Goal: Task Accomplishment & Management: Manage account settings

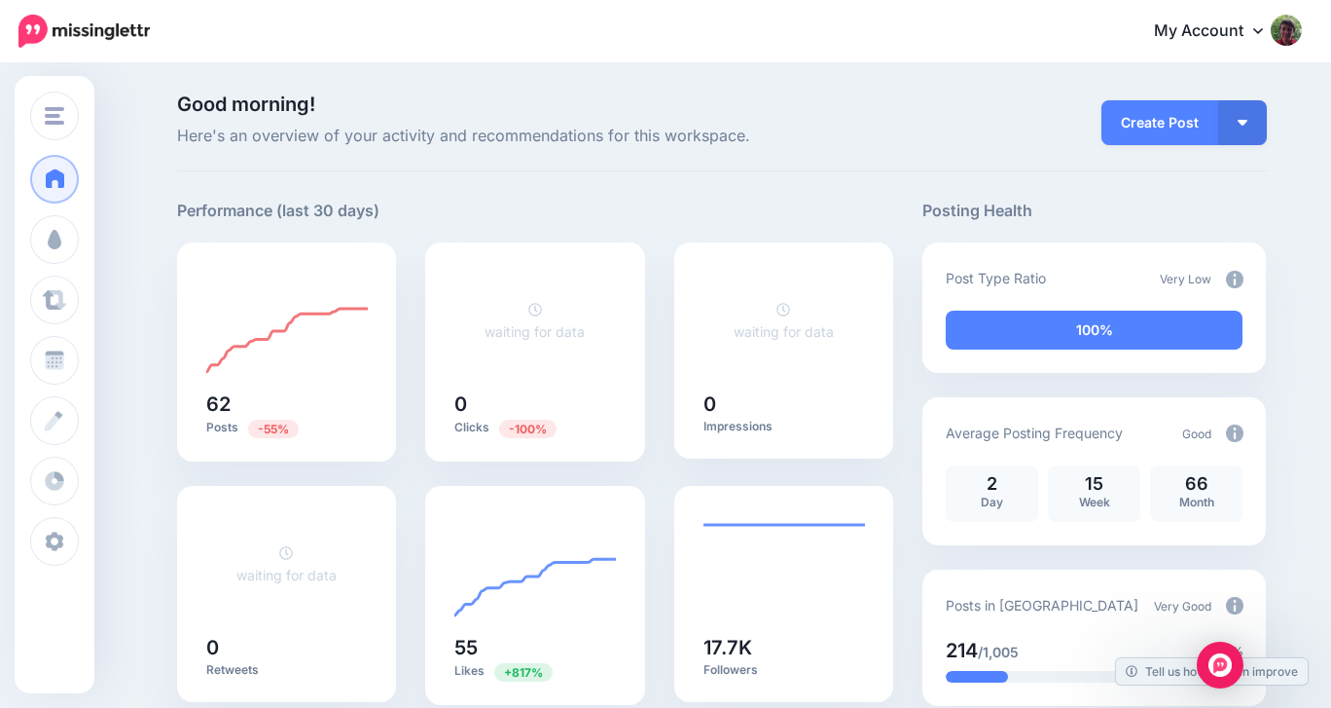
scroll to position [91, 0]
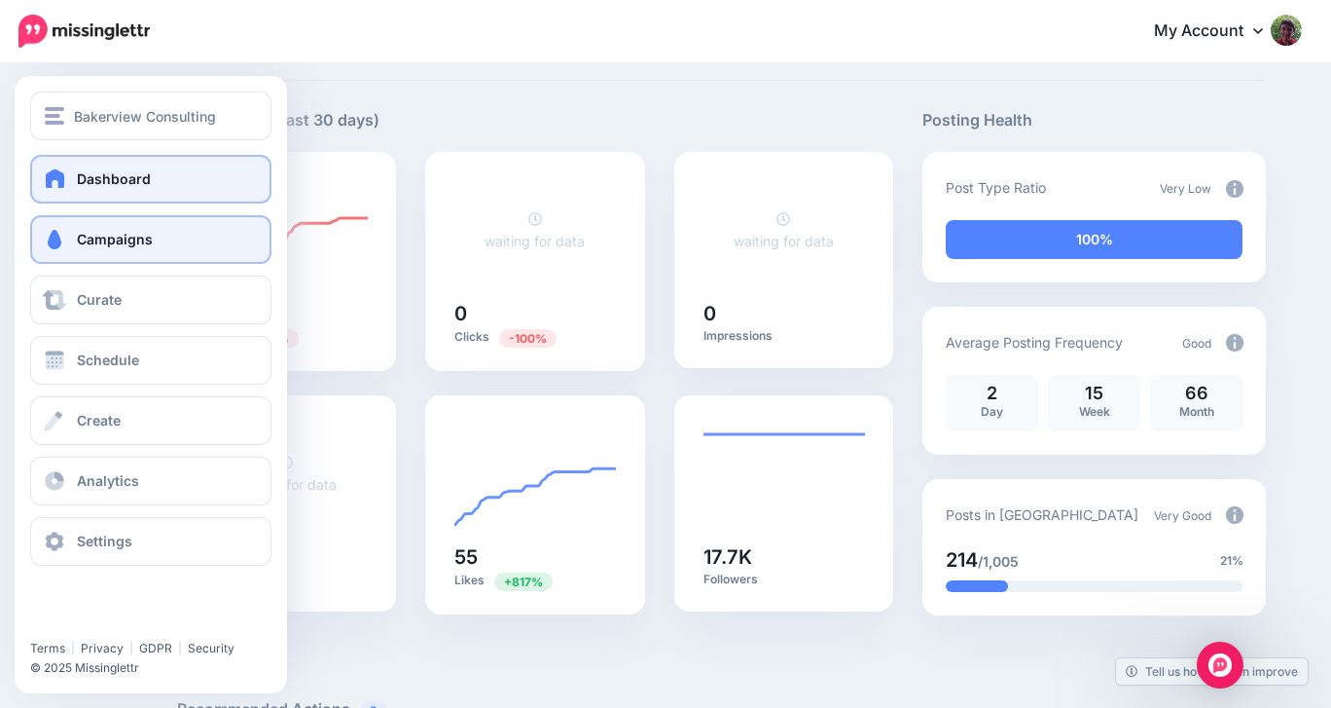
click at [81, 242] on span "Campaigns" at bounding box center [115, 239] width 76 height 17
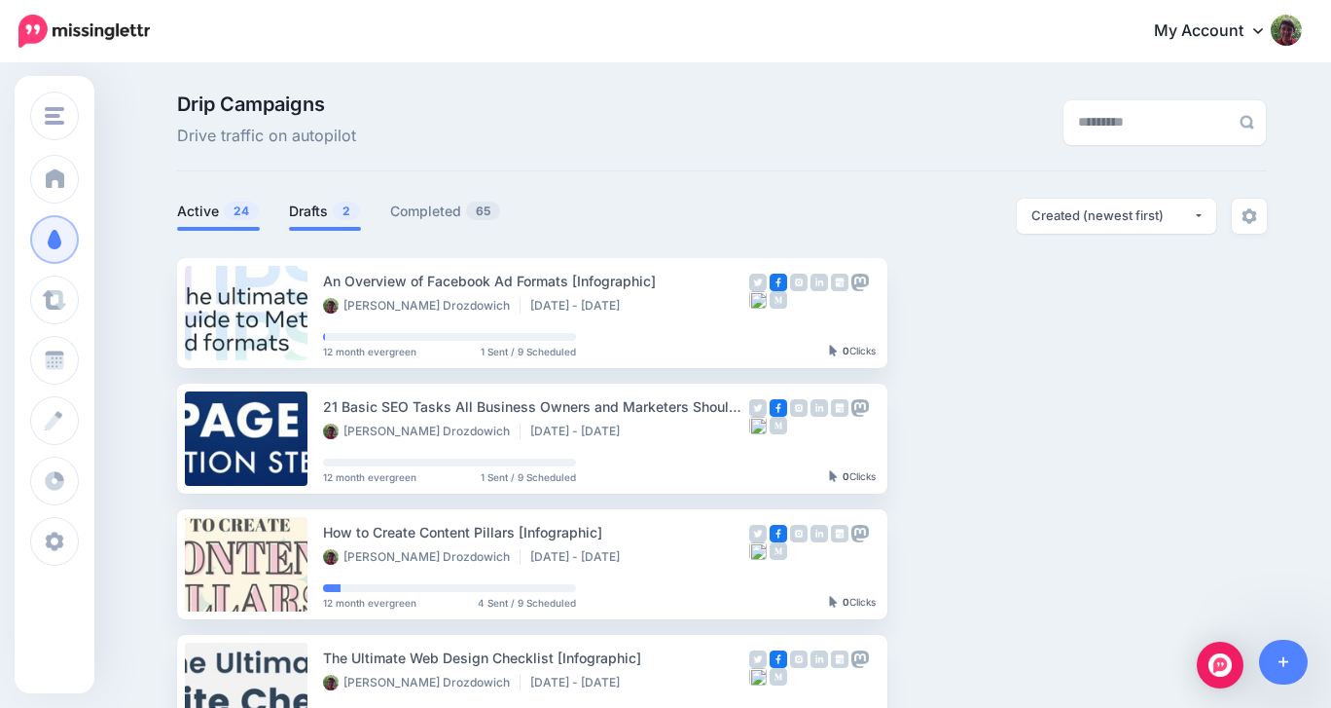
click at [315, 208] on link "Drafts 2" at bounding box center [325, 211] width 72 height 23
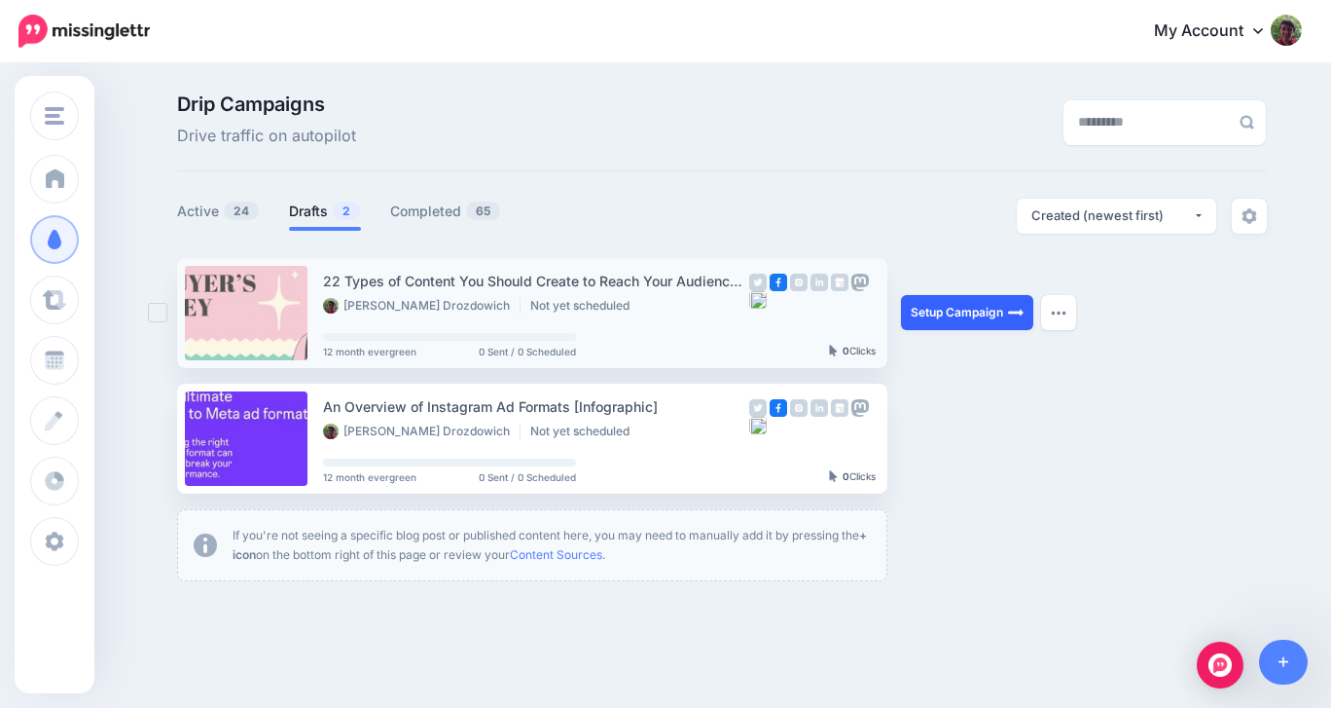
click at [947, 307] on link "Setup Campaign" at bounding box center [967, 312] width 132 height 35
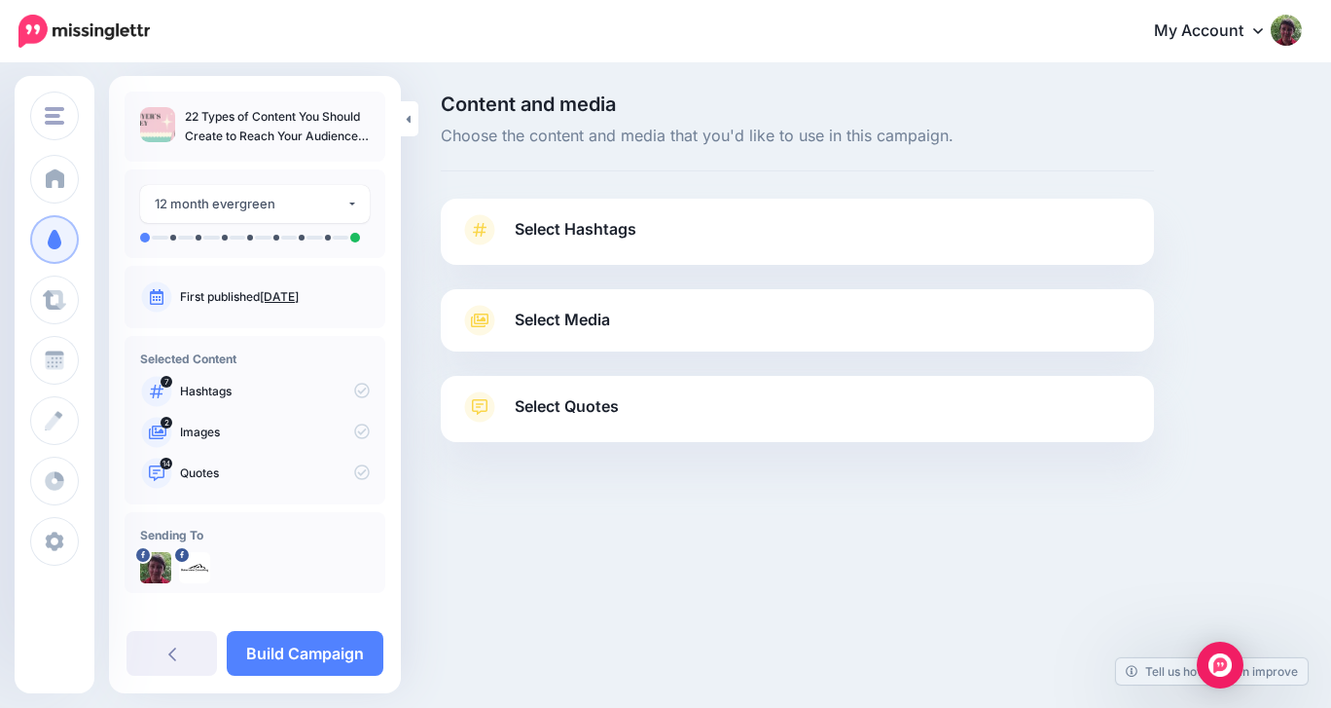
click at [870, 224] on link "Select Hashtags" at bounding box center [797, 239] width 674 height 51
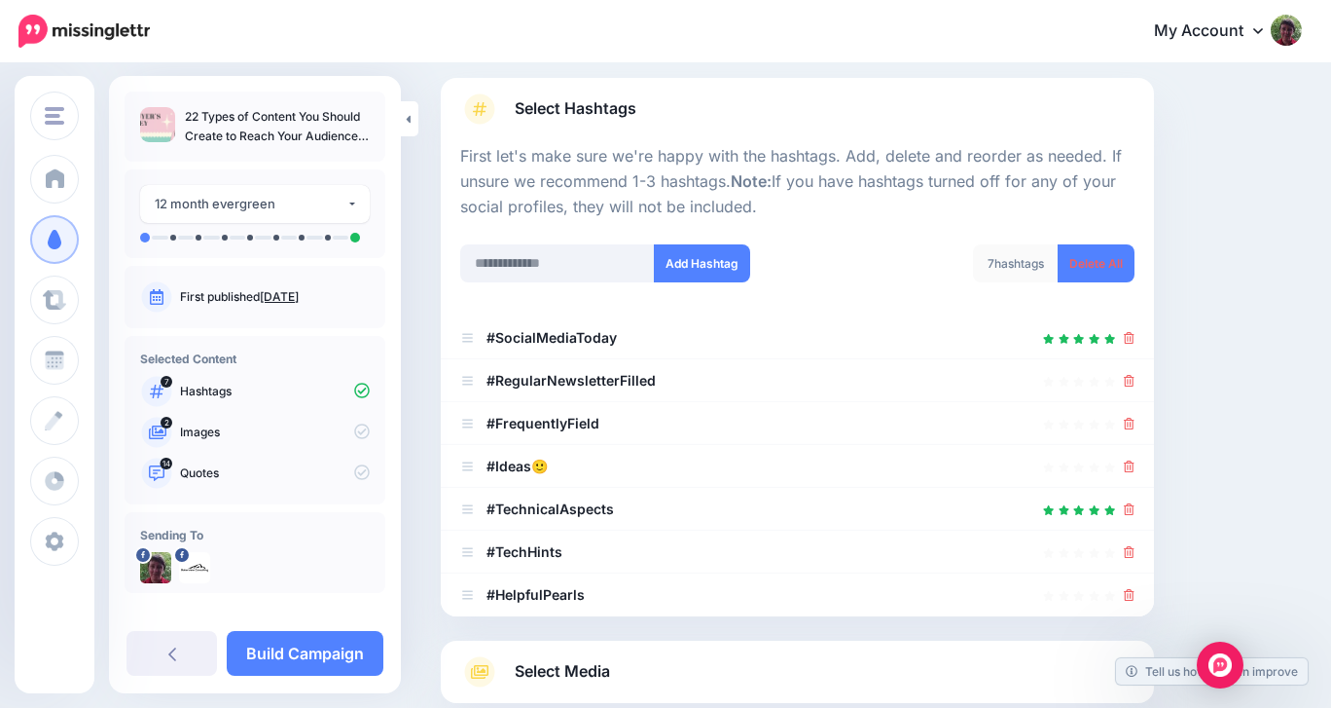
scroll to position [126, 0]
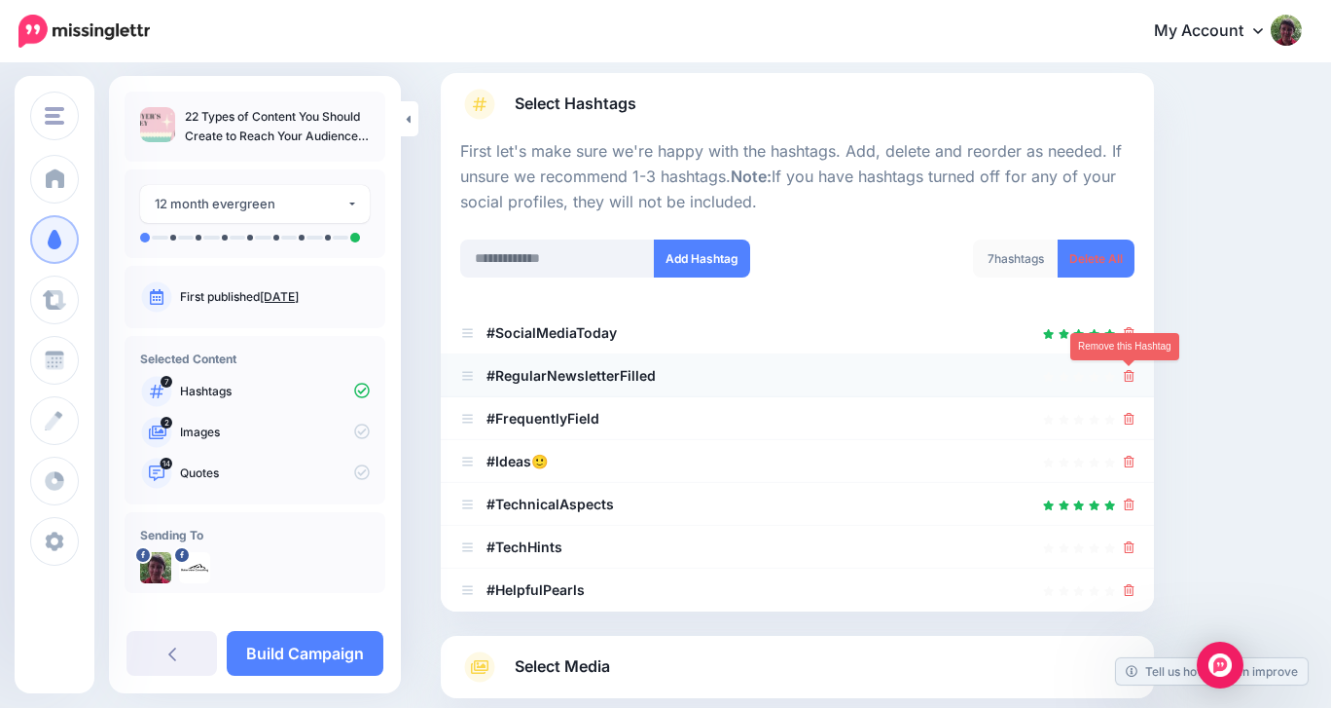
click at [1126, 376] on icon at bounding box center [1129, 376] width 11 height 12
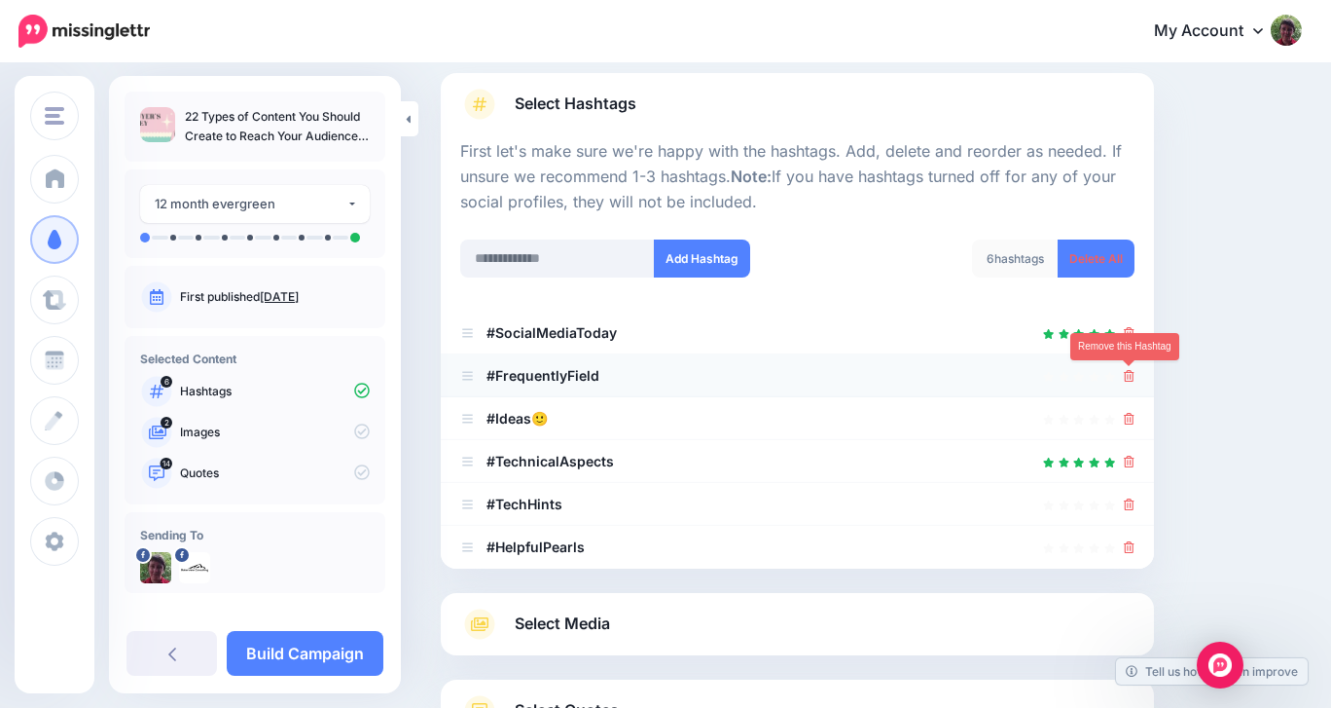
click at [1127, 374] on icon at bounding box center [1129, 376] width 11 height 12
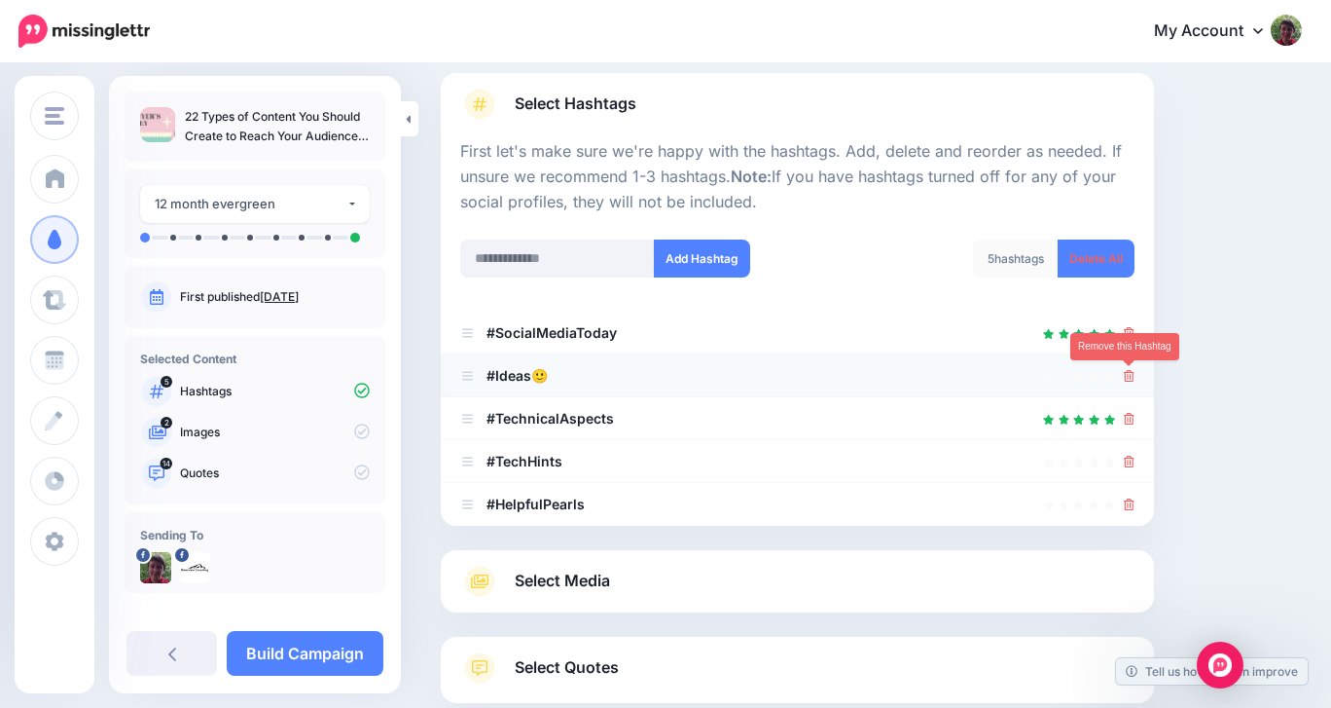
click at [1126, 380] on icon at bounding box center [1129, 376] width 11 height 12
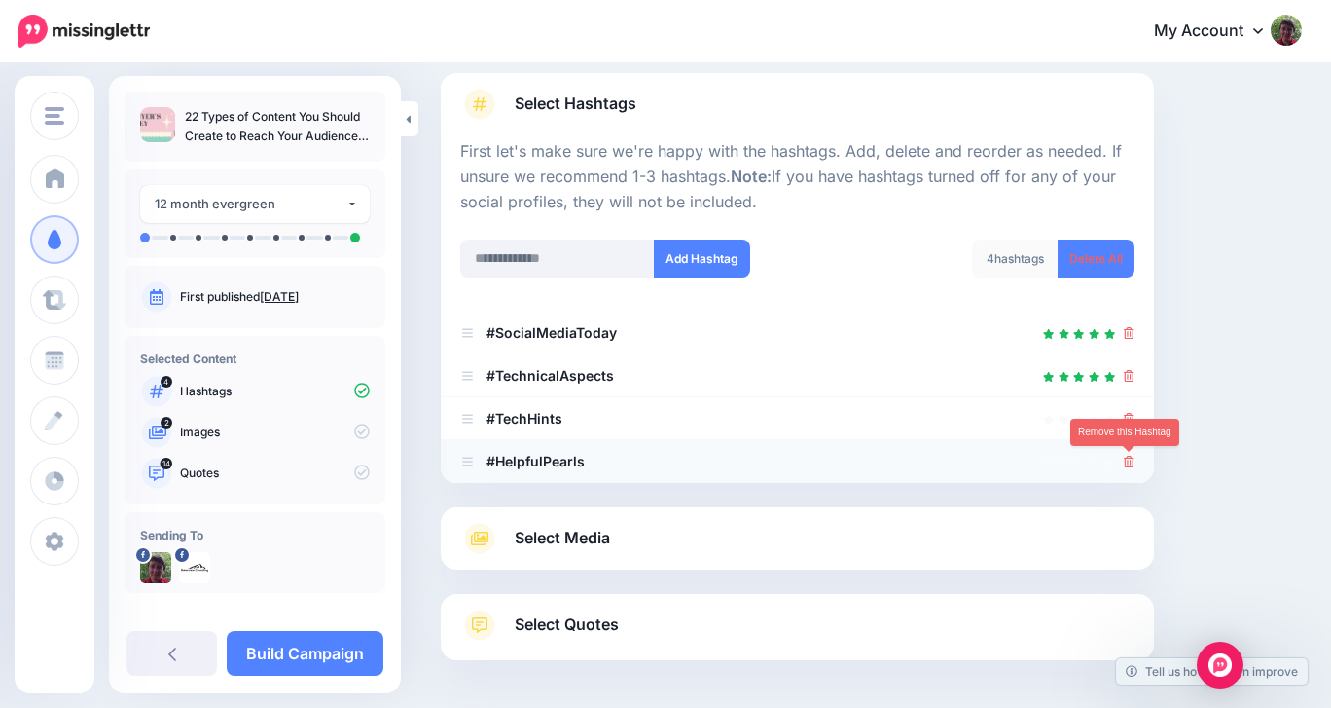
click at [1126, 464] on icon at bounding box center [1129, 461] width 11 height 12
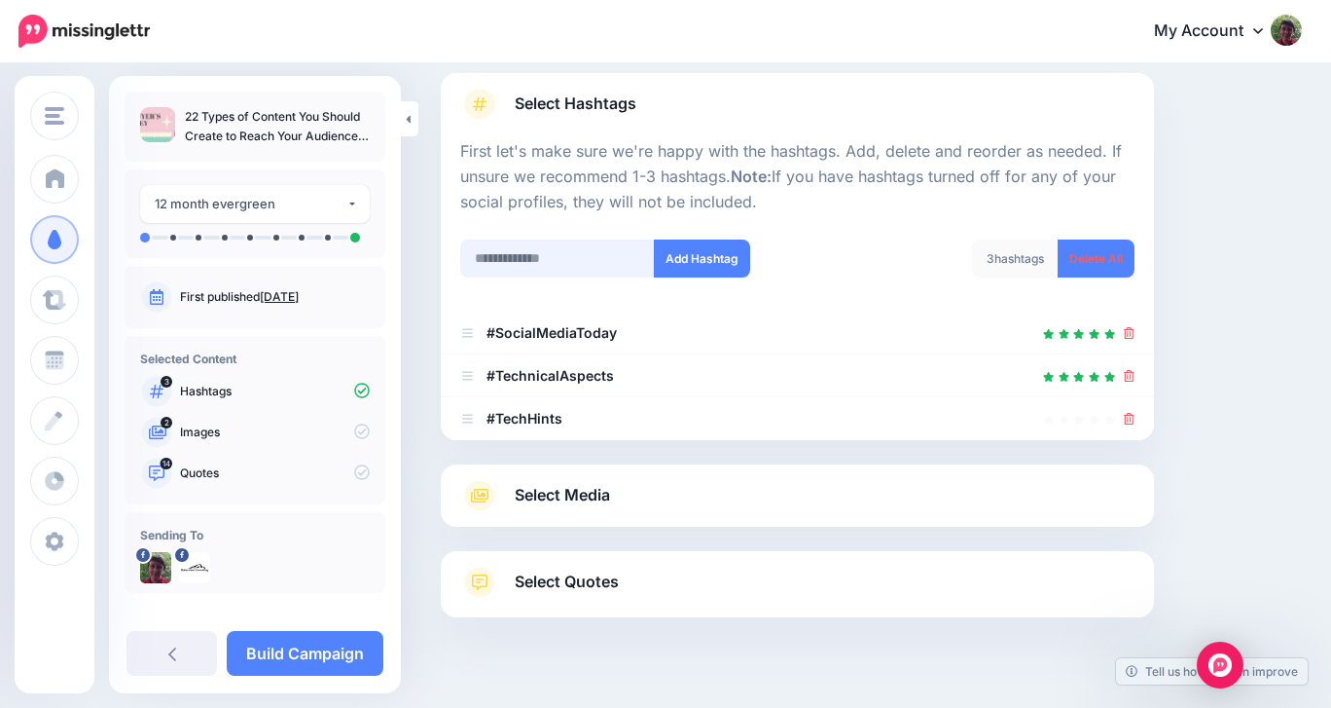
click at [563, 262] on input "text" at bounding box center [557, 258] width 195 height 38
type input "**********"
click at [666, 263] on button "Add Hashtag" at bounding box center [702, 258] width 96 height 38
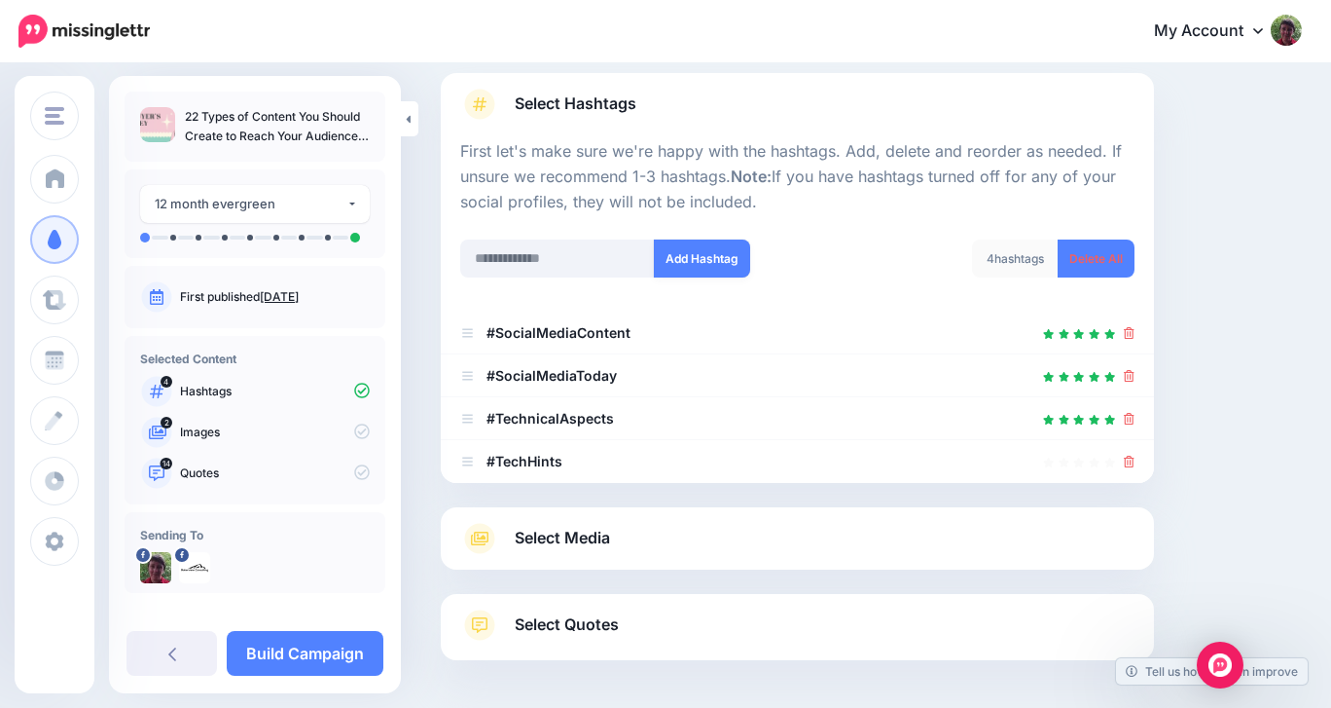
scroll to position [231, 0]
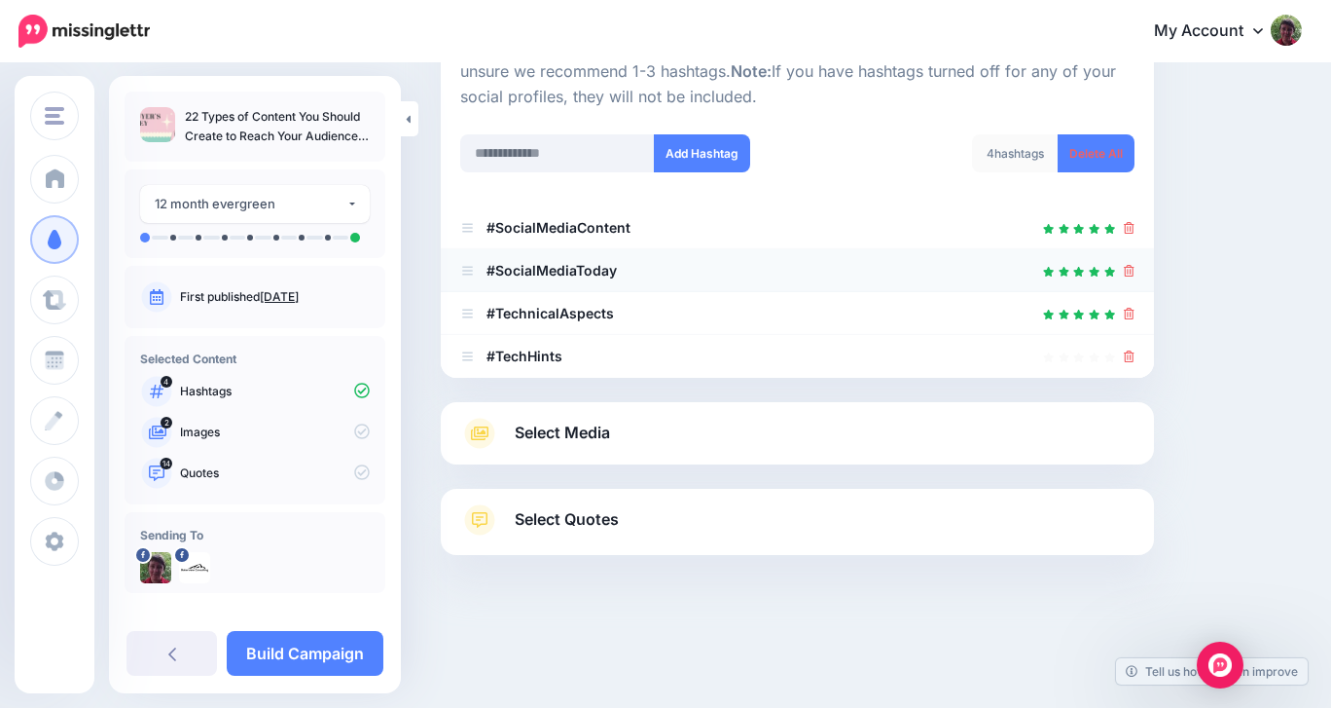
click at [1130, 267] on icon at bounding box center [1129, 271] width 11 height 12
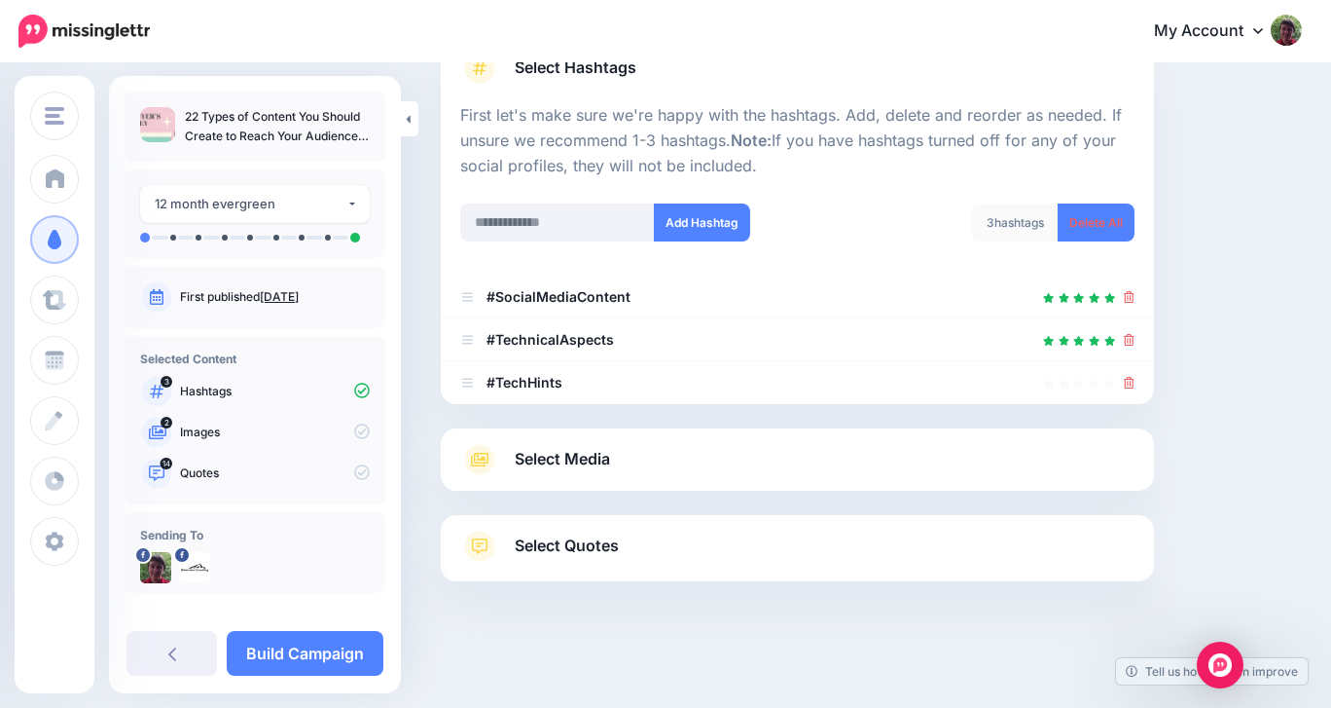
scroll to position [161, 0]
click at [808, 456] on link "Select Media" at bounding box center [797, 460] width 674 height 31
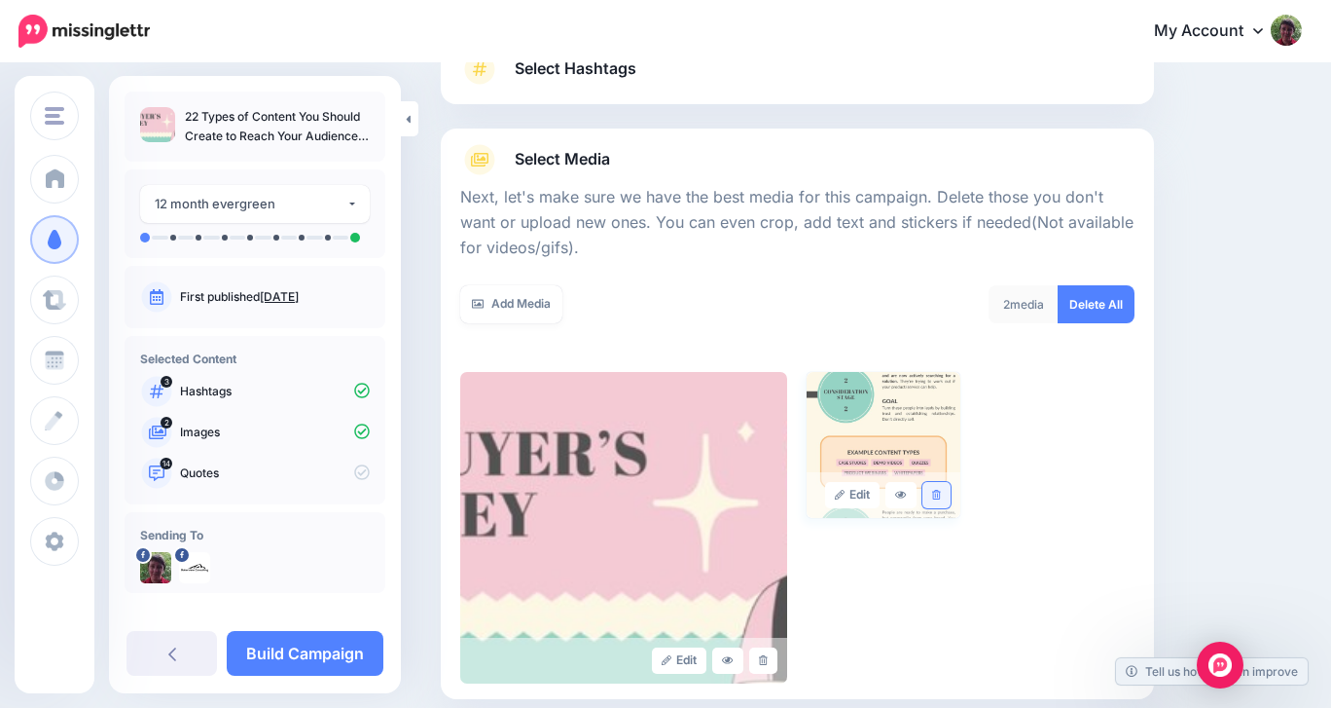
click at [934, 492] on icon at bounding box center [936, 495] width 9 height 11
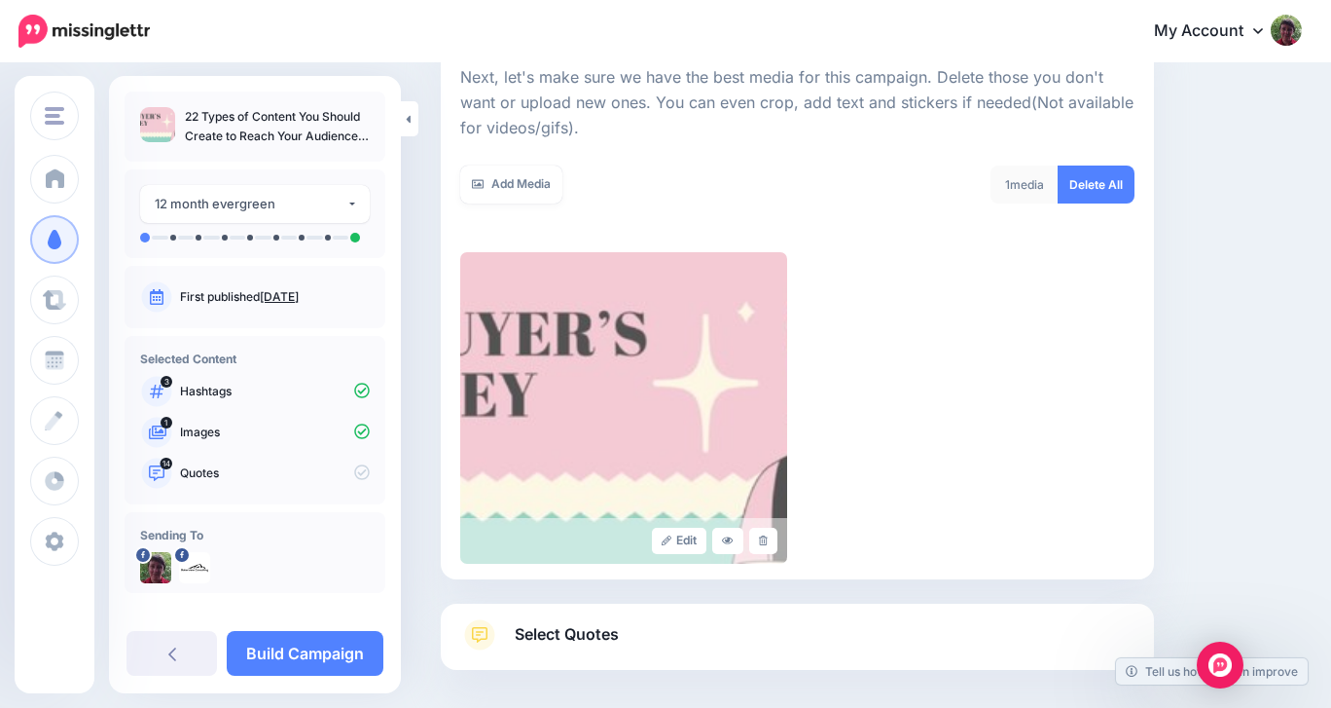
scroll to position [368, 0]
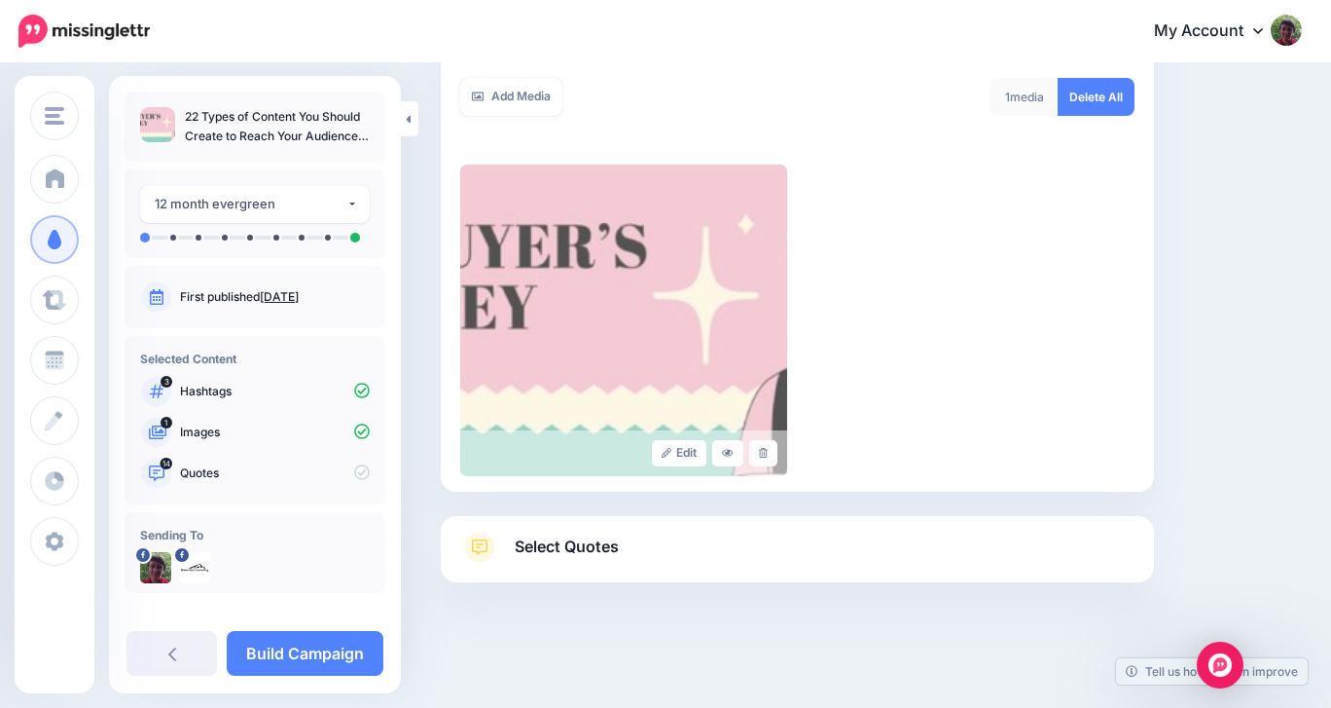
click at [935, 550] on link "Select Quotes" at bounding box center [797, 556] width 674 height 51
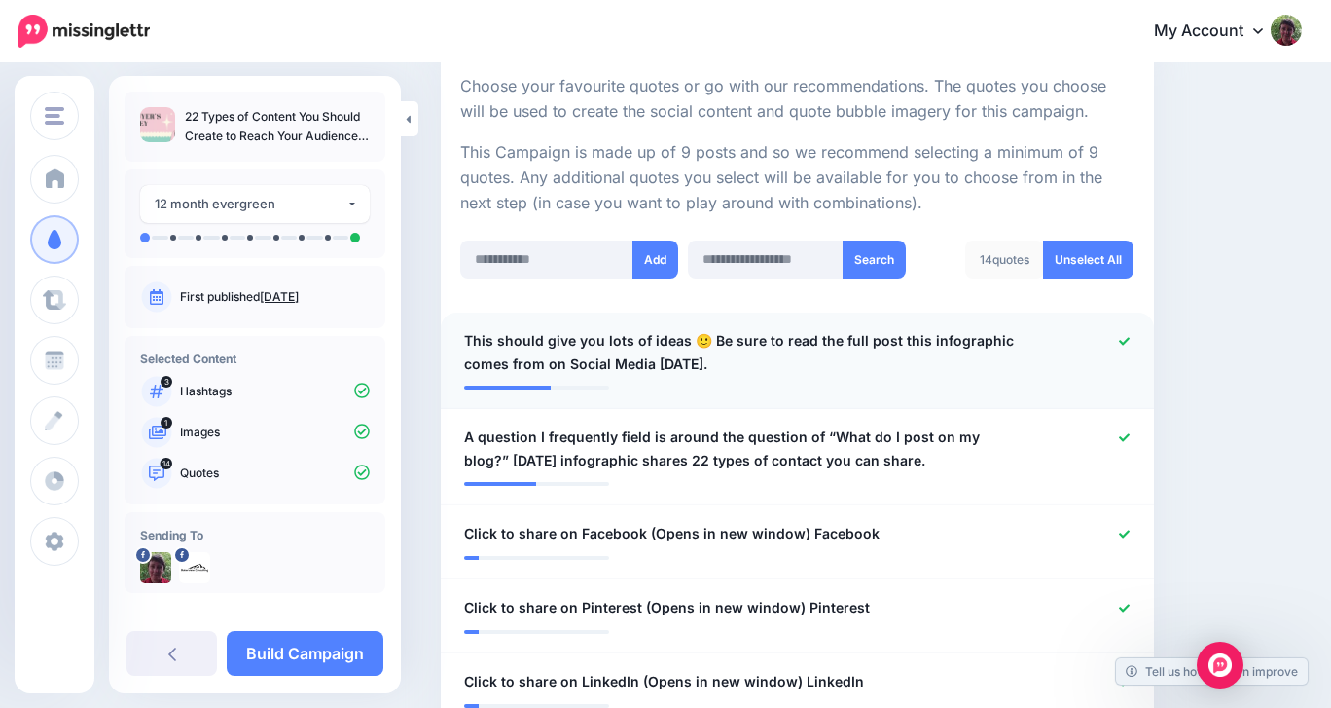
click at [1126, 338] on icon at bounding box center [1124, 341] width 11 height 11
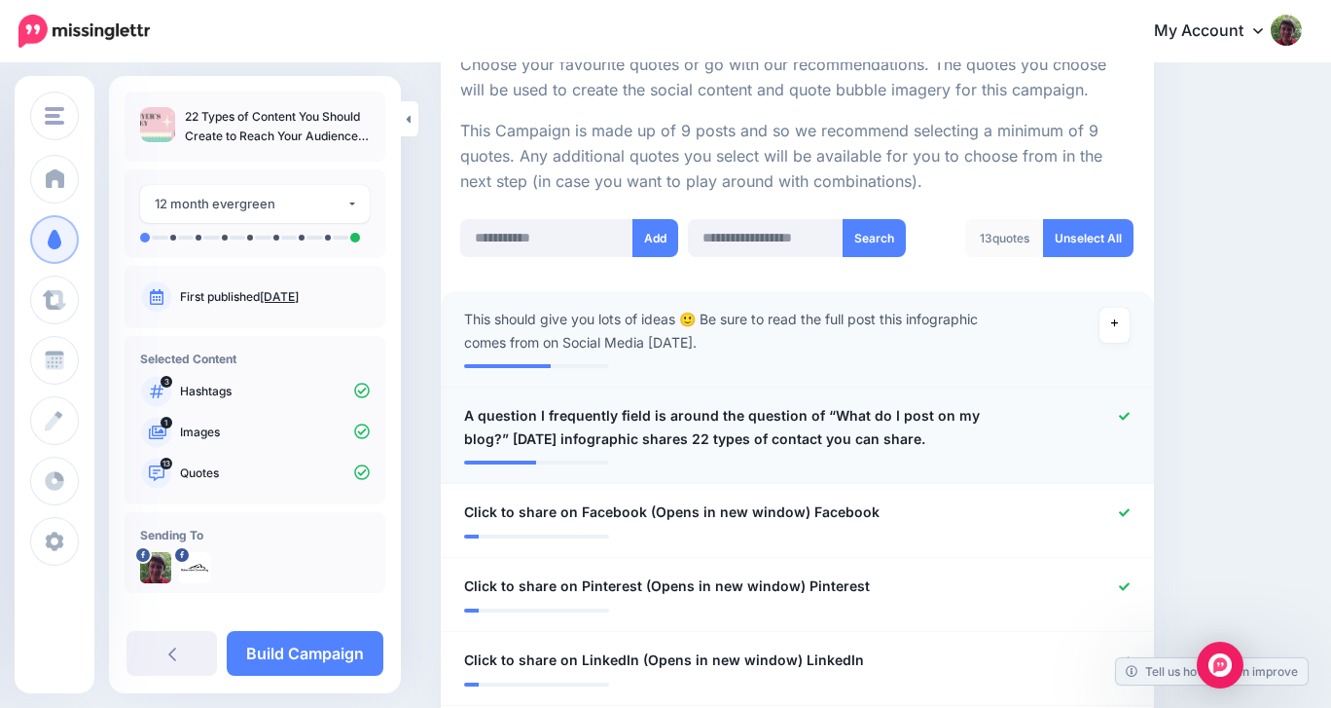
scroll to position [395, 0]
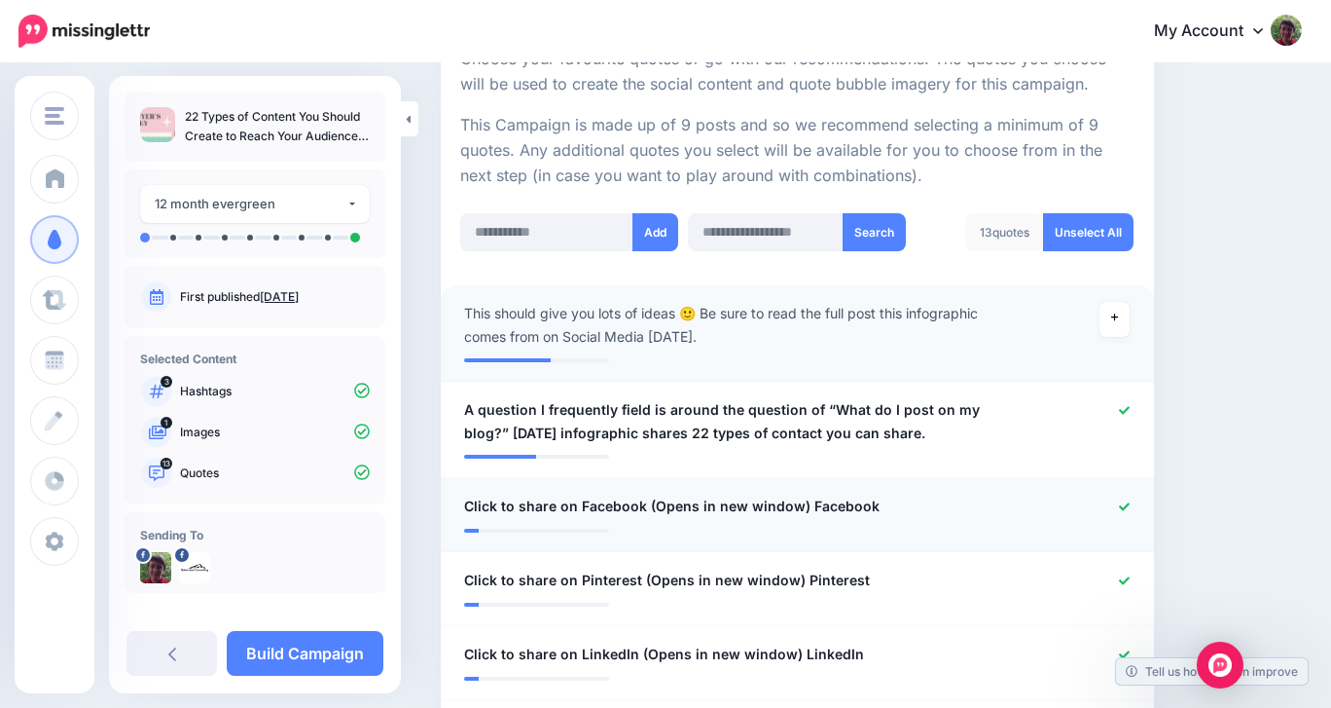
click at [1126, 506] on icon at bounding box center [1124, 506] width 11 height 8
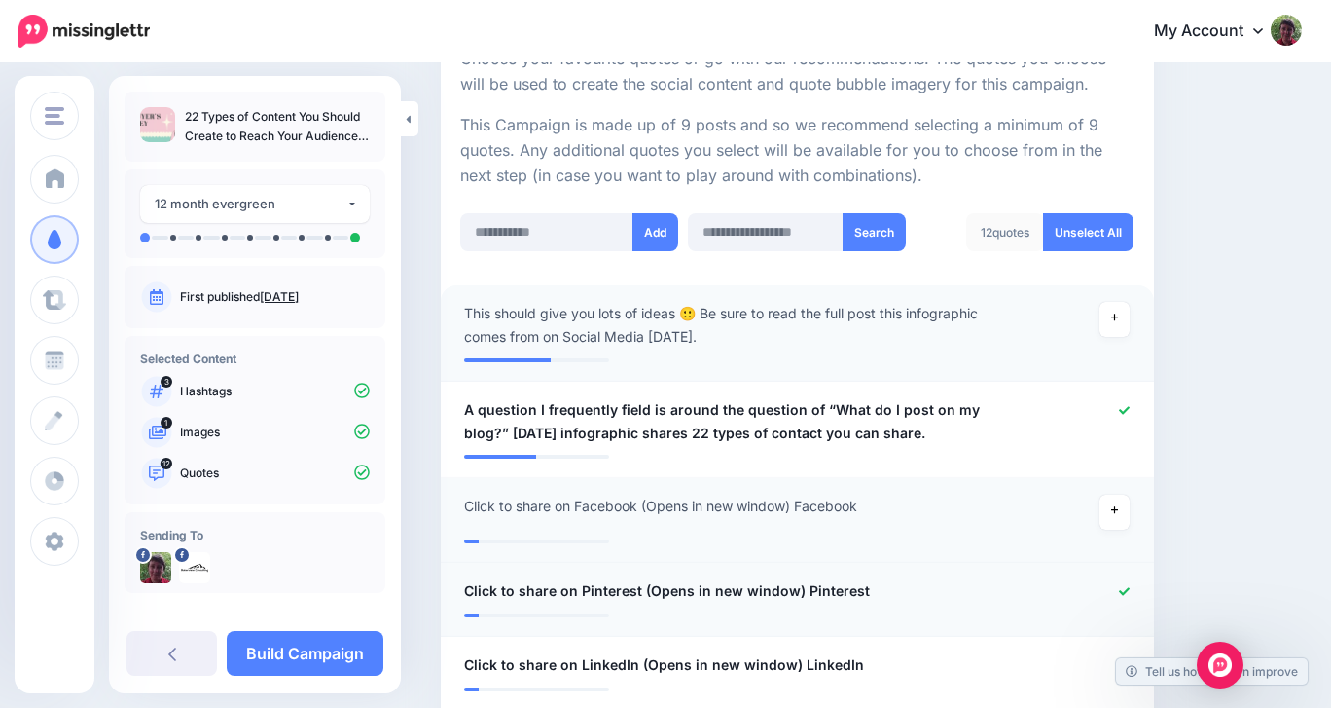
click at [1129, 590] on icon at bounding box center [1124, 591] width 11 height 11
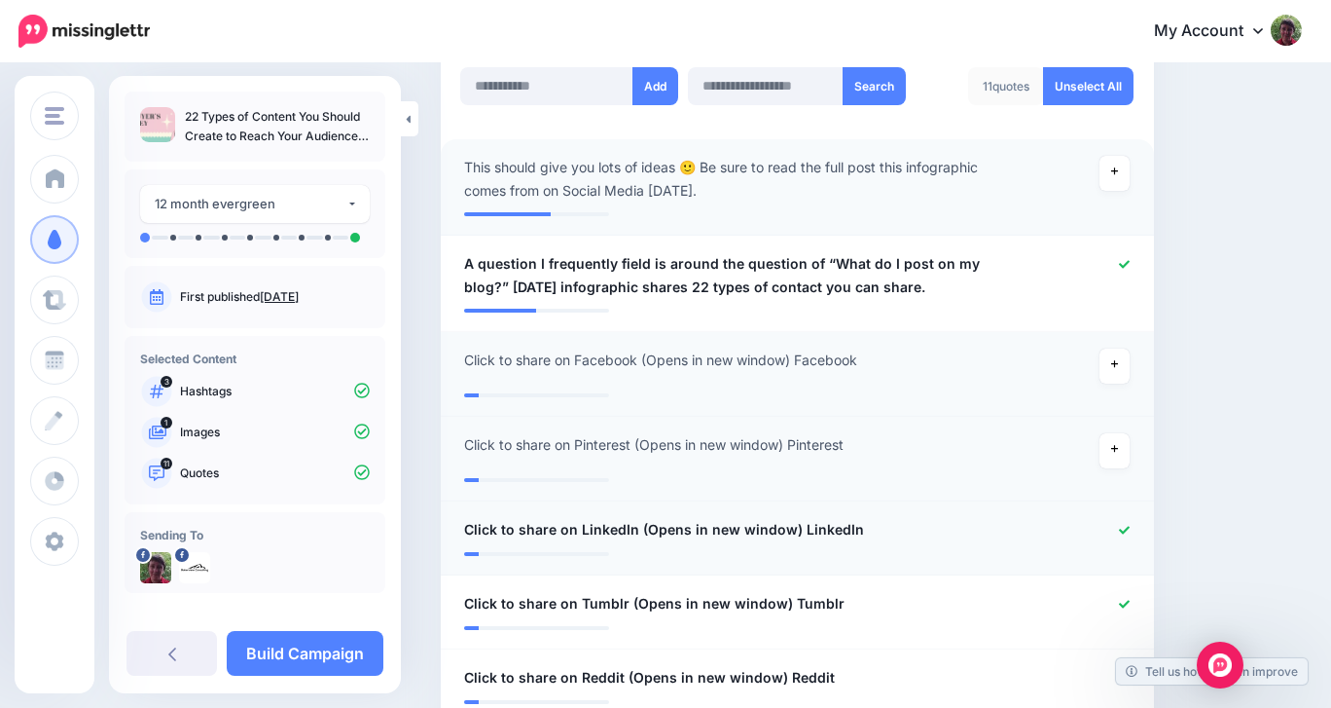
scroll to position [537, 0]
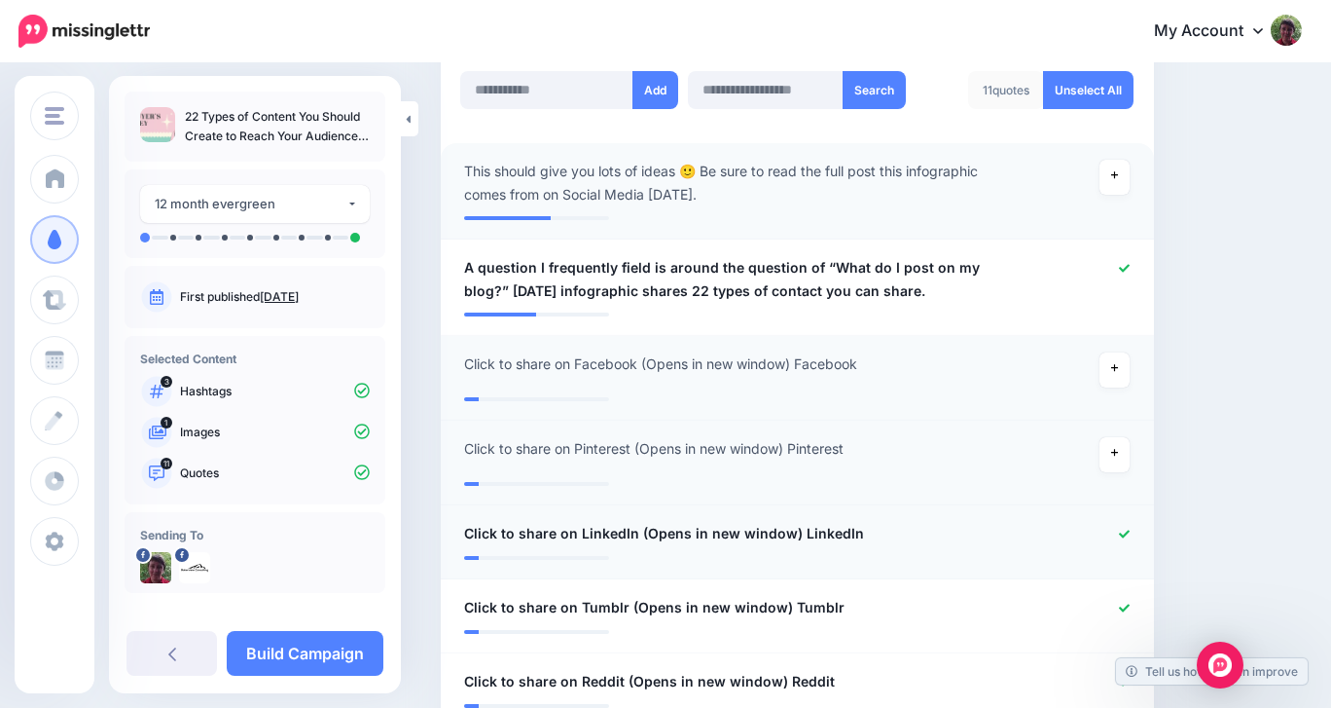
click at [1124, 522] on div at bounding box center [1087, 534] width 116 height 24
click at [1122, 529] on icon at bounding box center [1124, 533] width 11 height 11
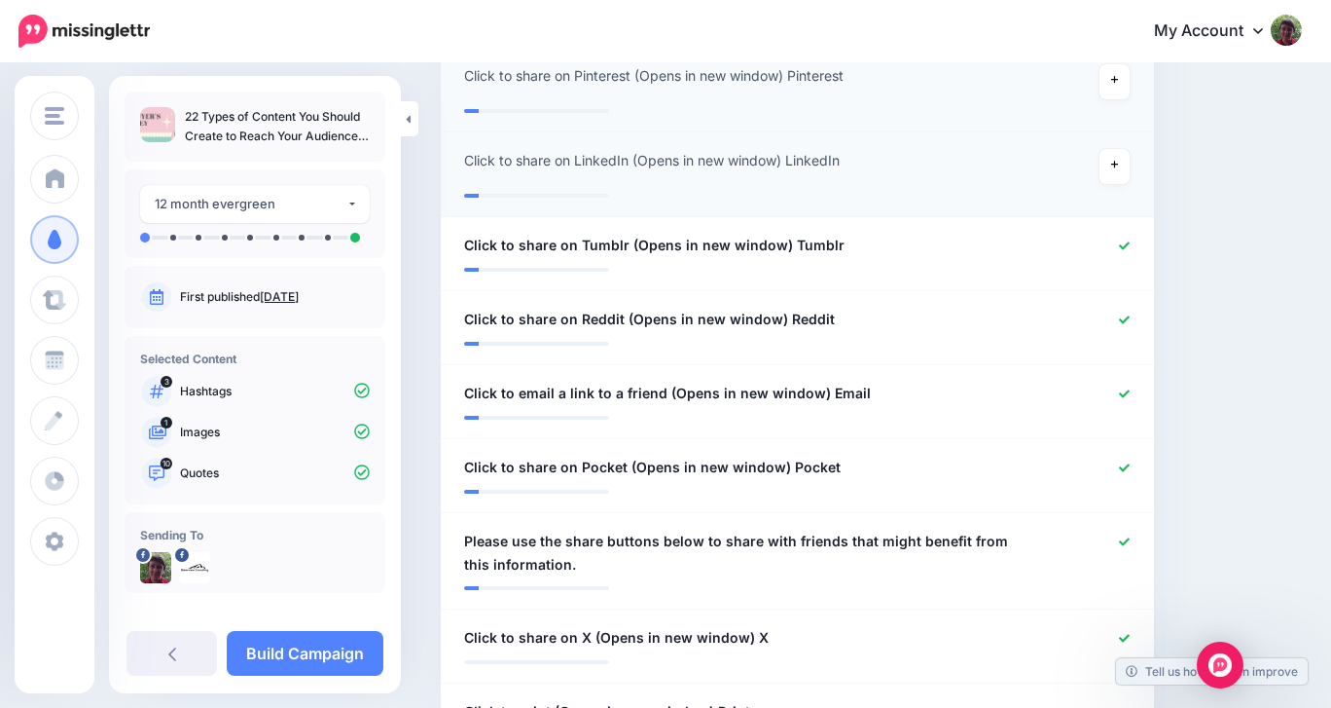
scroll to position [917, 0]
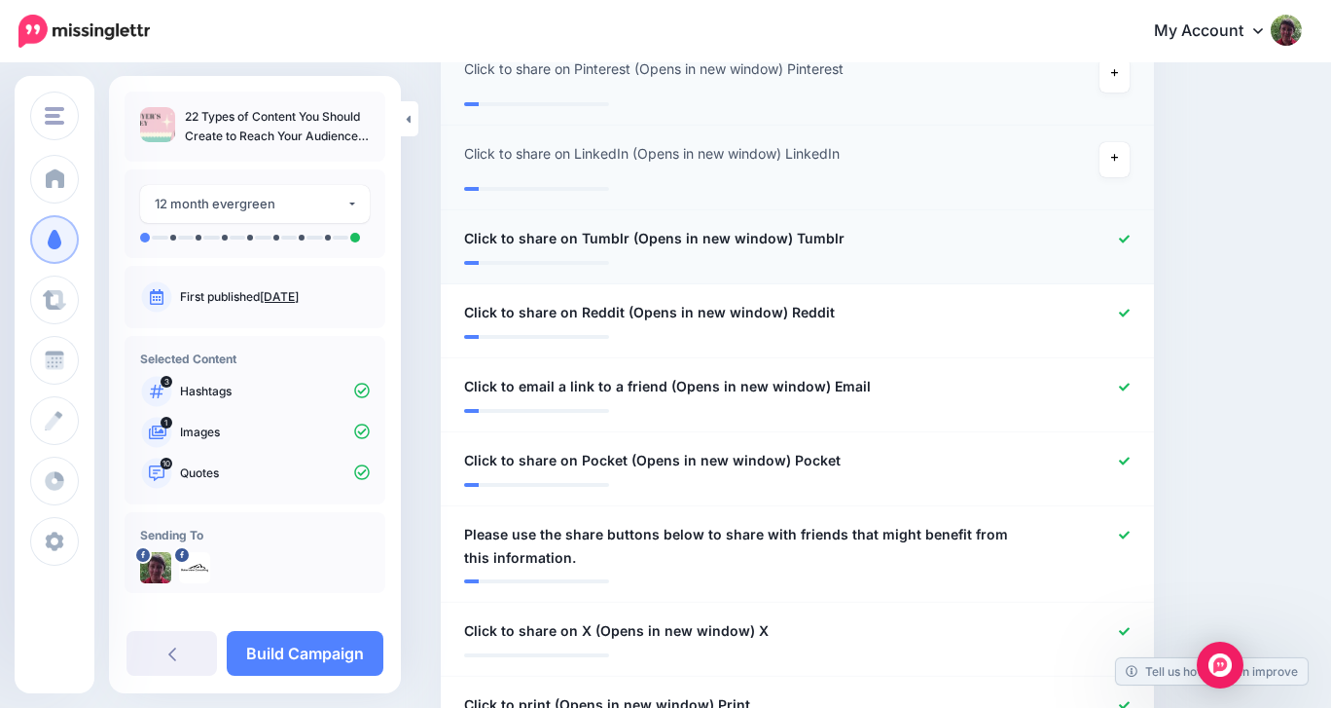
click at [1125, 237] on icon at bounding box center [1124, 239] width 11 height 11
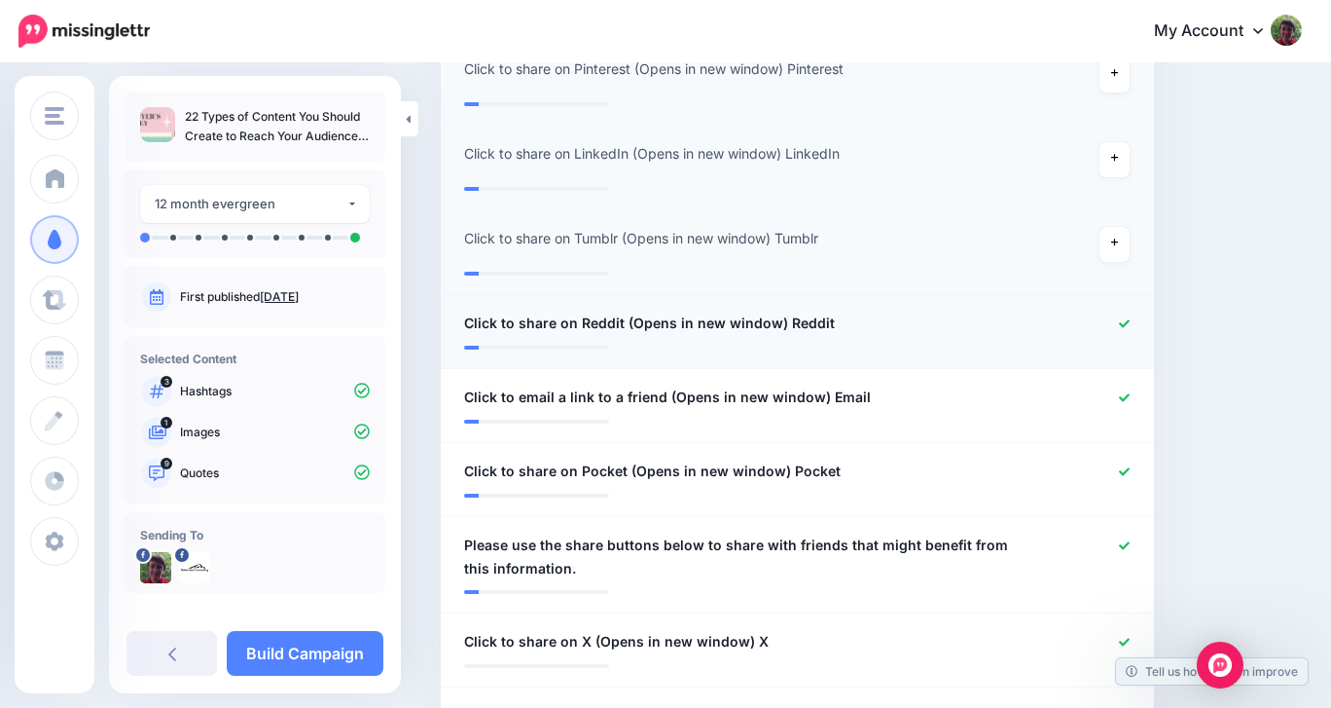
click at [1122, 322] on icon at bounding box center [1124, 323] width 11 height 11
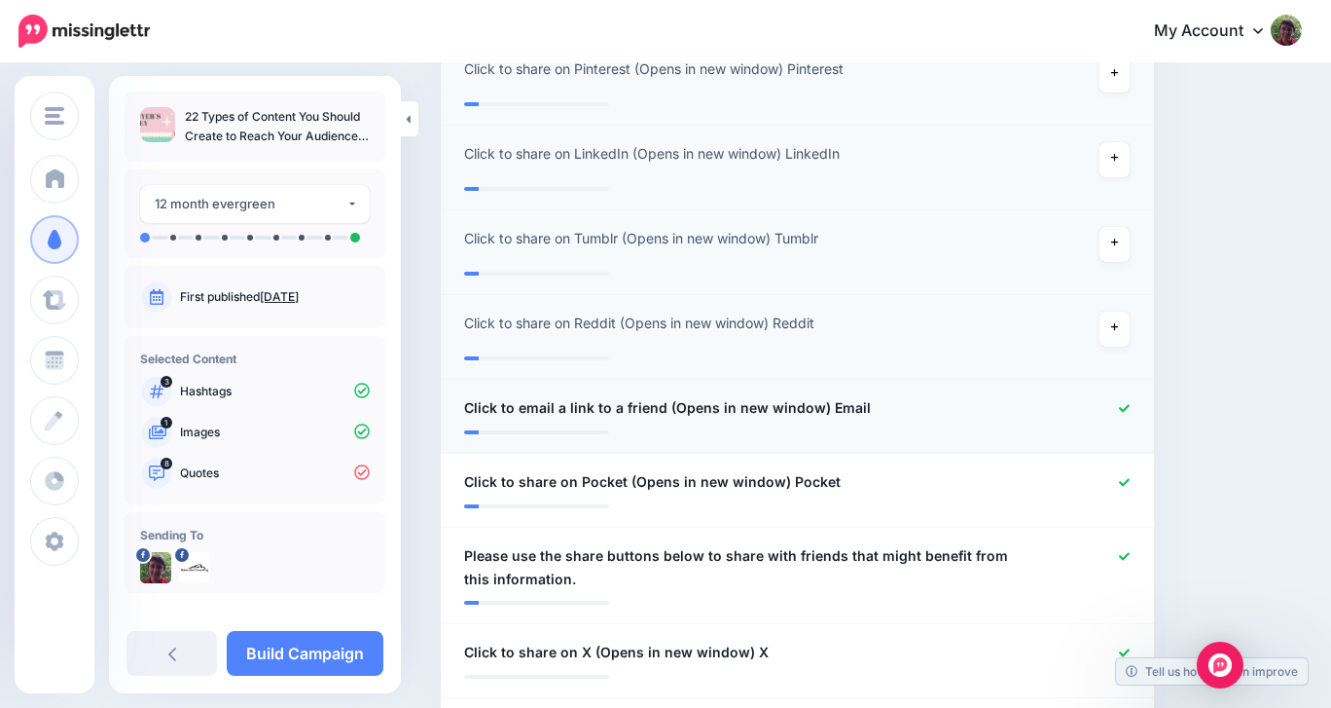
click at [1122, 405] on icon at bounding box center [1124, 408] width 11 height 11
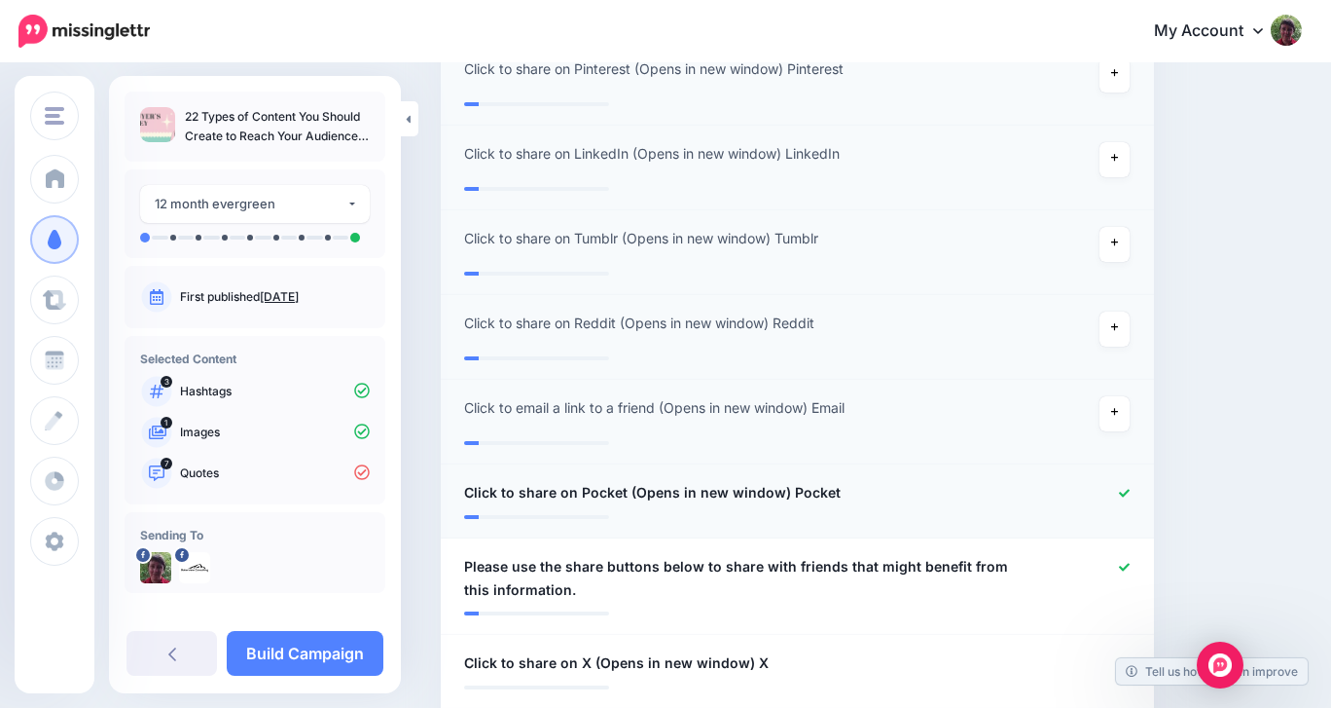
click at [1121, 489] on icon at bounding box center [1124, 493] width 11 height 11
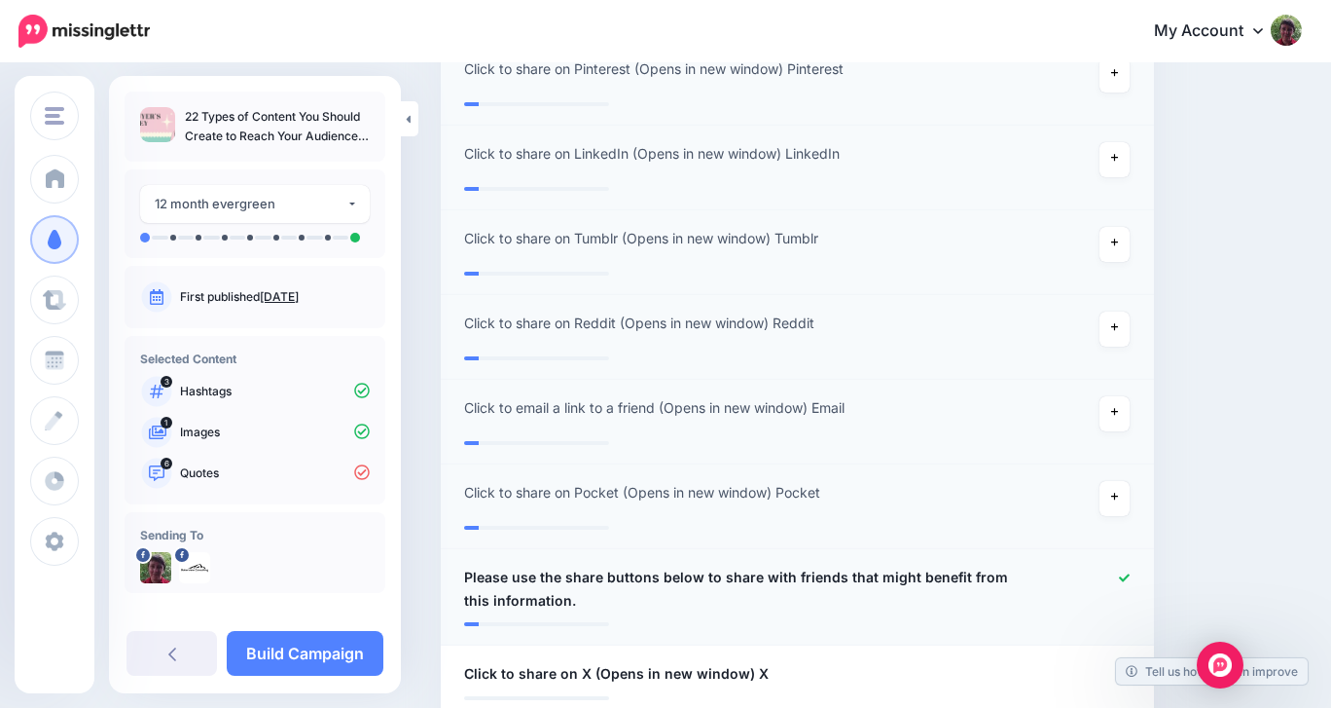
click at [1122, 575] on icon at bounding box center [1124, 577] width 11 height 11
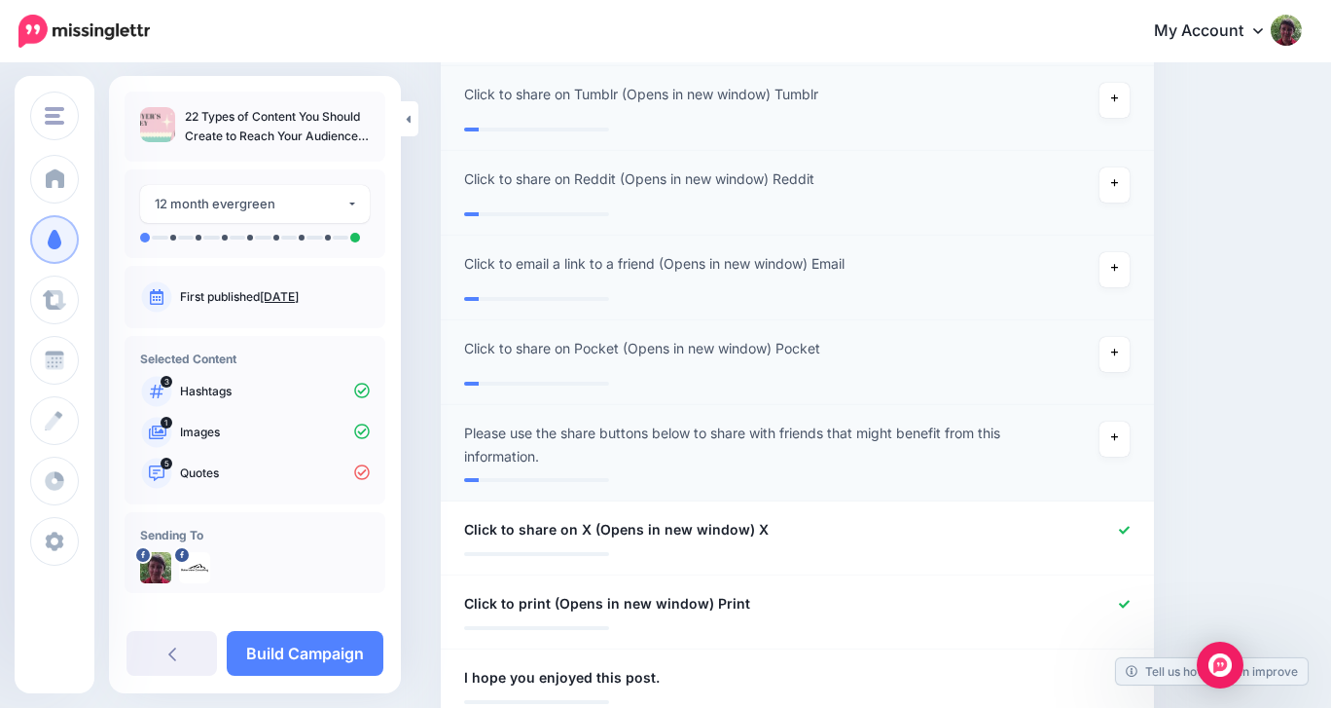
scroll to position [1062, 0]
click at [1123, 528] on icon at bounding box center [1124, 529] width 11 height 11
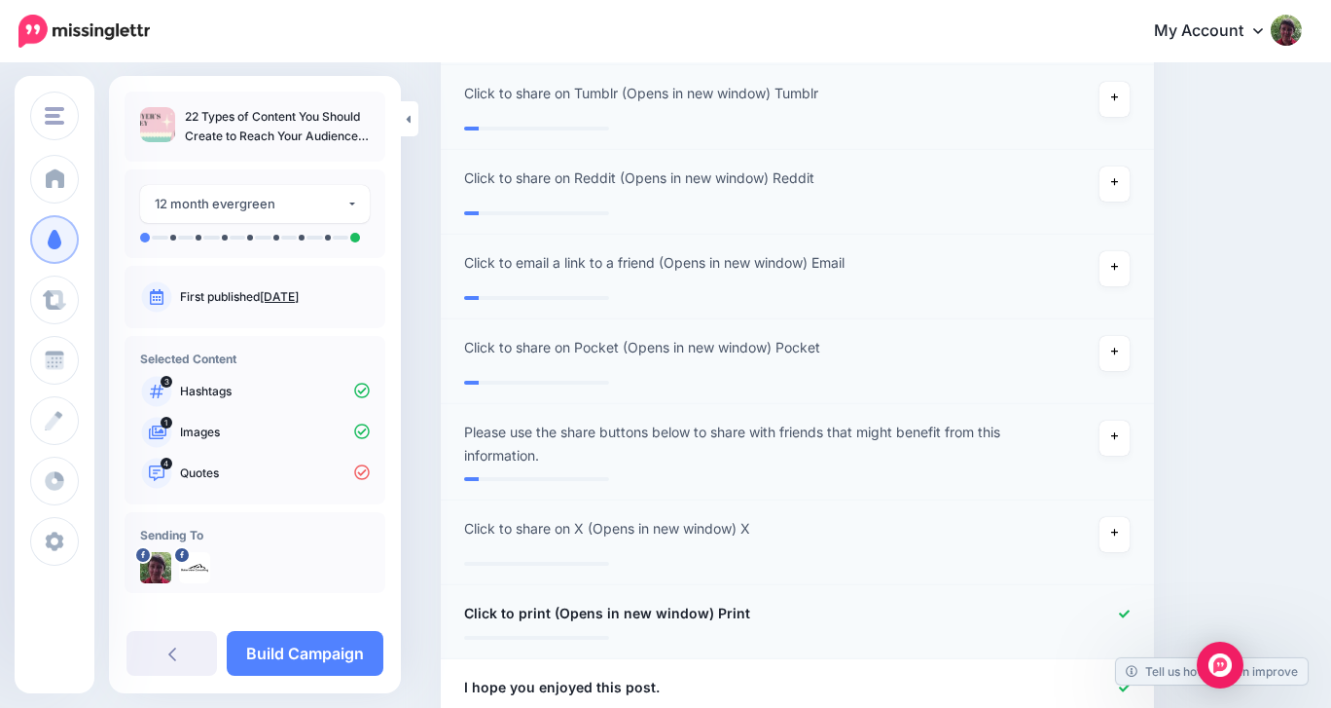
click at [1121, 615] on icon at bounding box center [1124, 613] width 11 height 8
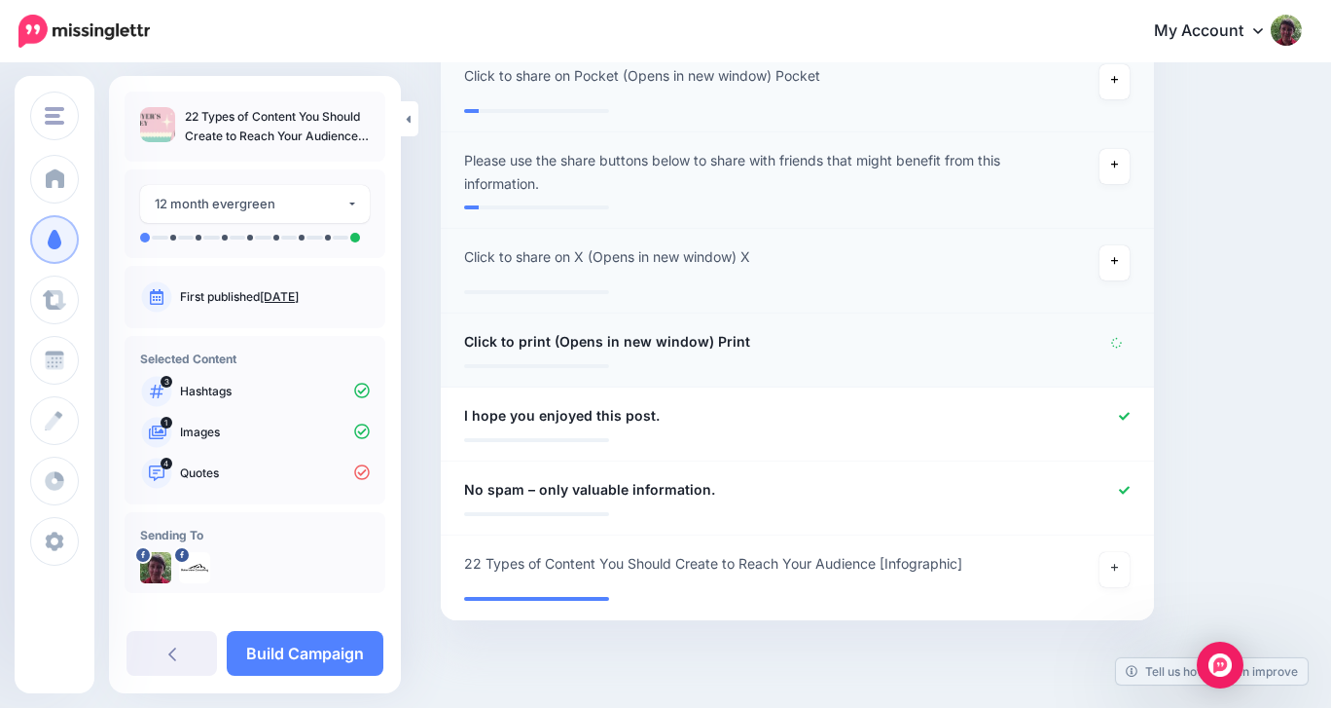
scroll to position [1382, 0]
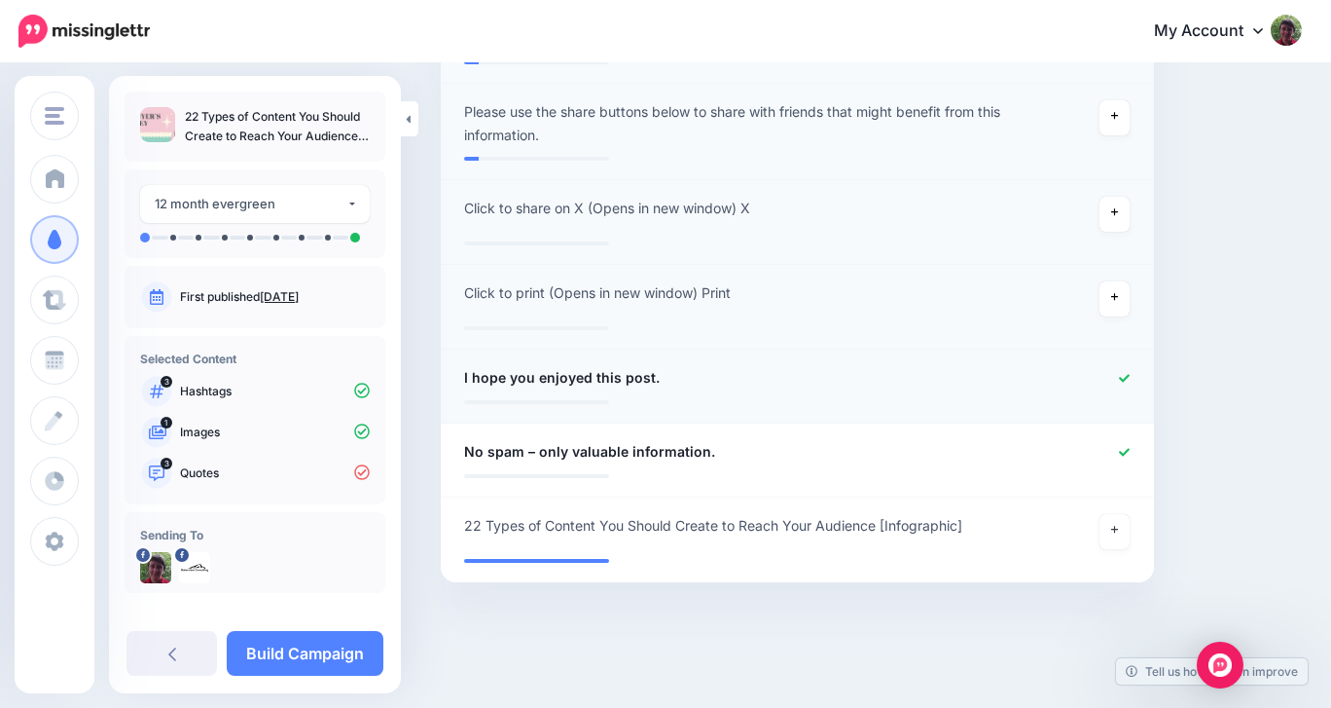
click at [1119, 374] on icon at bounding box center [1124, 378] width 11 height 11
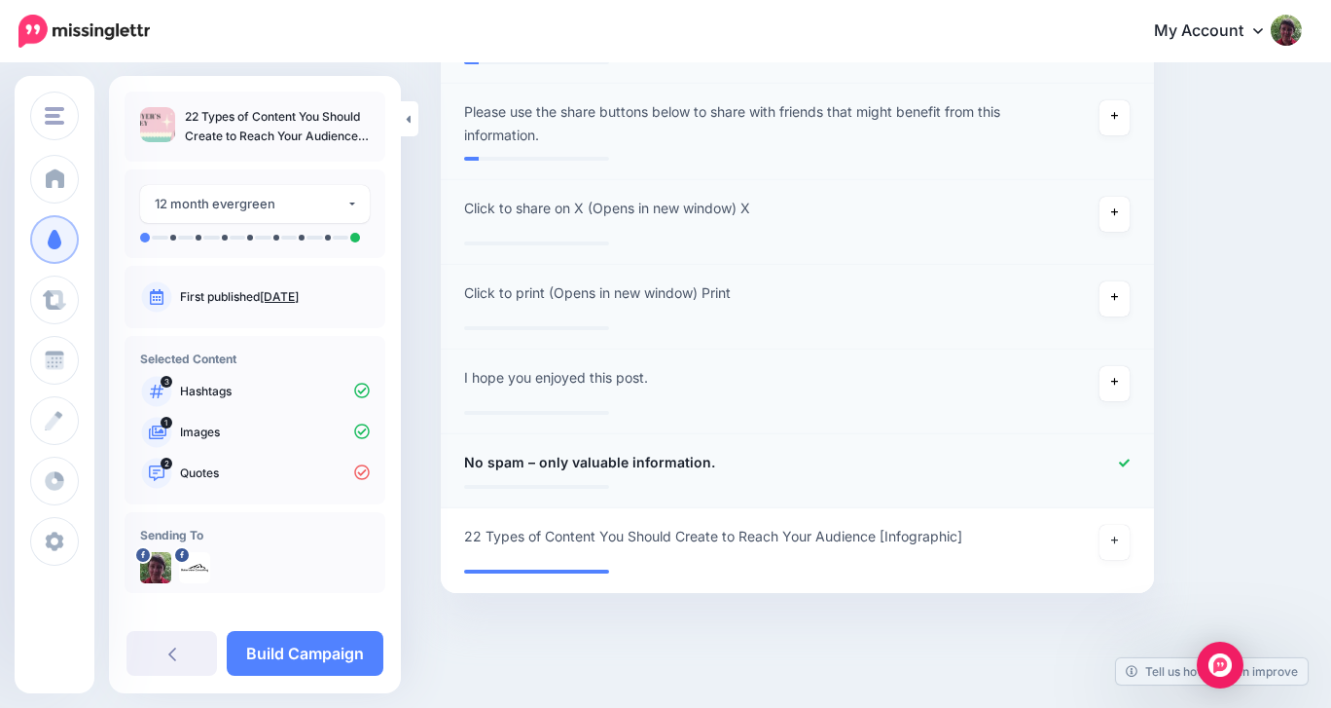
click at [1124, 458] on icon at bounding box center [1124, 462] width 11 height 11
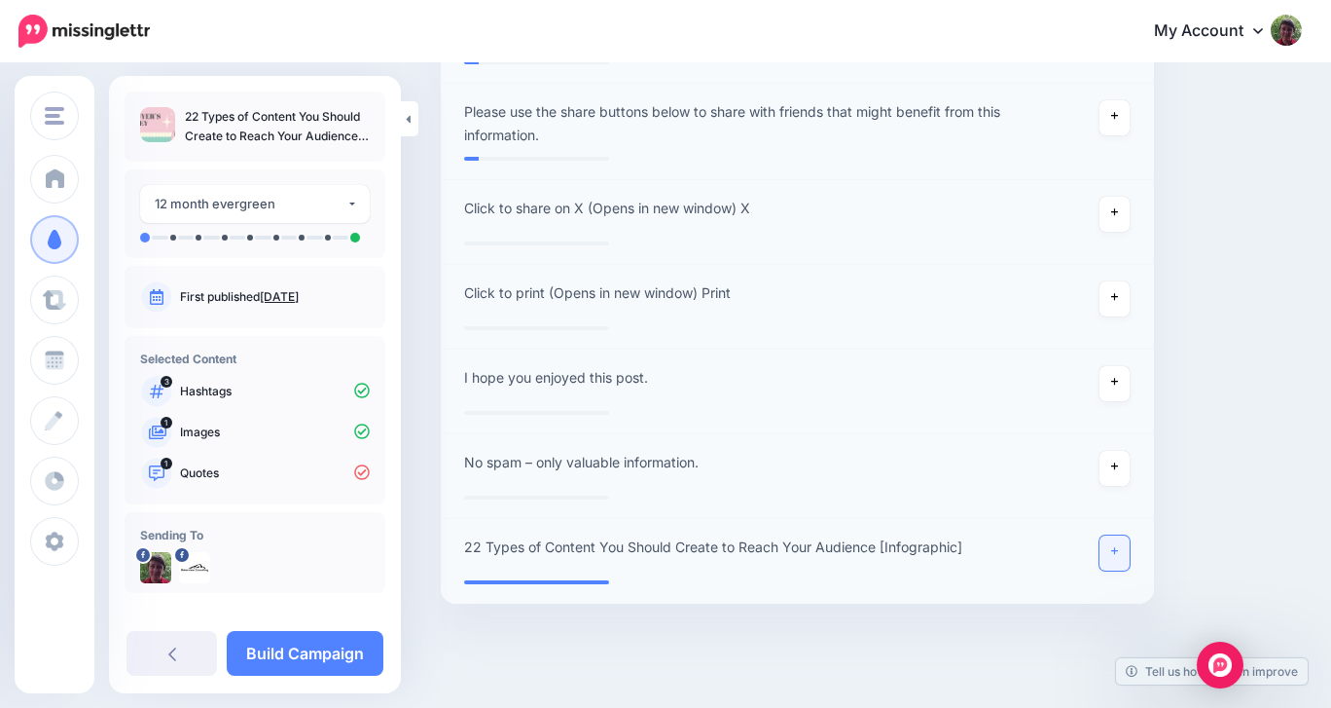
click at [1111, 551] on icon at bounding box center [1115, 551] width 8 height 11
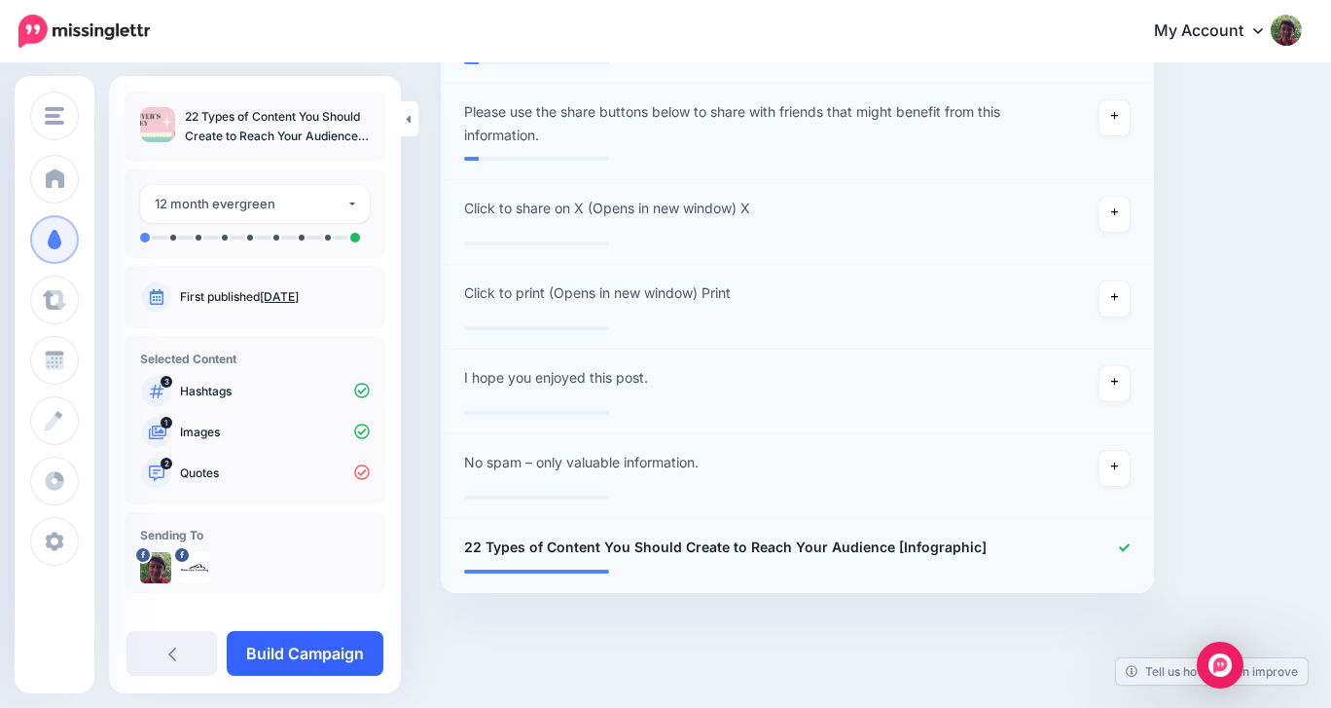
click at [348, 652] on link "Build Campaign" at bounding box center [305, 653] width 157 height 45
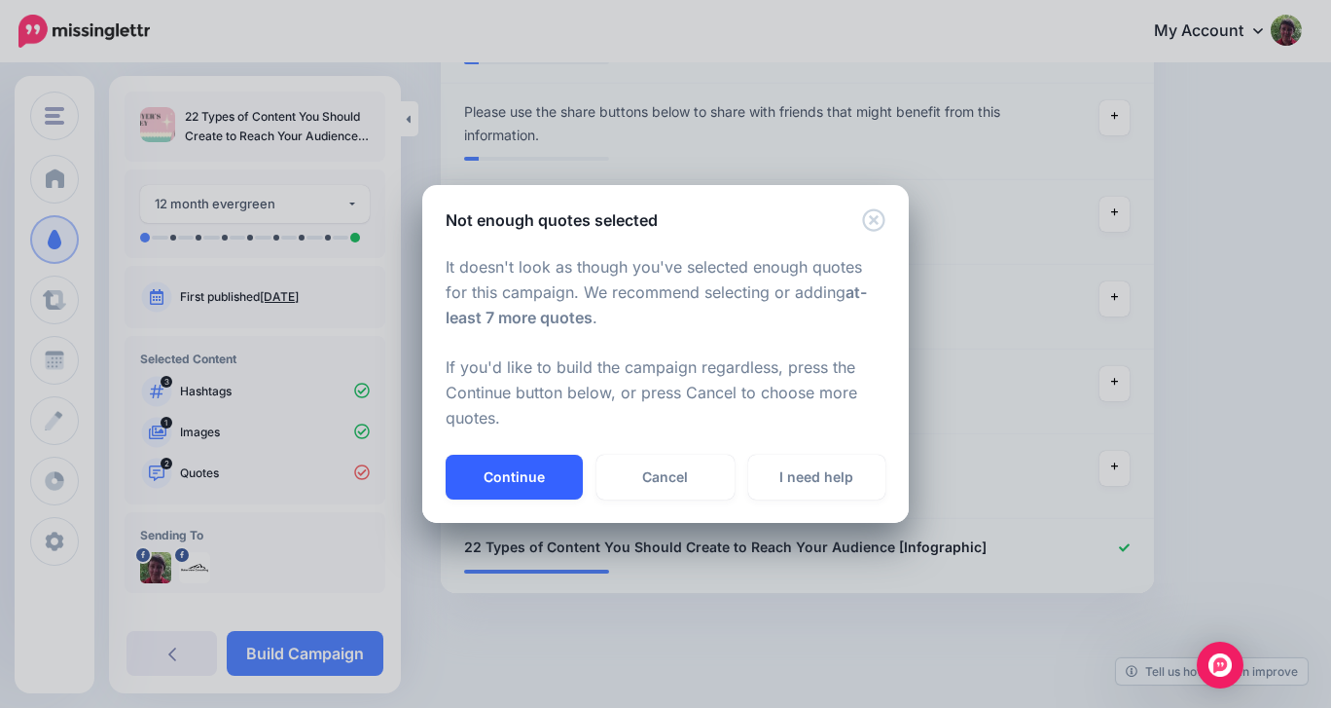
click at [532, 471] on button "Continue" at bounding box center [514, 477] width 137 height 45
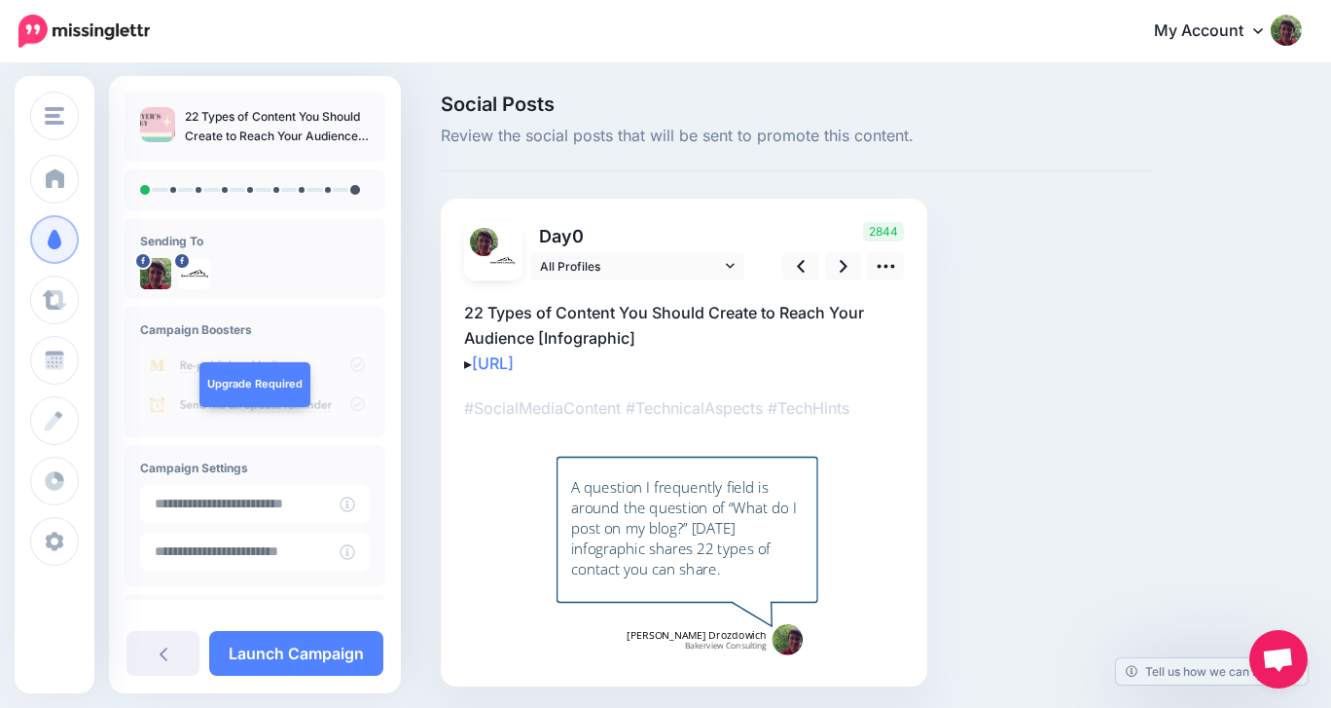
click at [619, 362] on p "22 Types of Content You Should Create to Reach Your Audience [Infographic] ▸ ht…" at bounding box center [684, 338] width 440 height 76
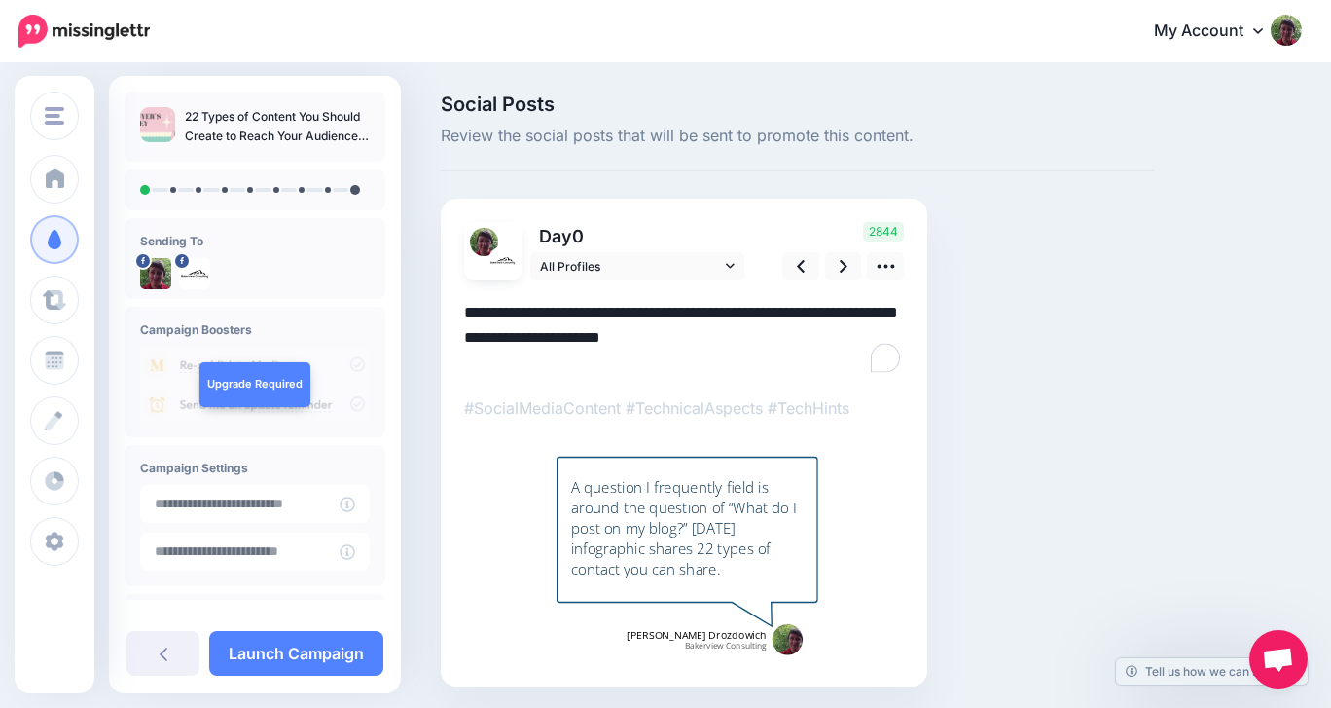
drag, startPoint x: 619, startPoint y: 361, endPoint x: 463, endPoint y: 318, distance: 161.5
click at [463, 318] on div "Day 0 All Profiles 0" at bounding box center [684, 443] width 487 height 488
click at [892, 270] on icon at bounding box center [886, 266] width 20 height 20
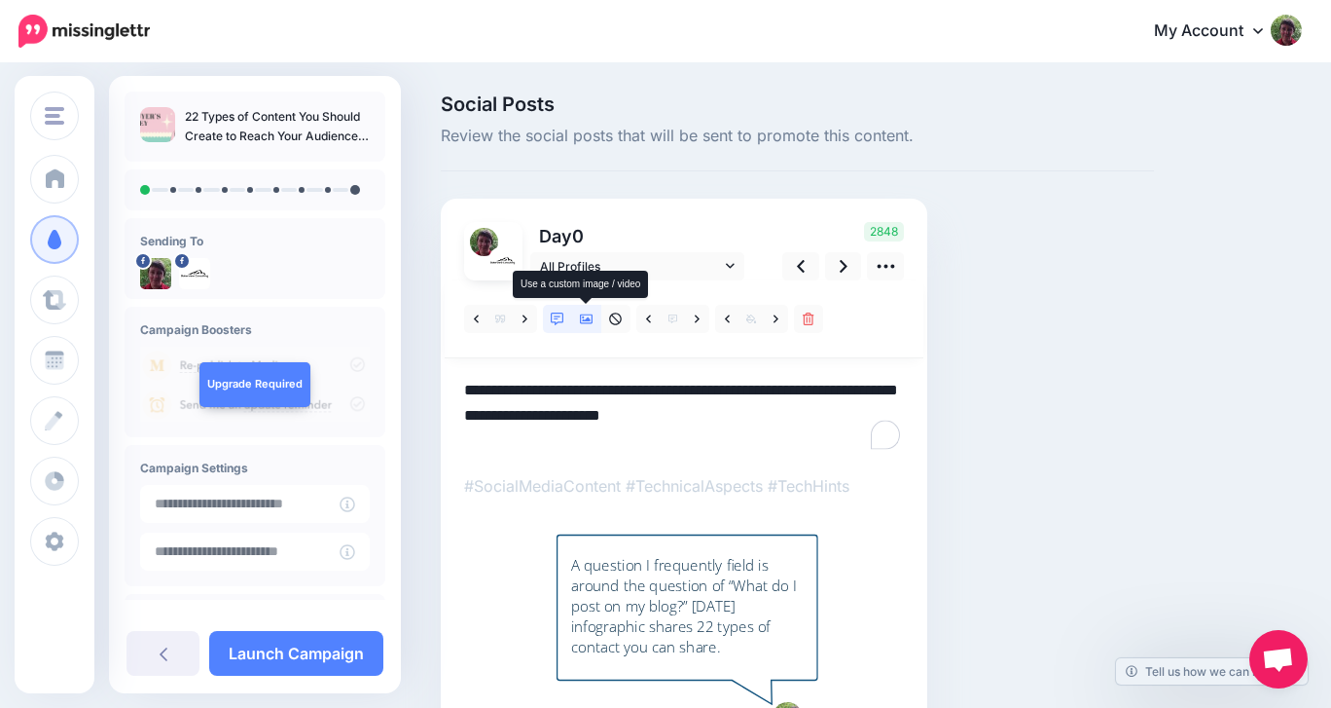
click at [582, 321] on icon at bounding box center [587, 319] width 14 height 14
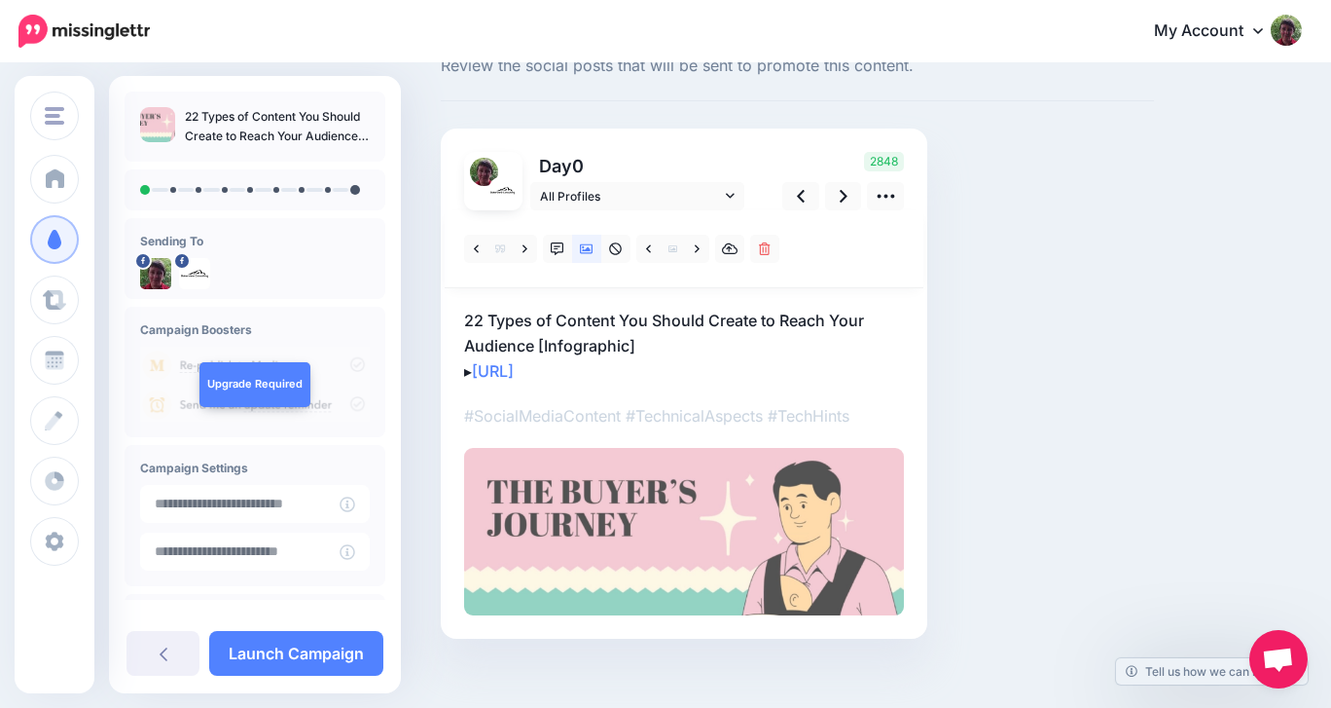
scroll to position [89, 0]
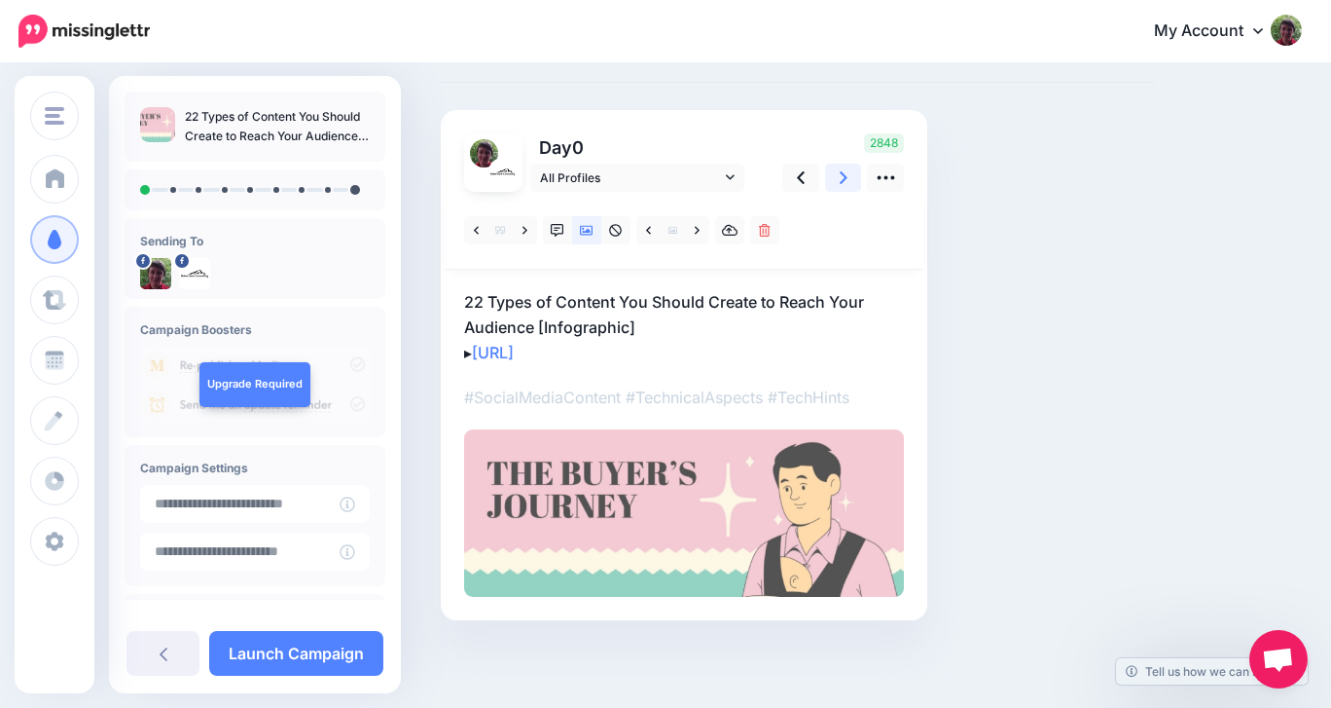
click at [844, 173] on icon at bounding box center [844, 177] width 8 height 20
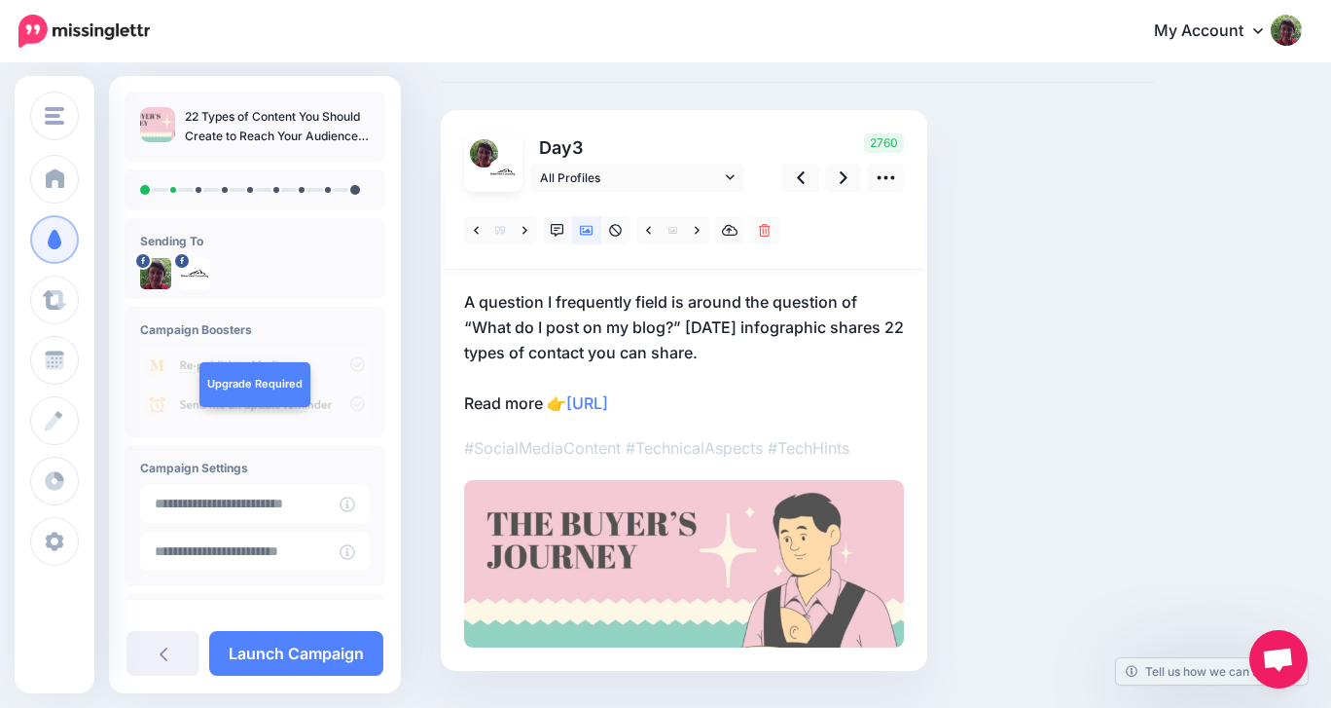
click at [484, 379] on p "A question I frequently field is around the question of “What do I post on my b…" at bounding box center [684, 352] width 440 height 127
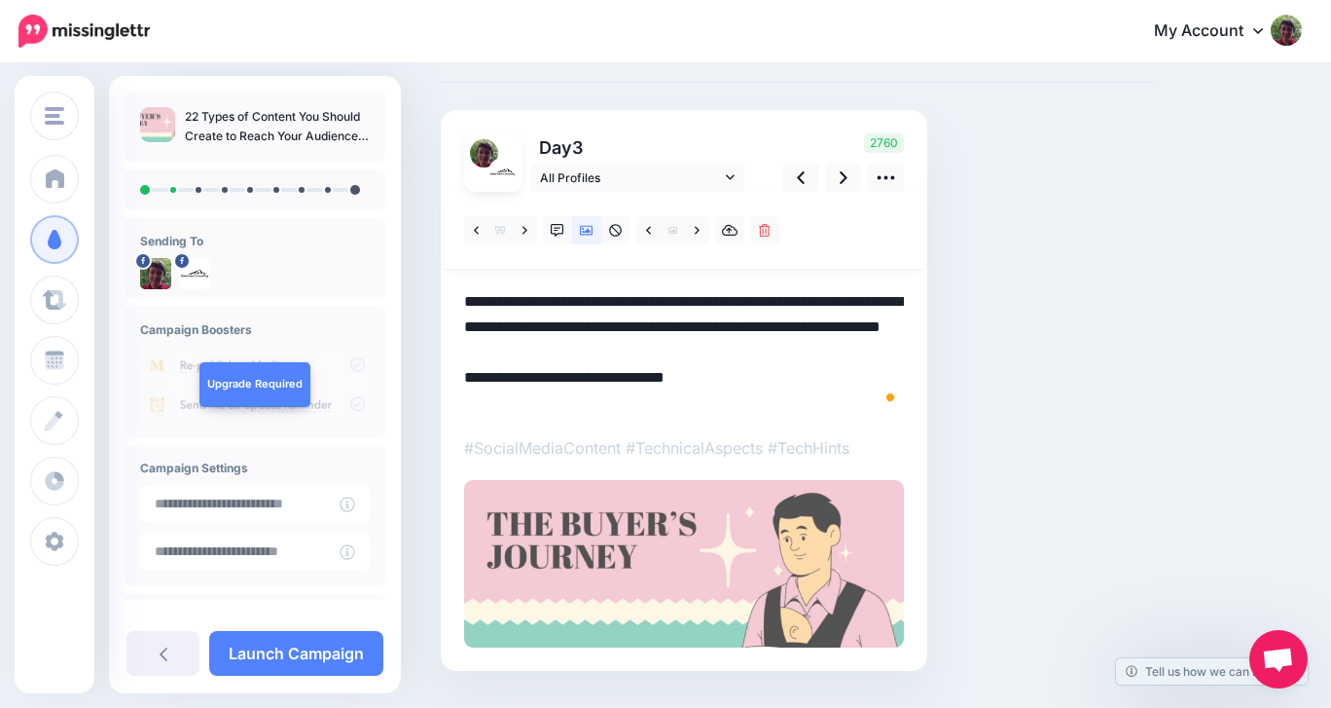
scroll to position [0, 0]
click at [484, 379] on textarea "**********" at bounding box center [684, 352] width 440 height 127
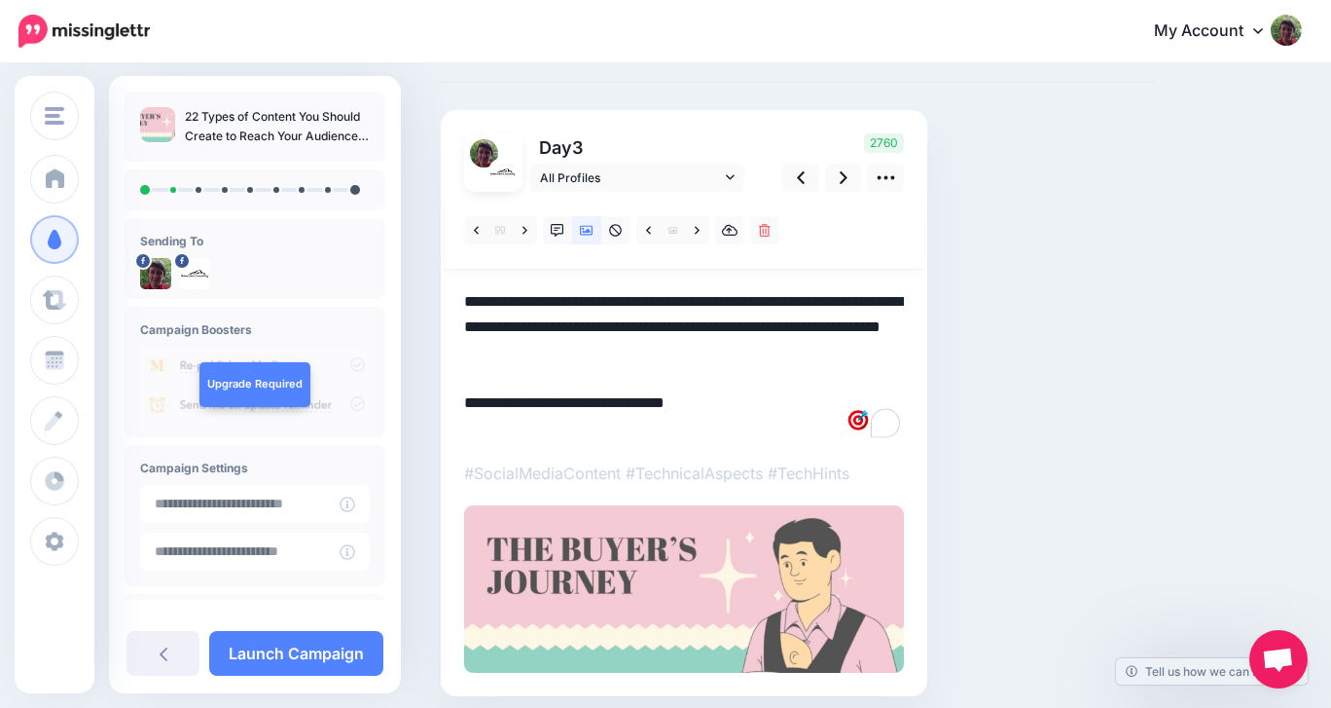
paste textarea "**********"
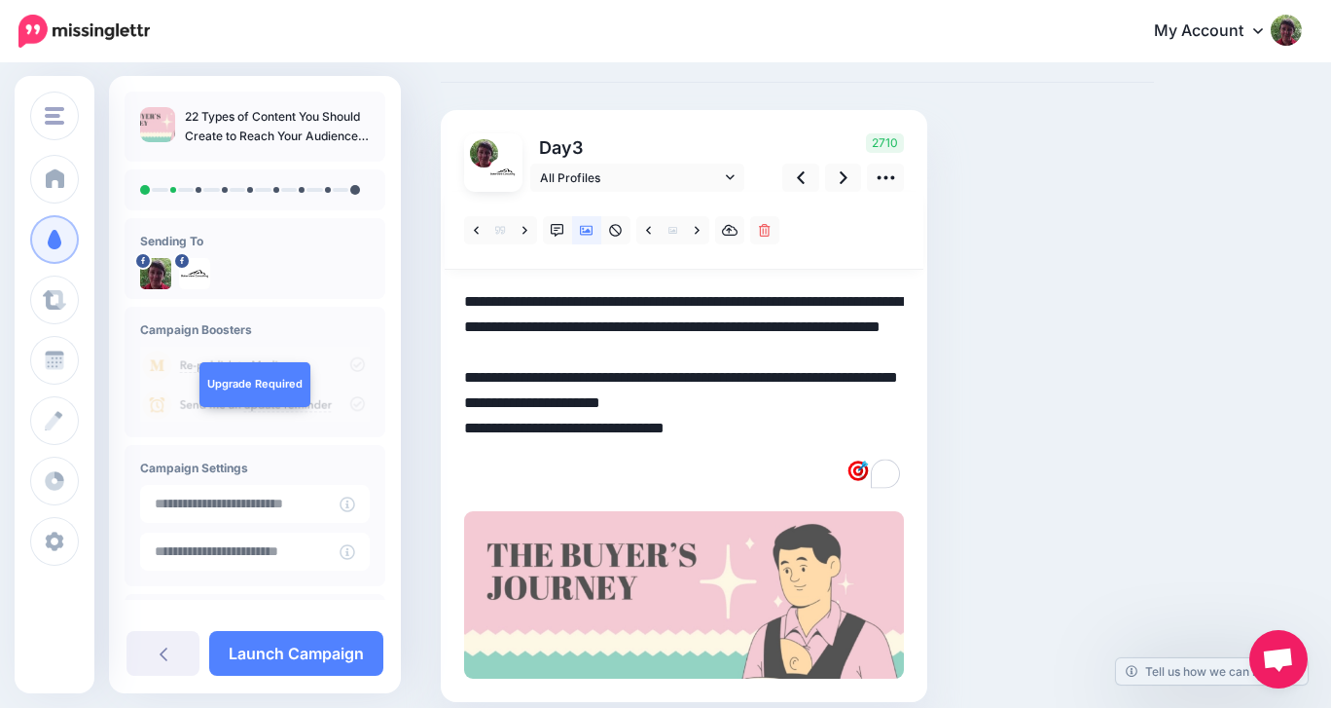
drag, startPoint x: 633, startPoint y: 455, endPoint x: 463, endPoint y: 455, distance: 169.3
click at [464, 455] on textarea "**********" at bounding box center [684, 390] width 440 height 202
click at [850, 172] on link at bounding box center [843, 178] width 37 height 28
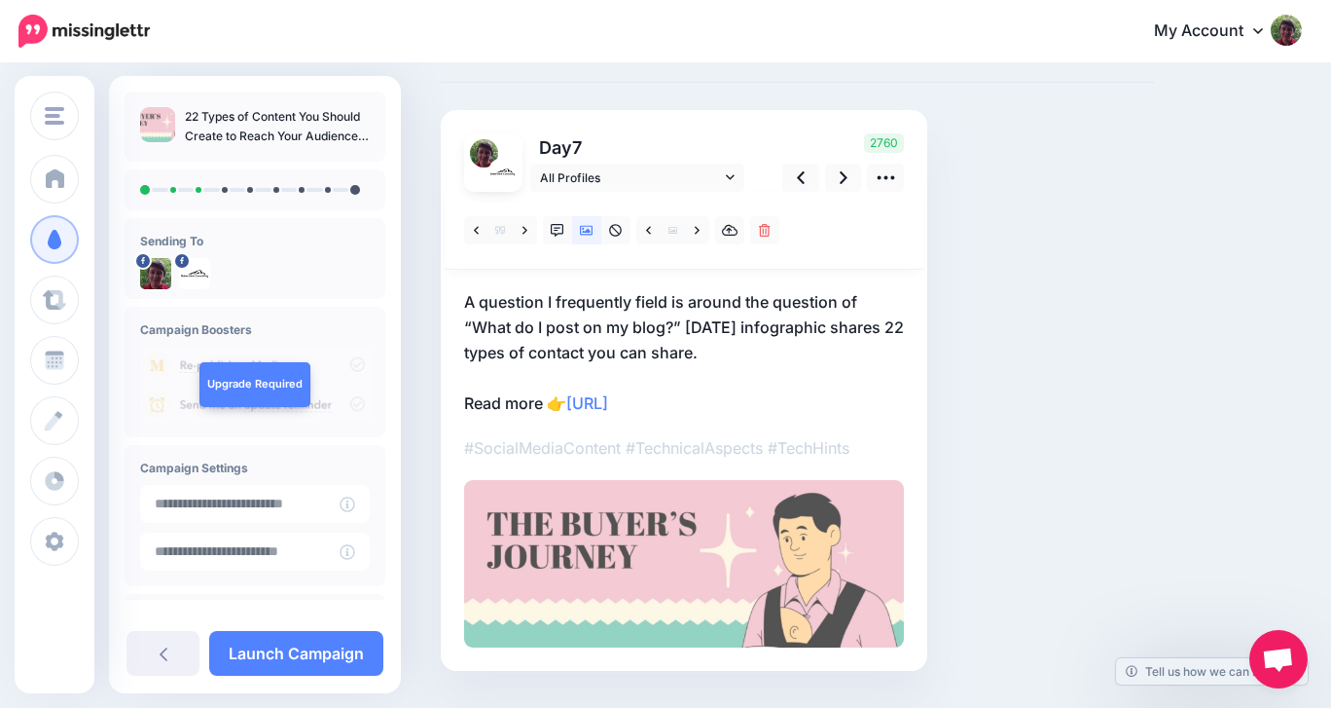
click at [465, 374] on p "A question I frequently field is around the question of “What do I post on my b…" at bounding box center [684, 352] width 440 height 127
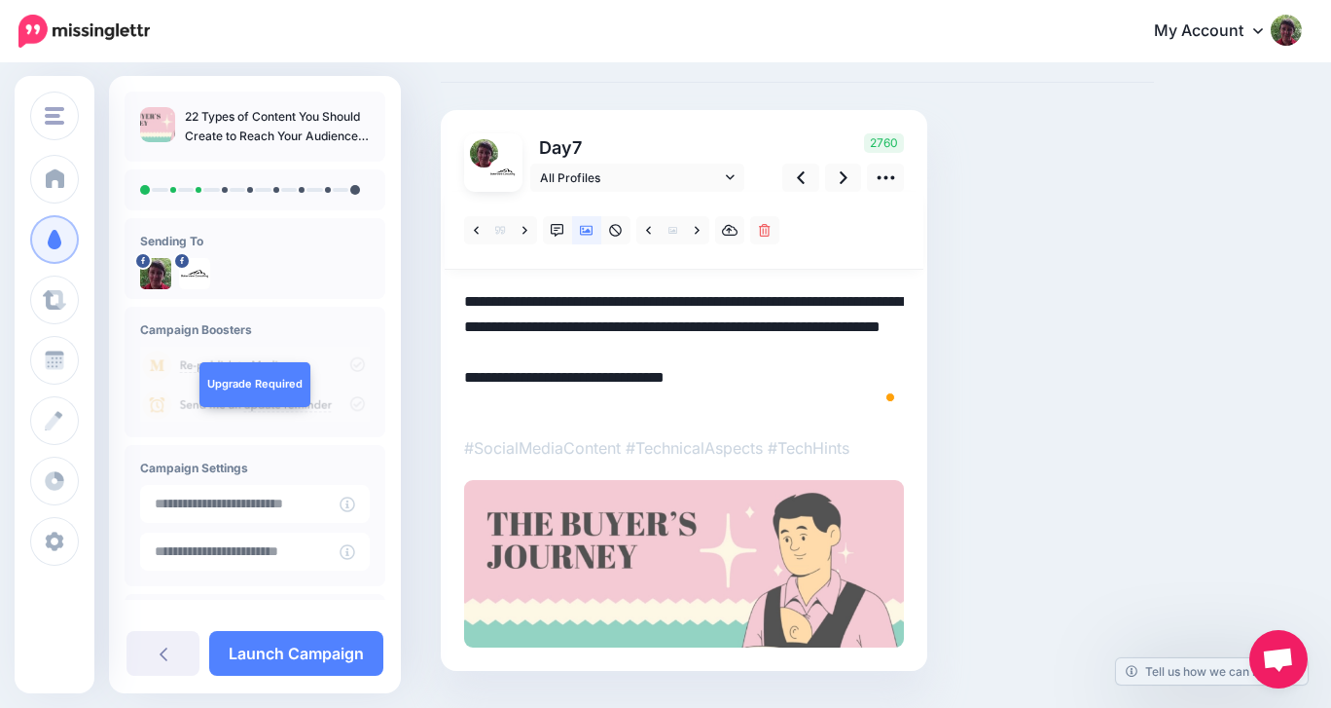
click at [465, 374] on textarea "**********" at bounding box center [684, 352] width 440 height 127
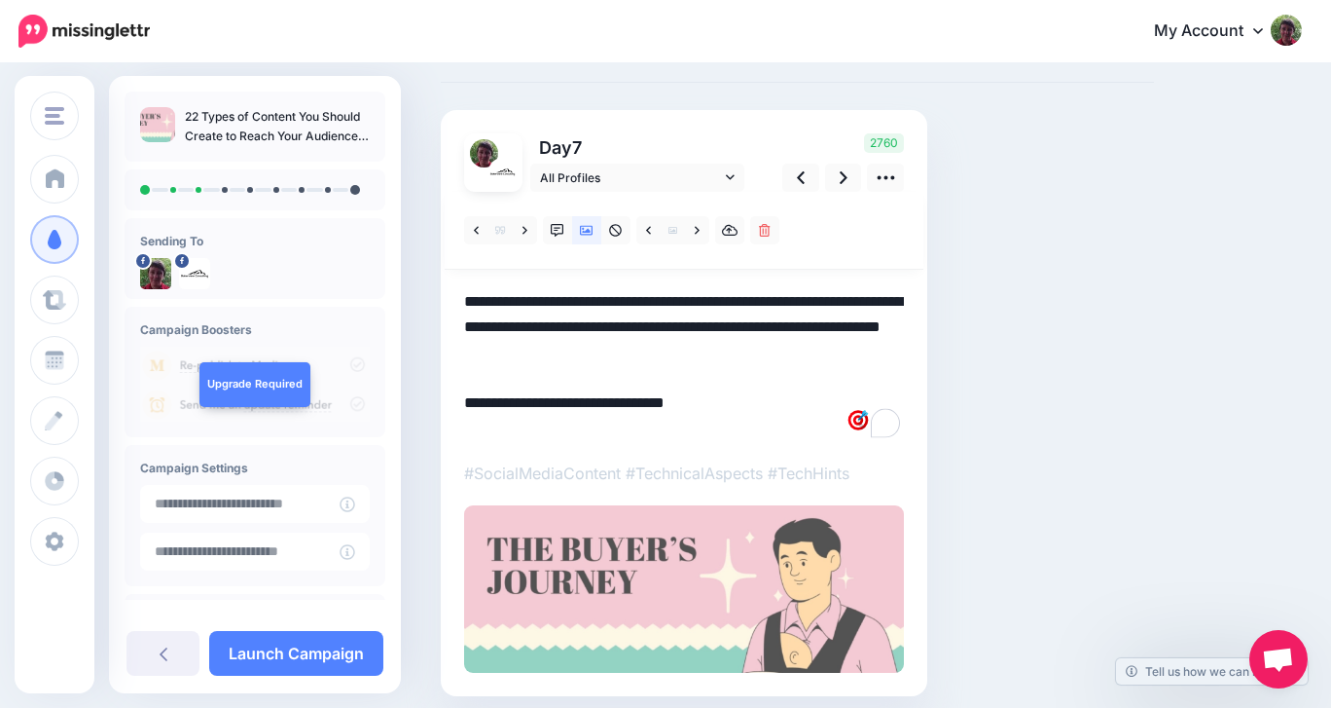
paste textarea "**********"
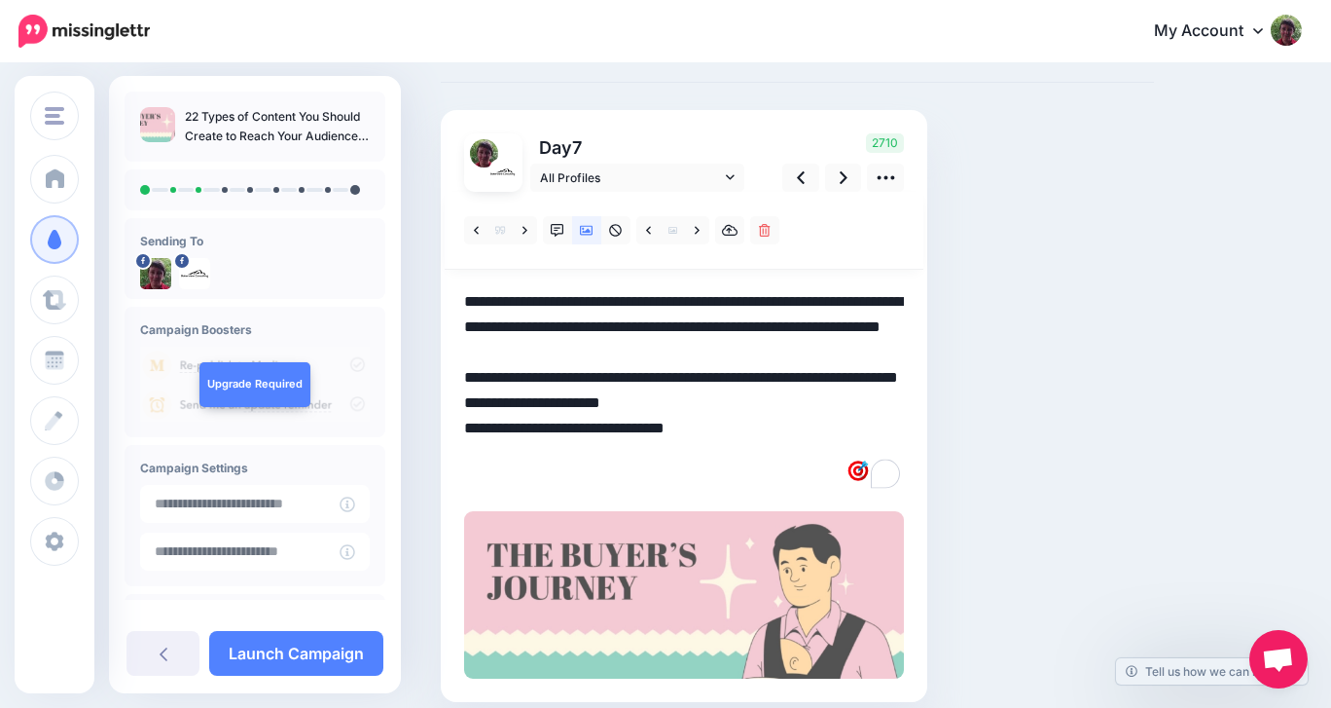
drag, startPoint x: 623, startPoint y: 455, endPoint x: 463, endPoint y: 458, distance: 159.6
click at [464, 458] on textarea "**********" at bounding box center [684, 390] width 440 height 202
click at [845, 172] on icon at bounding box center [844, 177] width 8 height 20
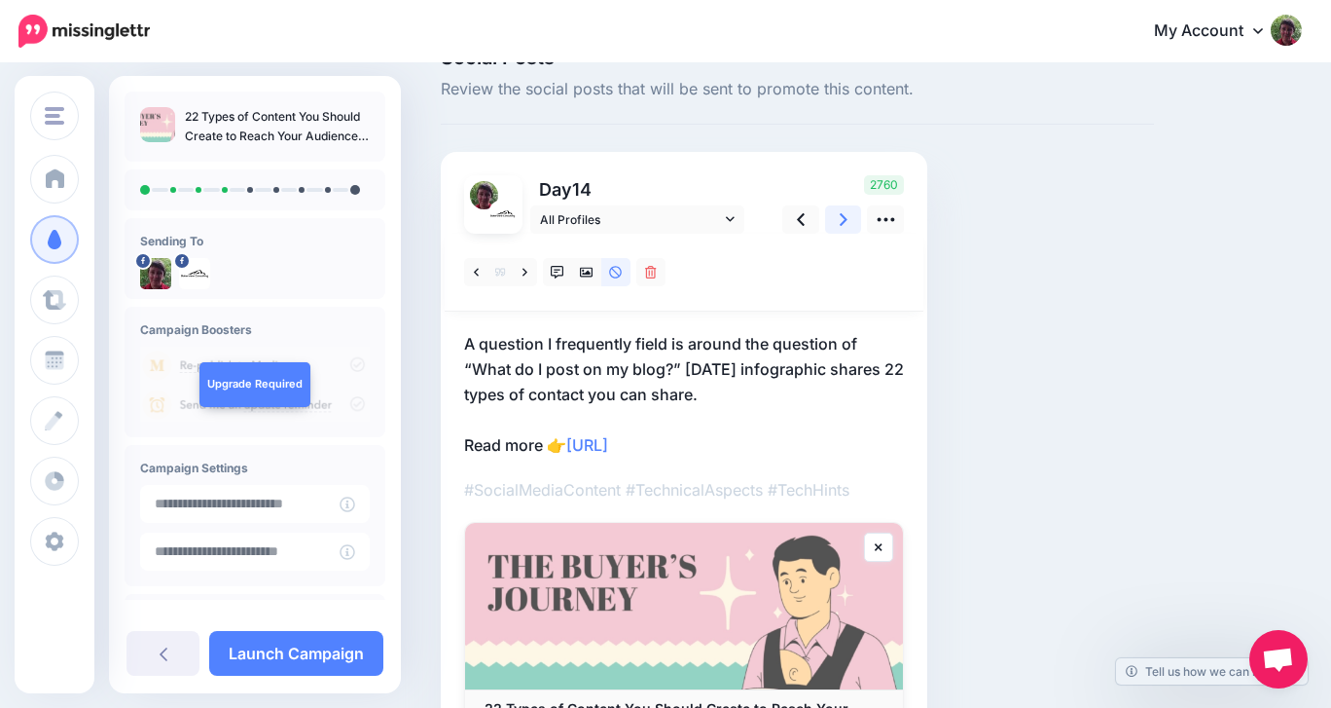
scroll to position [89, 0]
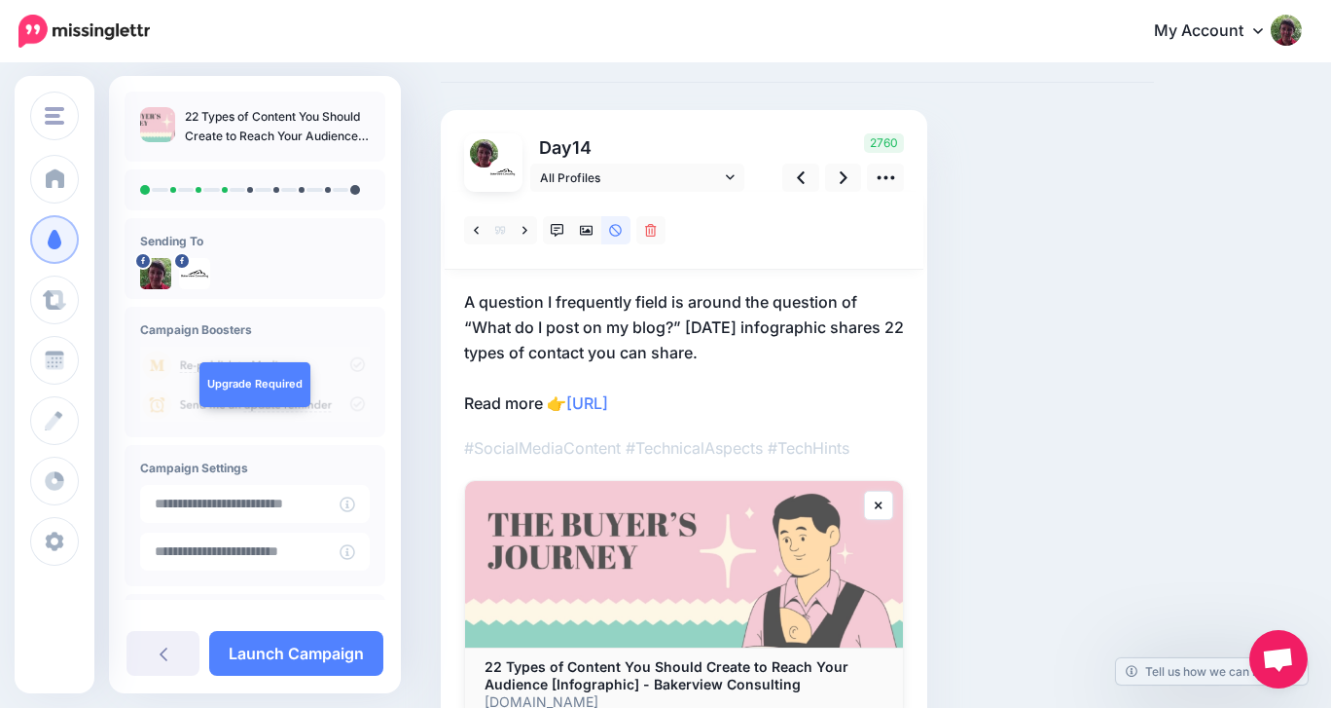
click at [640, 372] on p "A question I frequently field is around the question of “What do I post on my b…" at bounding box center [684, 352] width 440 height 127
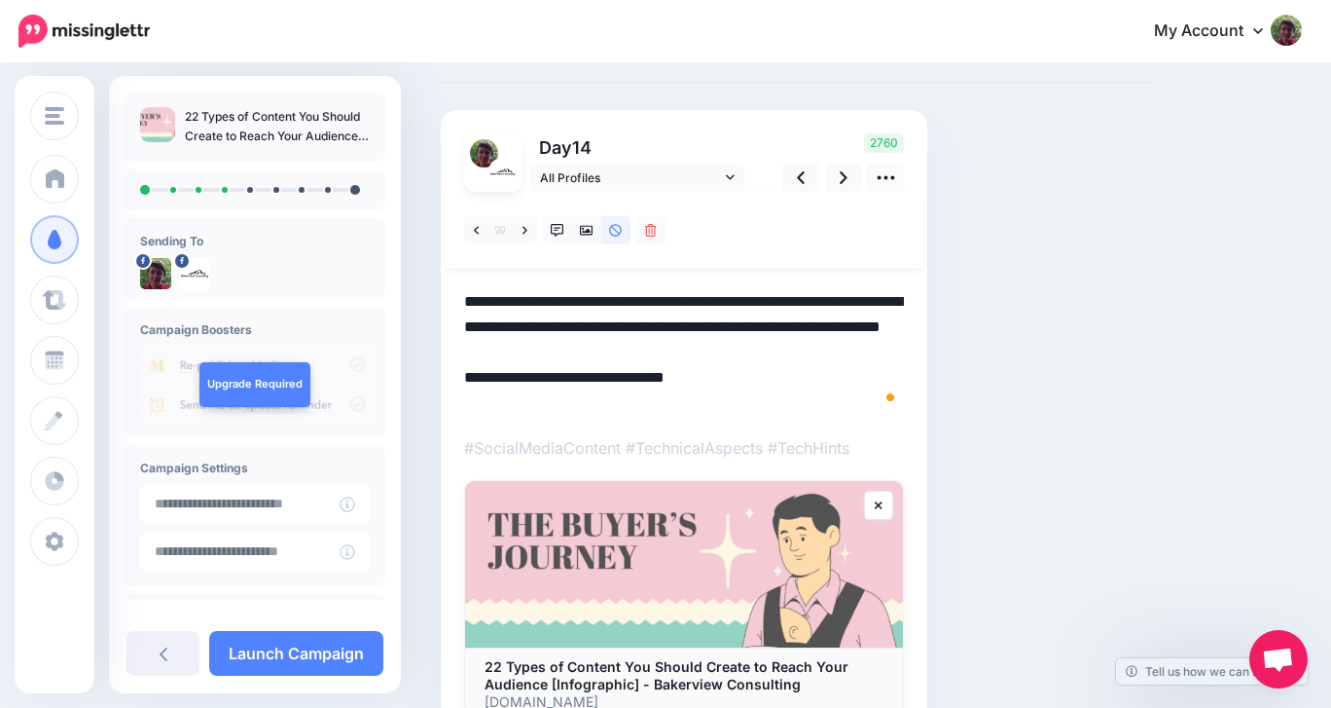
click at [640, 372] on textarea "**********" at bounding box center [684, 352] width 440 height 127
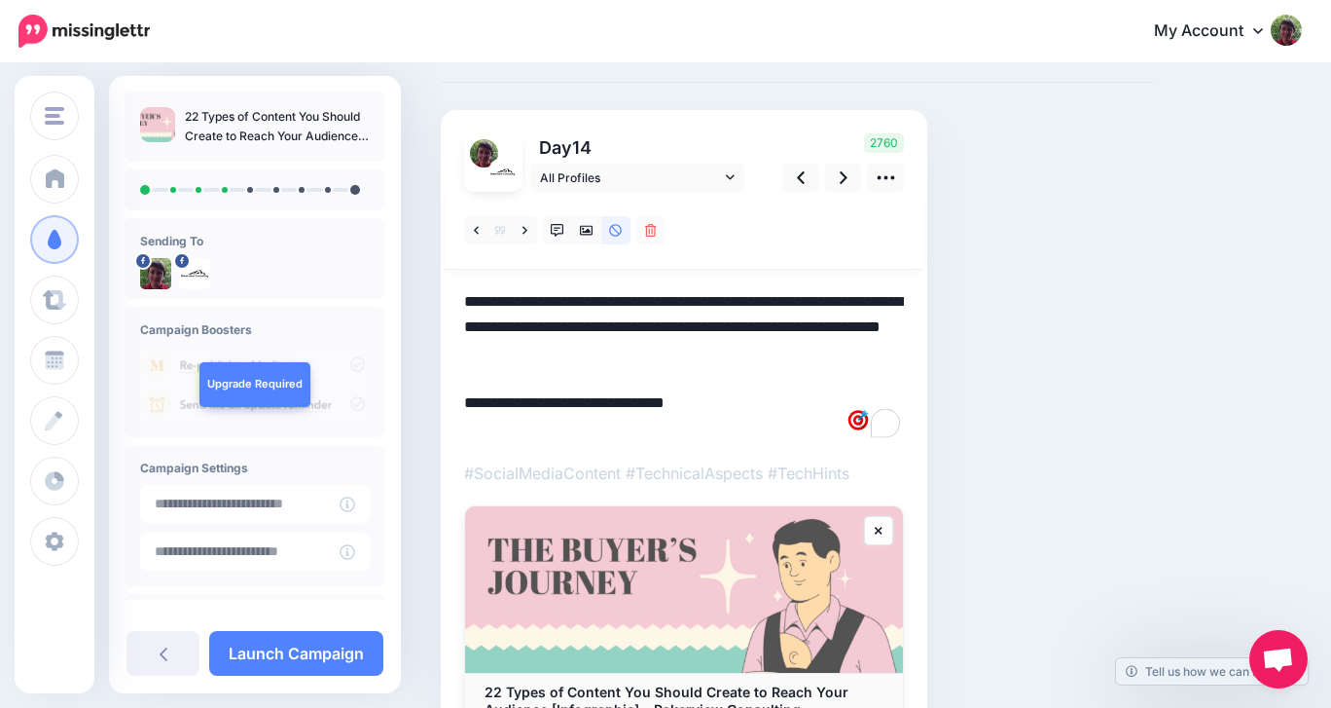
paste textarea "**********"
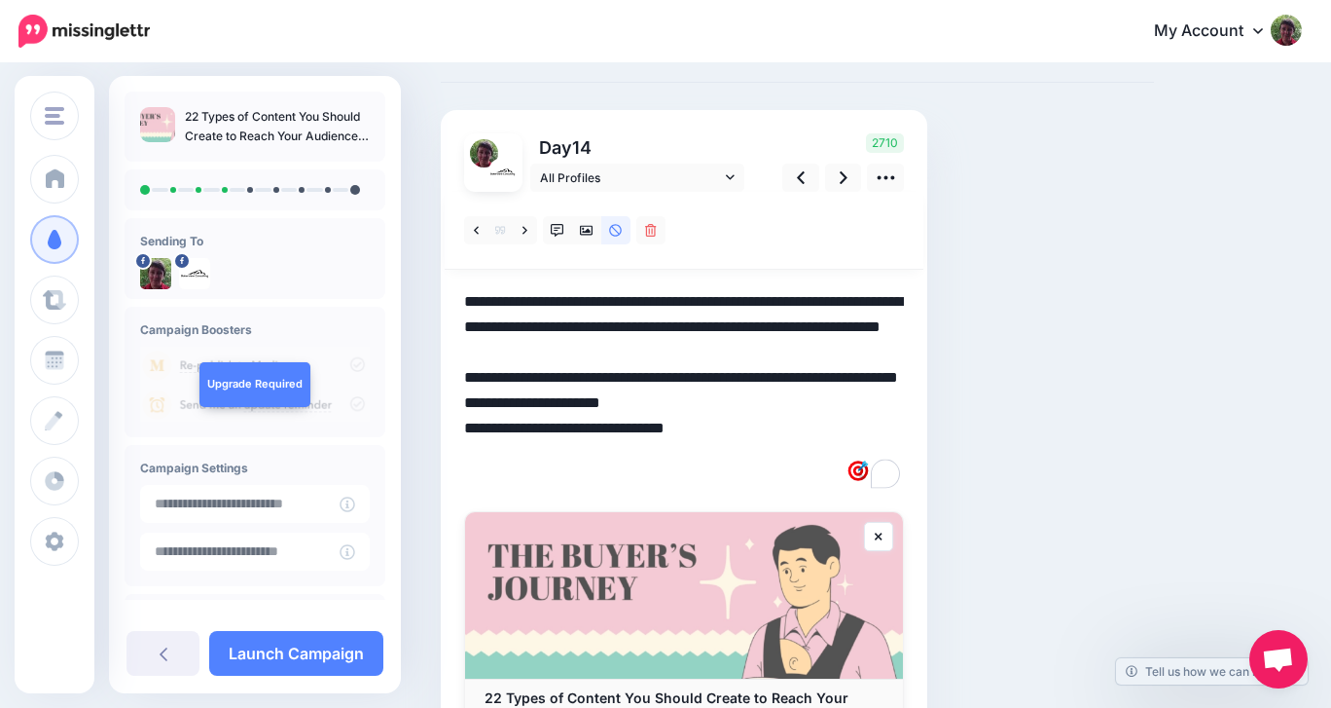
drag, startPoint x: 635, startPoint y: 457, endPoint x: 459, endPoint y: 449, distance: 175.4
click at [459, 449] on div "Day 14 All Profiles" at bounding box center [684, 443] width 487 height 666
click at [584, 234] on icon at bounding box center [587, 231] width 14 height 14
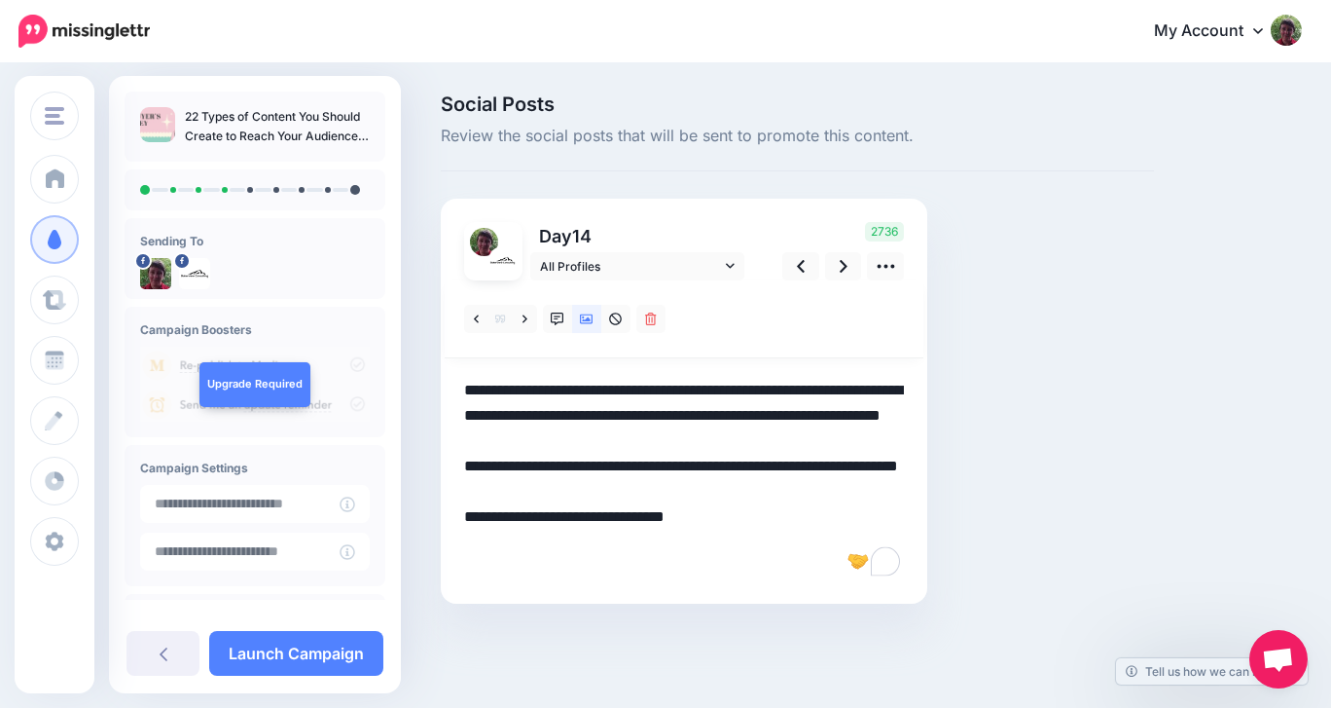
scroll to position [0, 0]
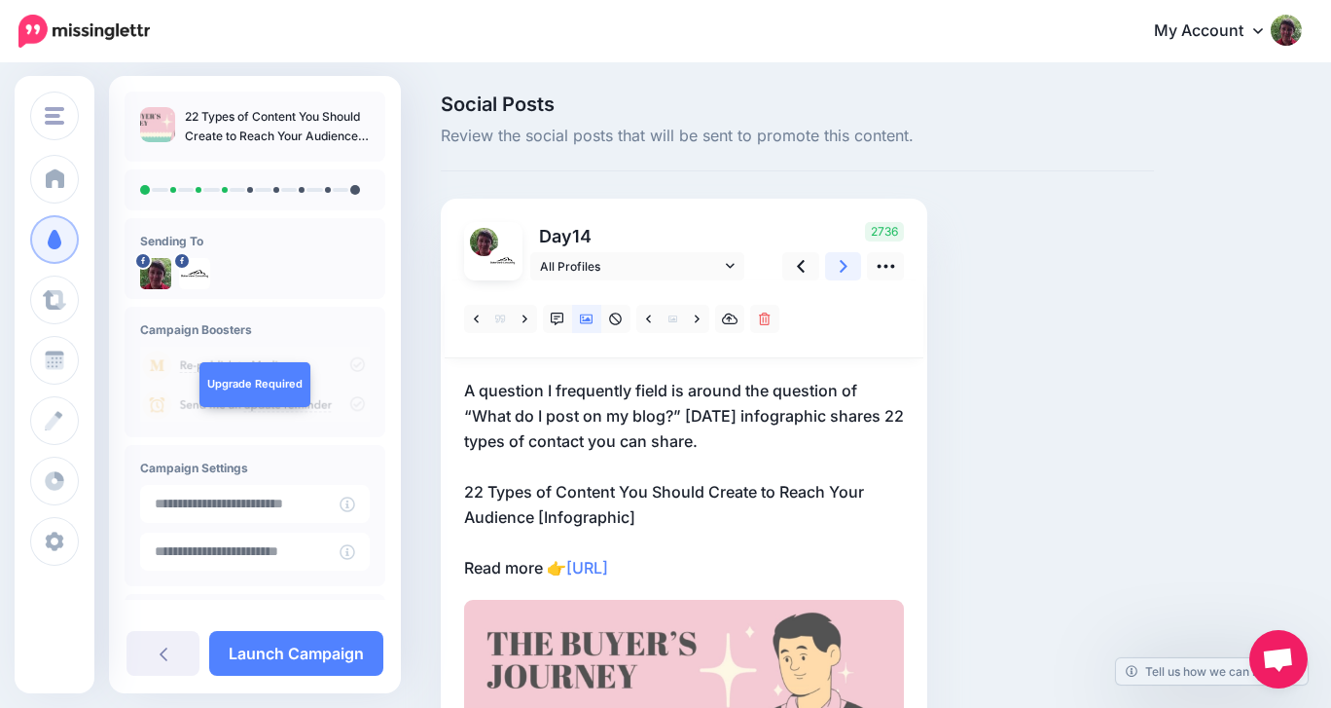
click at [844, 264] on icon at bounding box center [844, 266] width 8 height 13
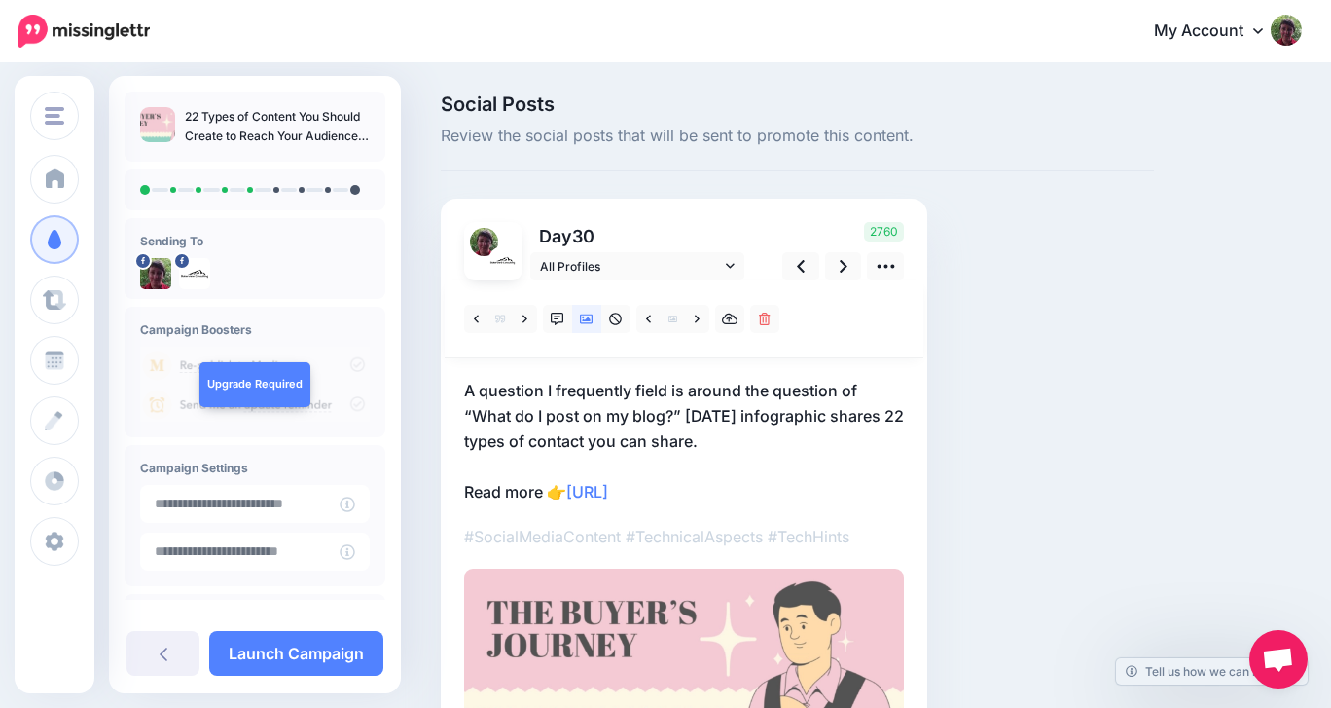
click at [530, 459] on p "A question I frequently field is around the question of “What do I post on my b…" at bounding box center [684, 441] width 440 height 127
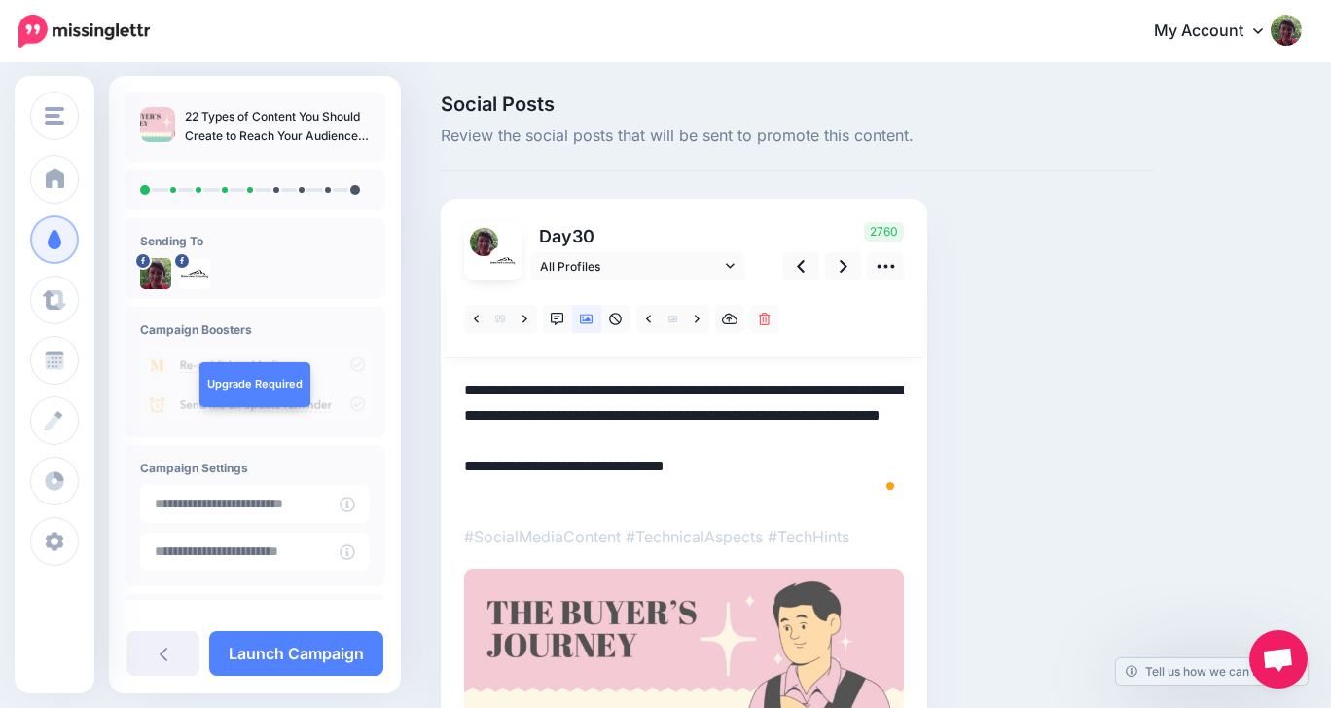
click at [529, 462] on textarea "**********" at bounding box center [684, 441] width 440 height 127
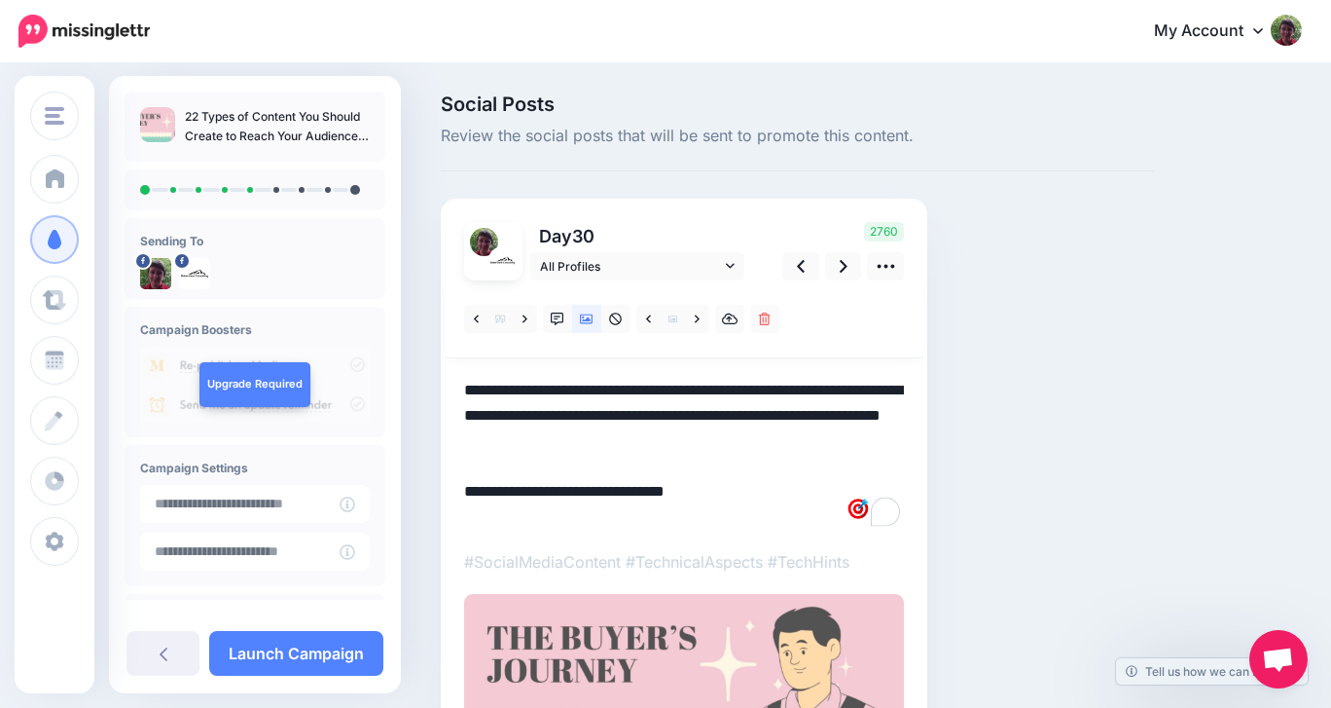
paste textarea "**********"
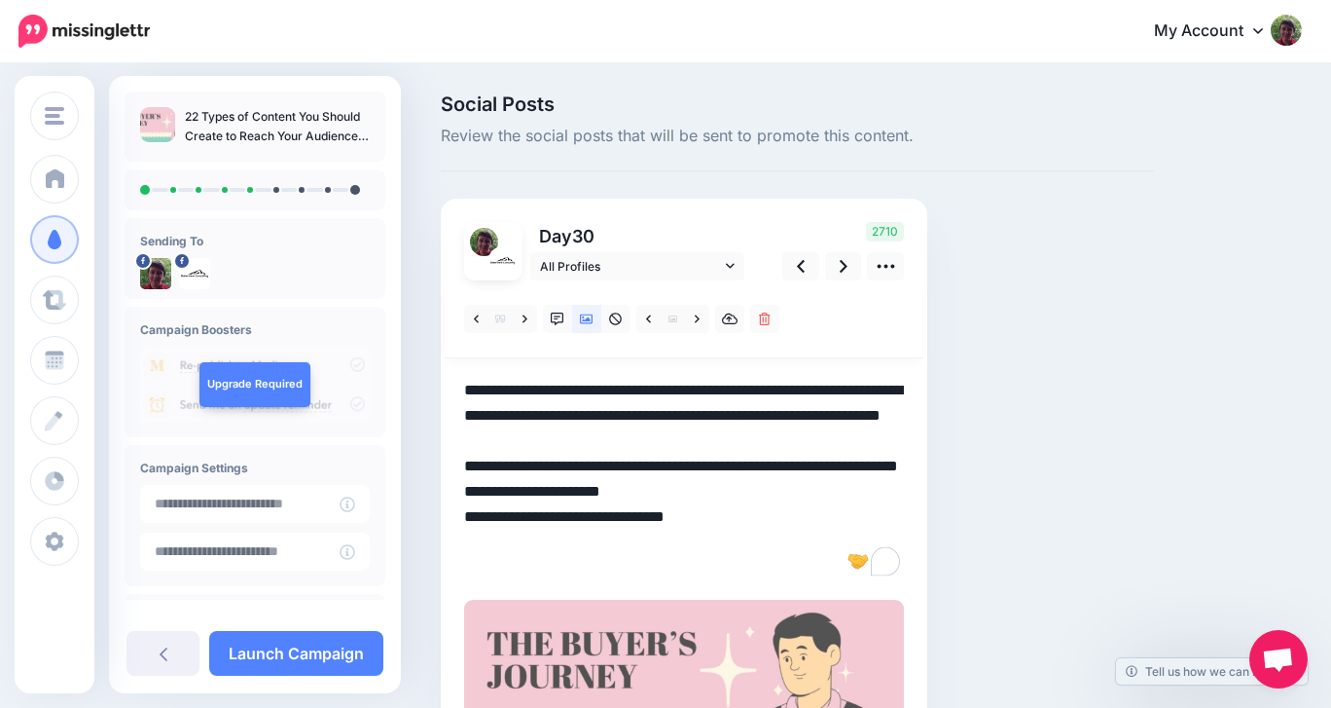
drag, startPoint x: 619, startPoint y: 545, endPoint x: 458, endPoint y: 542, distance: 160.6
click at [458, 542] on div "Day 30 All Profiles" at bounding box center [684, 495] width 487 height 592
click at [846, 260] on icon at bounding box center [844, 266] width 8 height 20
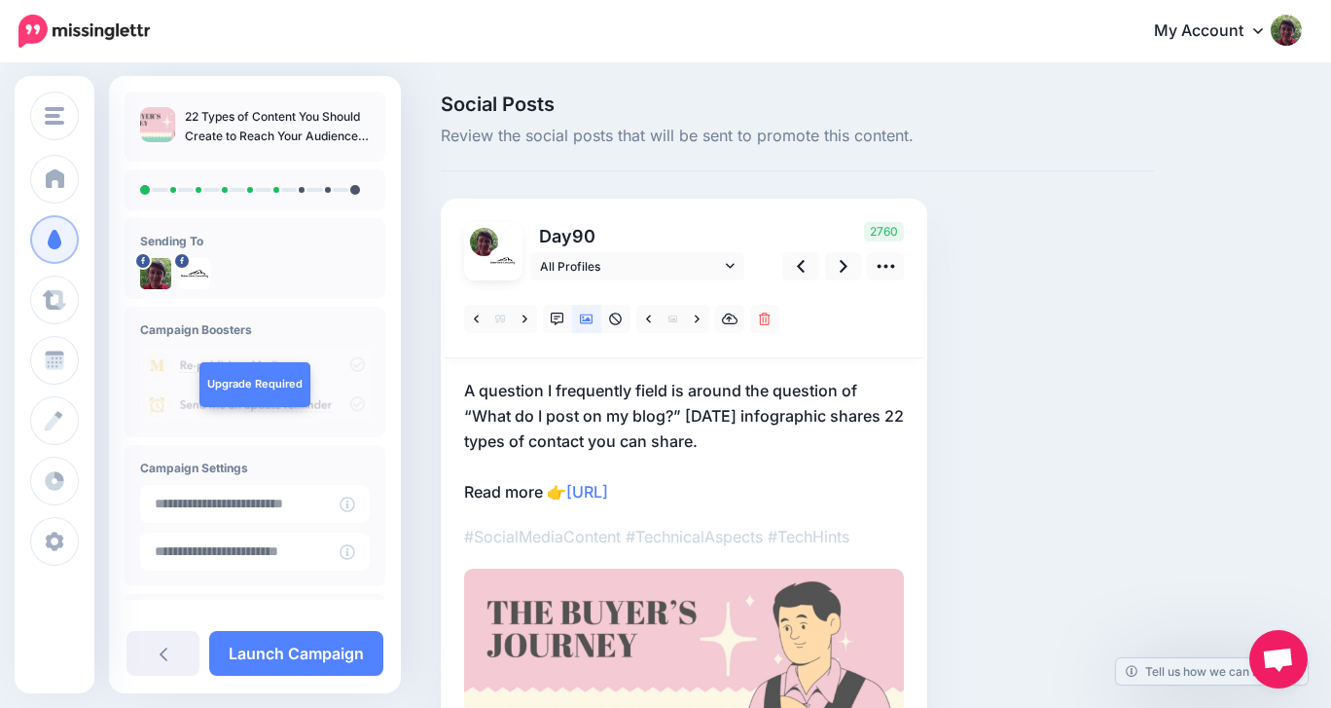
click at [612, 466] on p "A question I frequently field is around the question of “What do I post on my b…" at bounding box center [684, 441] width 440 height 127
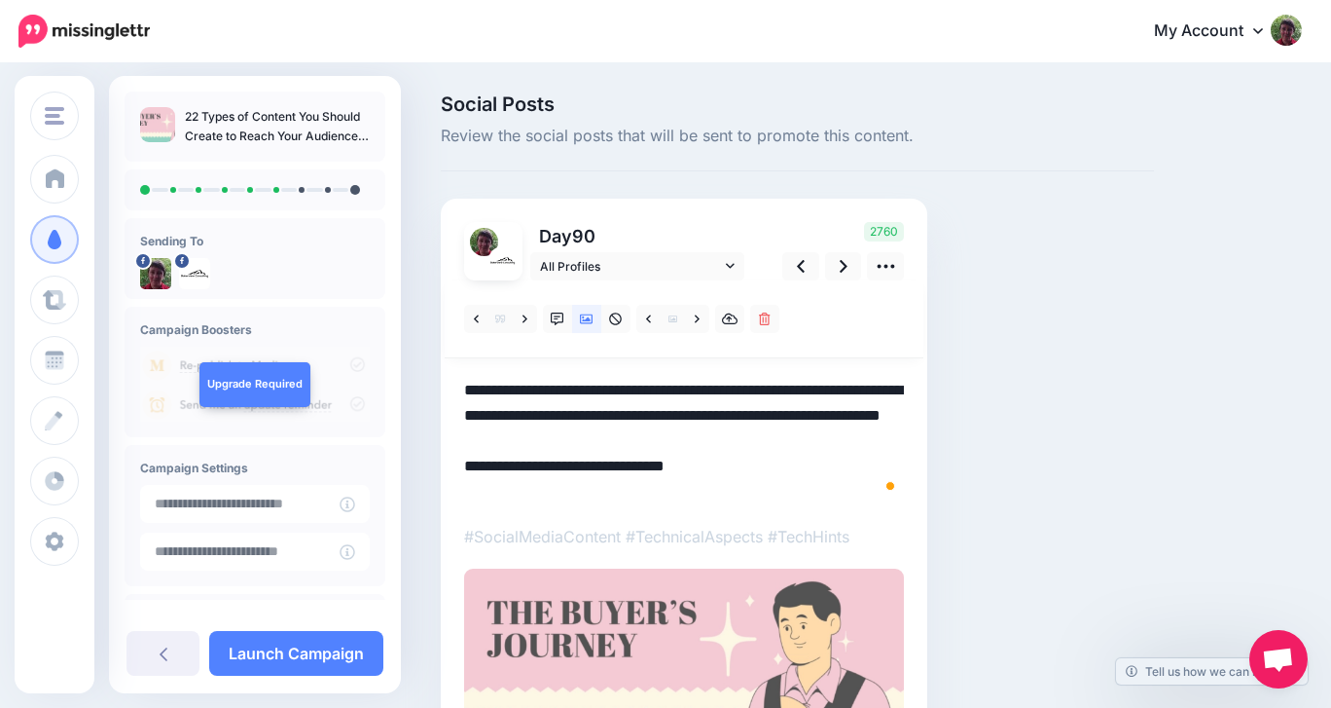
click at [612, 466] on textarea "**********" at bounding box center [684, 441] width 440 height 127
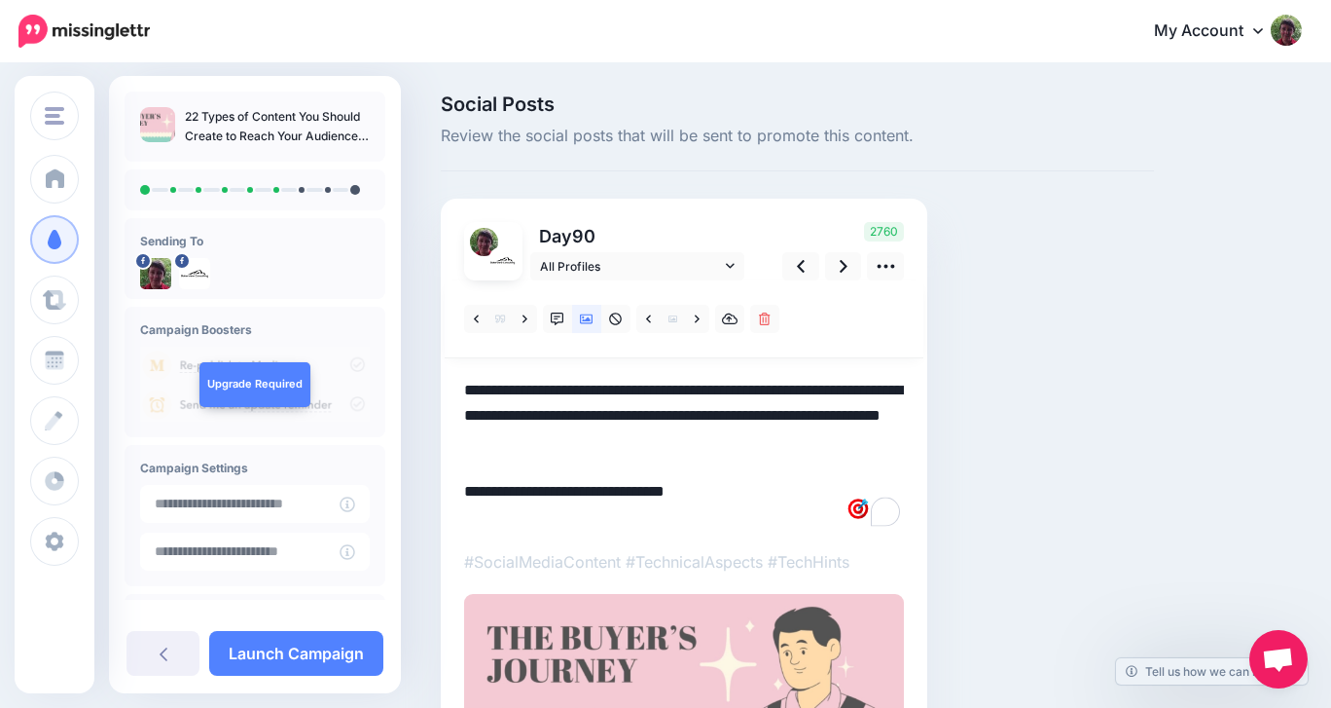
paste textarea "**********"
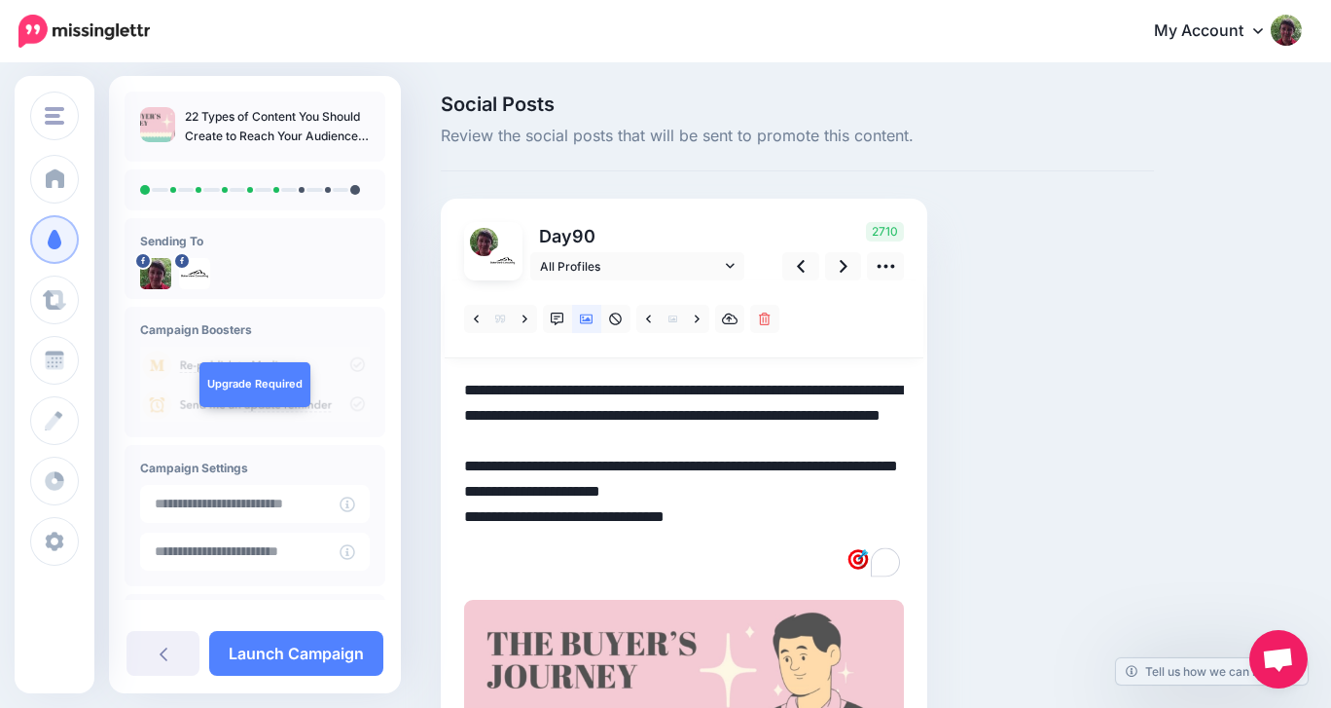
drag, startPoint x: 618, startPoint y: 542, endPoint x: 459, endPoint y: 543, distance: 158.6
click at [458, 542] on div "Day 90 All Profiles" at bounding box center [684, 495] width 487 height 592
click at [847, 257] on icon at bounding box center [844, 266] width 8 height 20
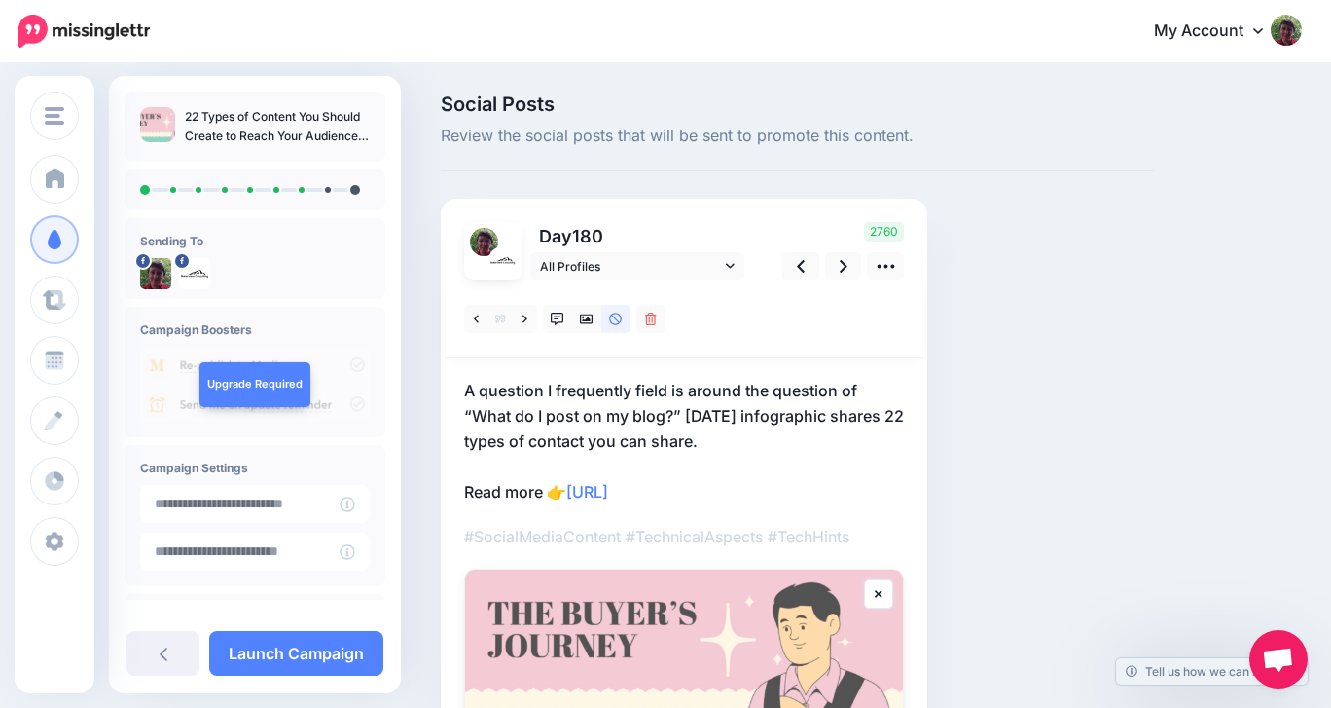
click at [730, 464] on p "A question I frequently field is around the question of “What do I post on my b…" at bounding box center [684, 441] width 440 height 127
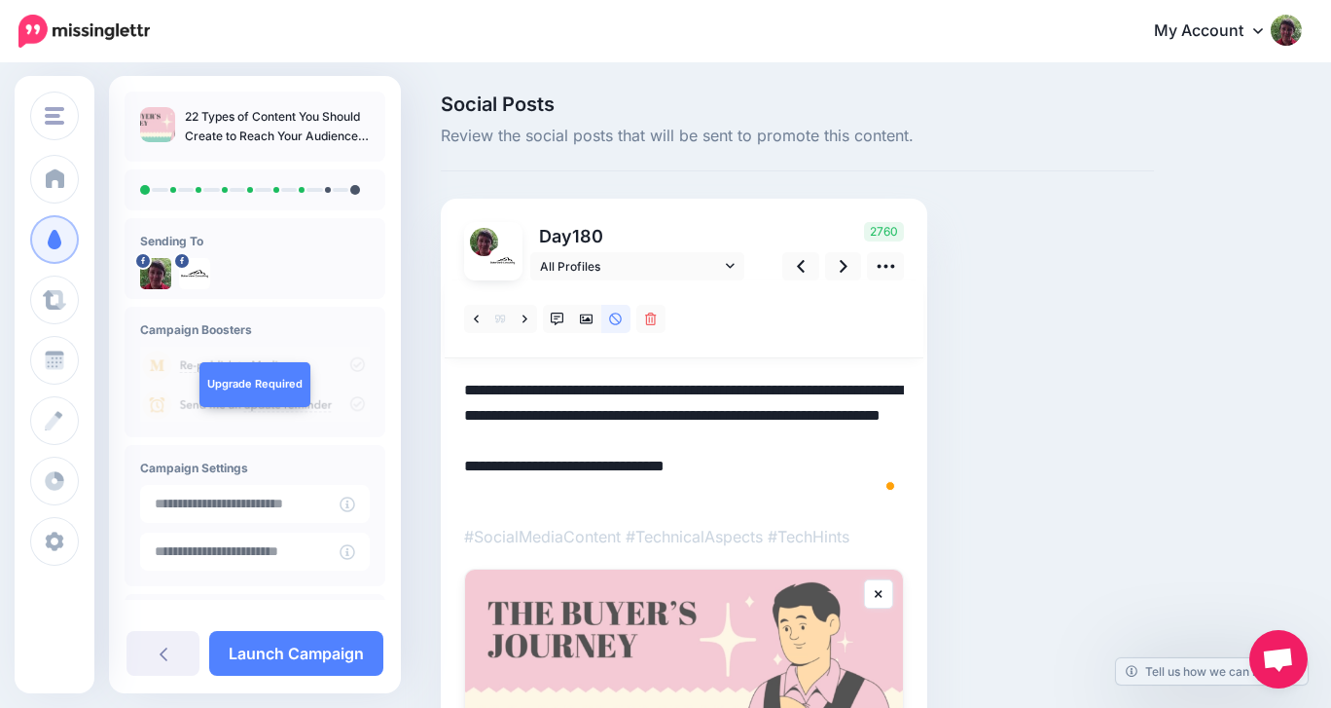
click at [716, 460] on textarea "**********" at bounding box center [684, 441] width 440 height 127
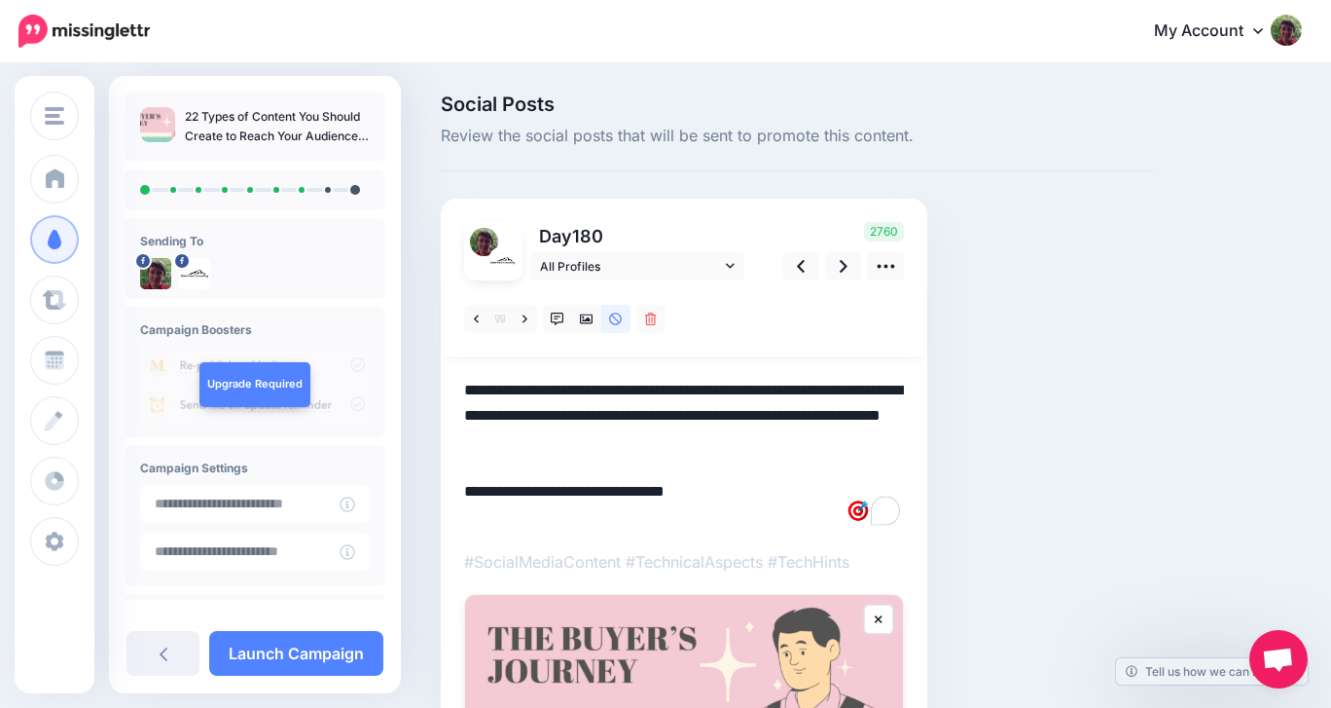
paste textarea "**********"
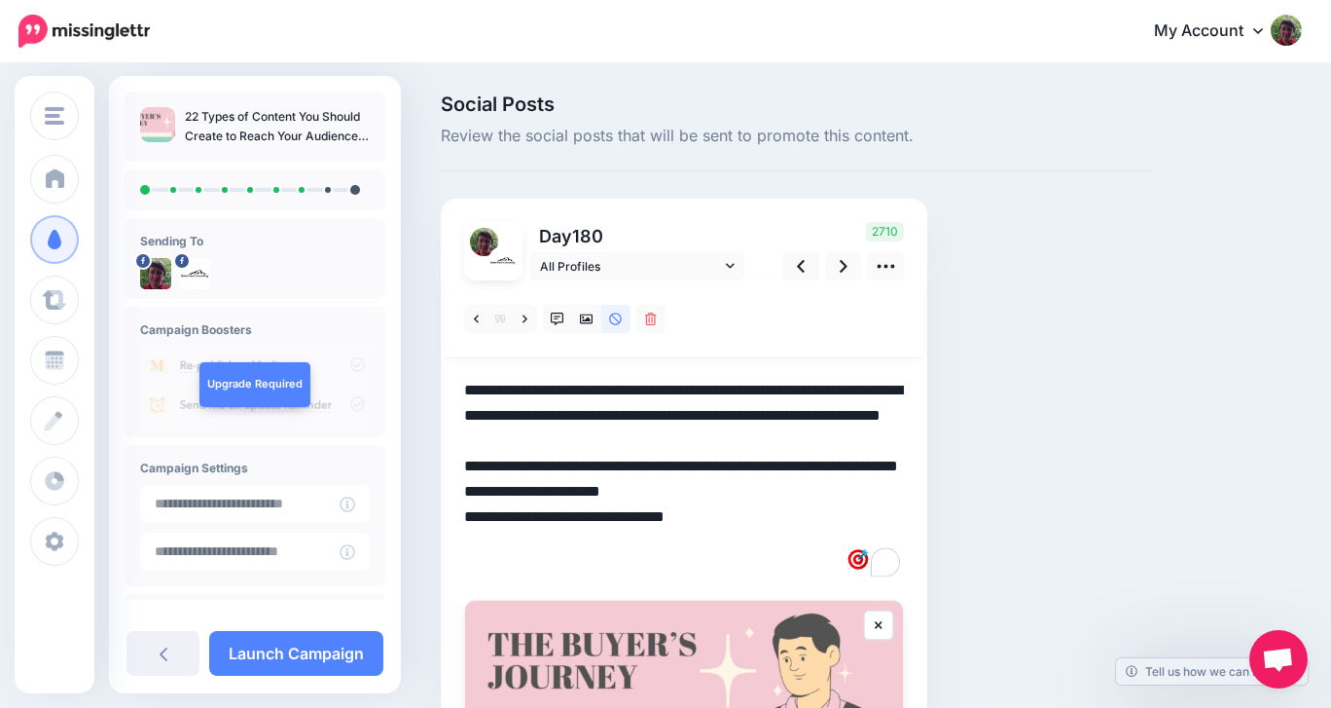
drag, startPoint x: 650, startPoint y: 544, endPoint x: 460, endPoint y: 534, distance: 190.0
click at [460, 534] on div "Day 180 All Profiles" at bounding box center [684, 532] width 487 height 666
click at [580, 312] on icon at bounding box center [587, 319] width 14 height 14
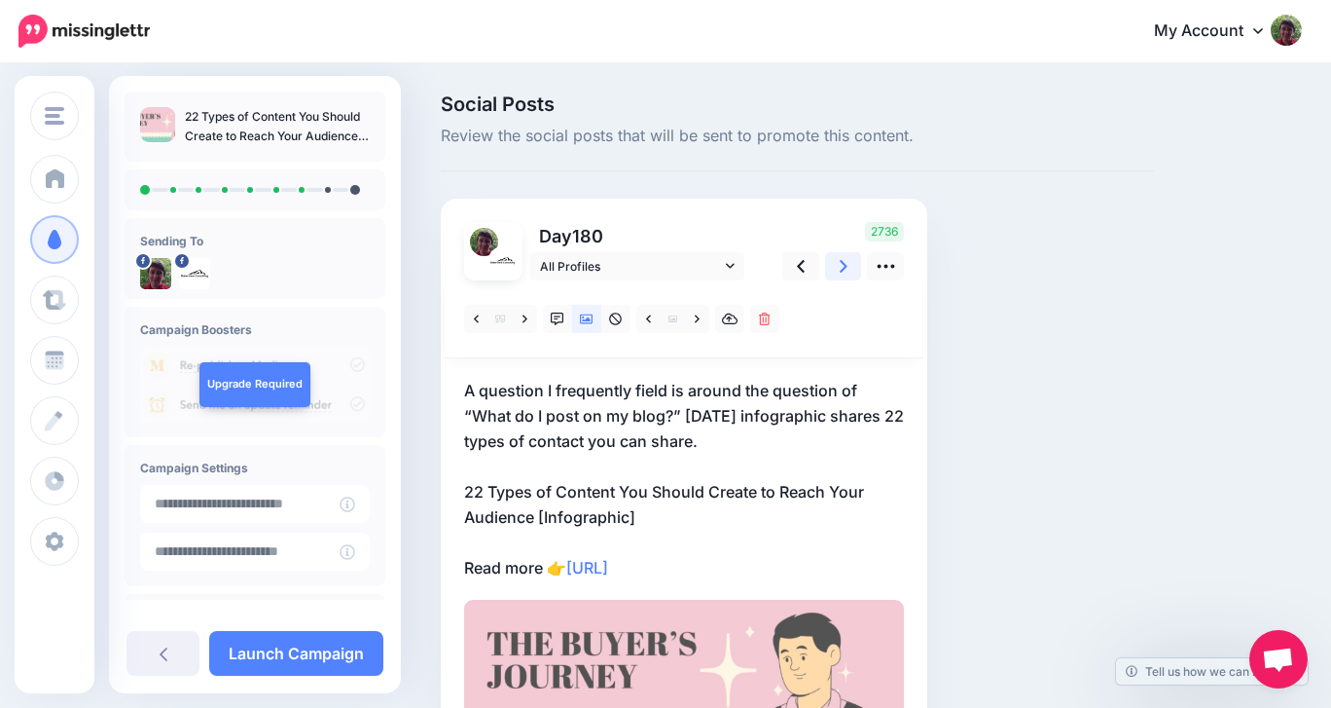
click at [842, 261] on icon at bounding box center [844, 266] width 8 height 13
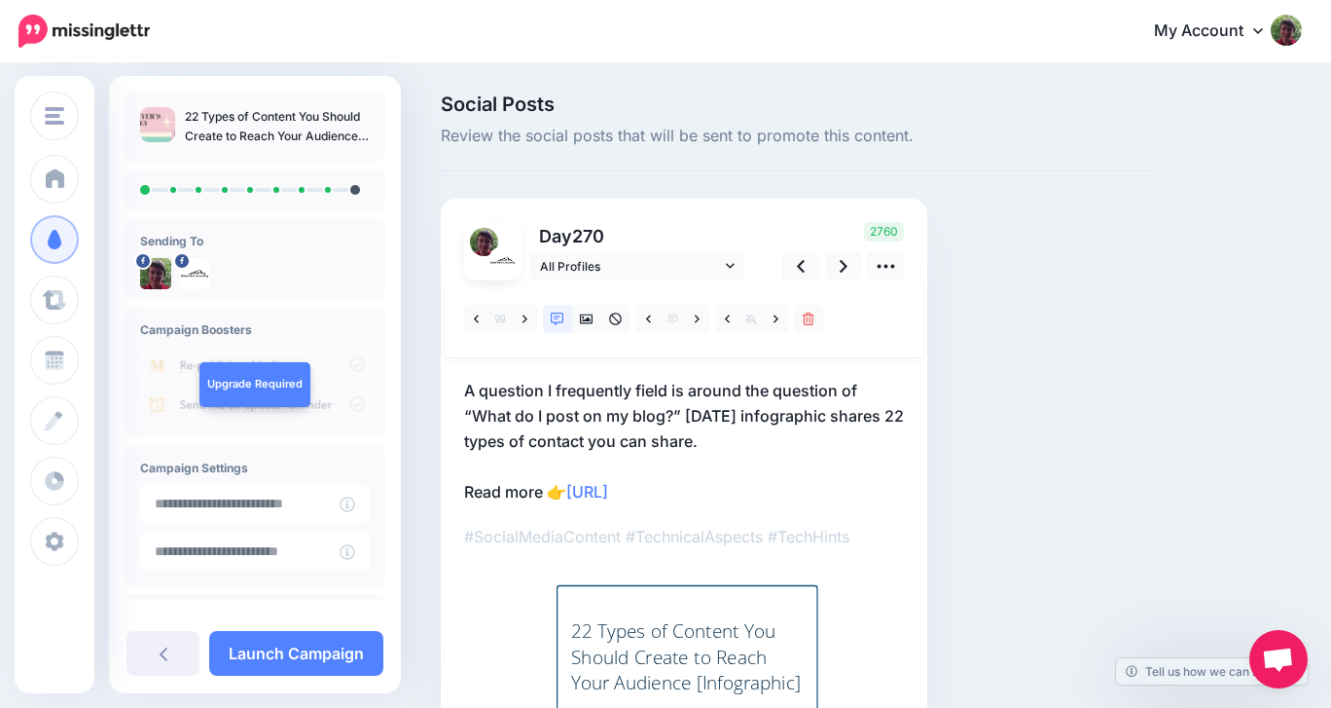
click at [712, 461] on p "A question I frequently field is around the question of “What do I post on my b…" at bounding box center [684, 441] width 440 height 127
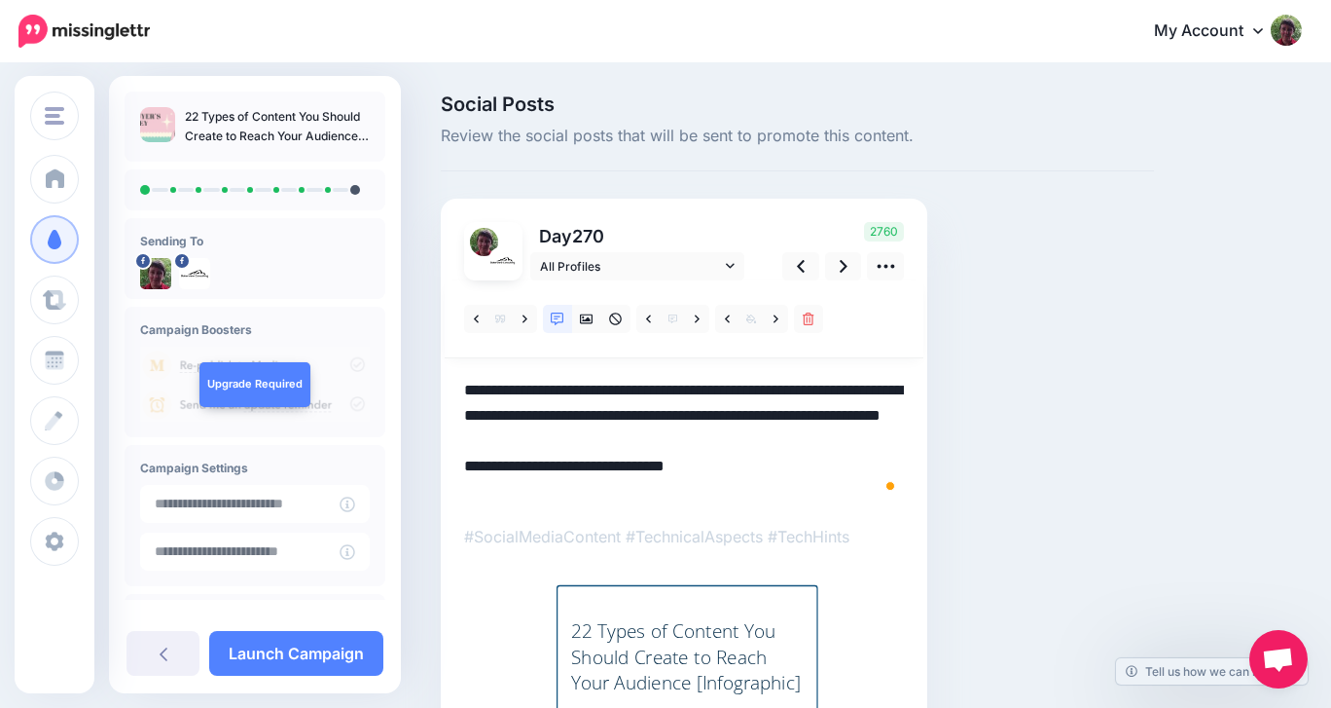
click at [712, 461] on textarea "**********" at bounding box center [684, 441] width 440 height 127
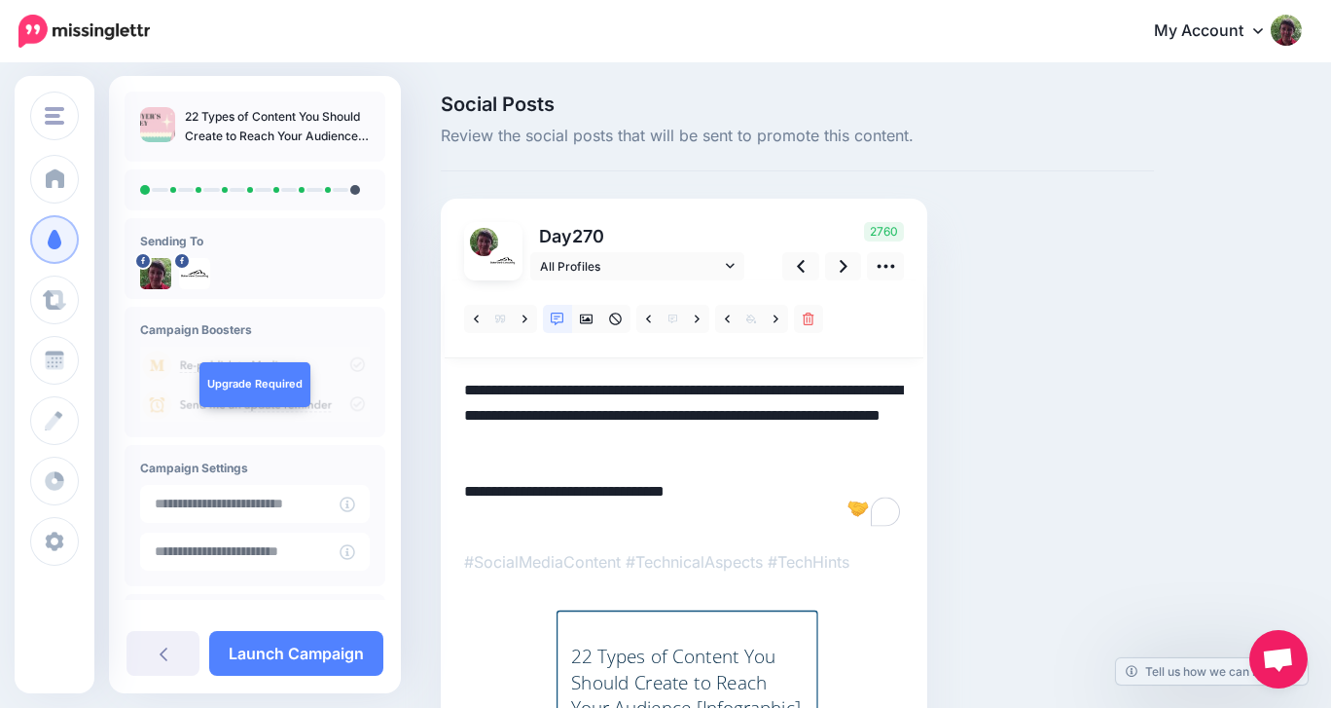
paste textarea "**********"
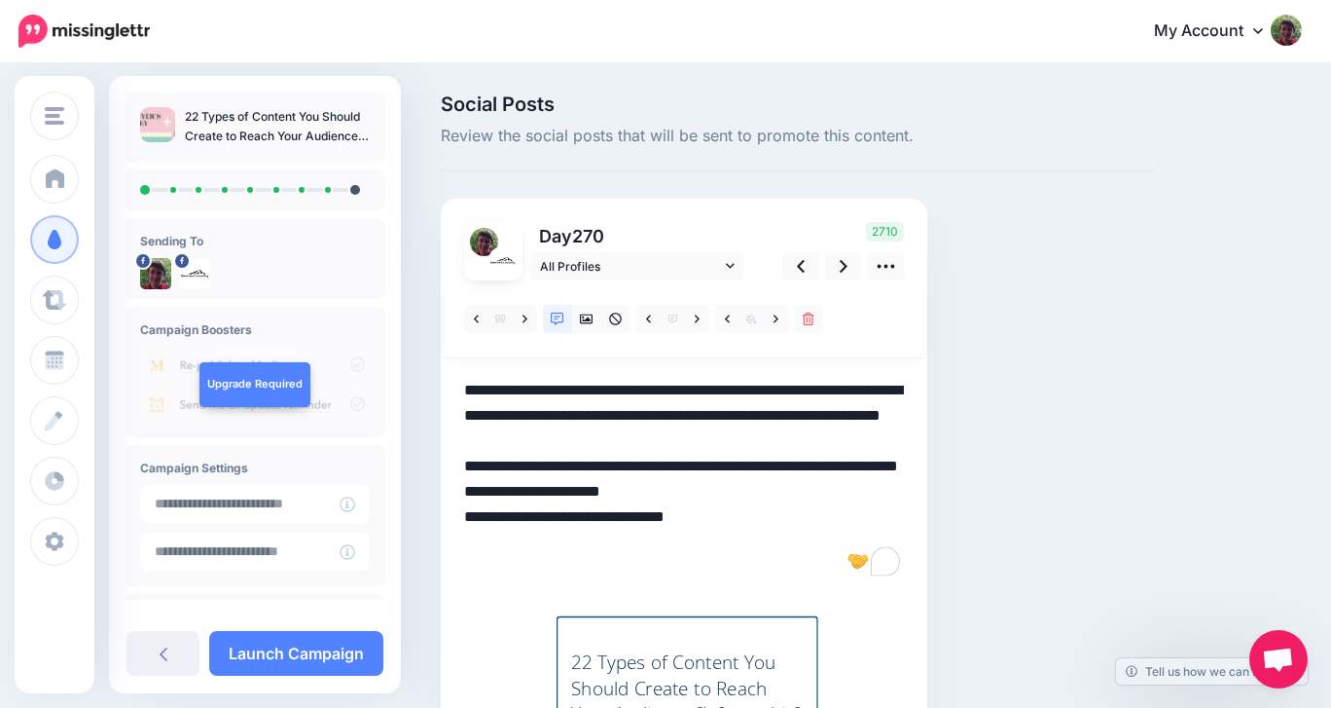
drag, startPoint x: 627, startPoint y: 541, endPoint x: 455, endPoint y: 543, distance: 172.3
click at [455, 543] on div "Day 270 All Profiles" at bounding box center [684, 522] width 487 height 647
click at [588, 321] on icon at bounding box center [587, 319] width 14 height 14
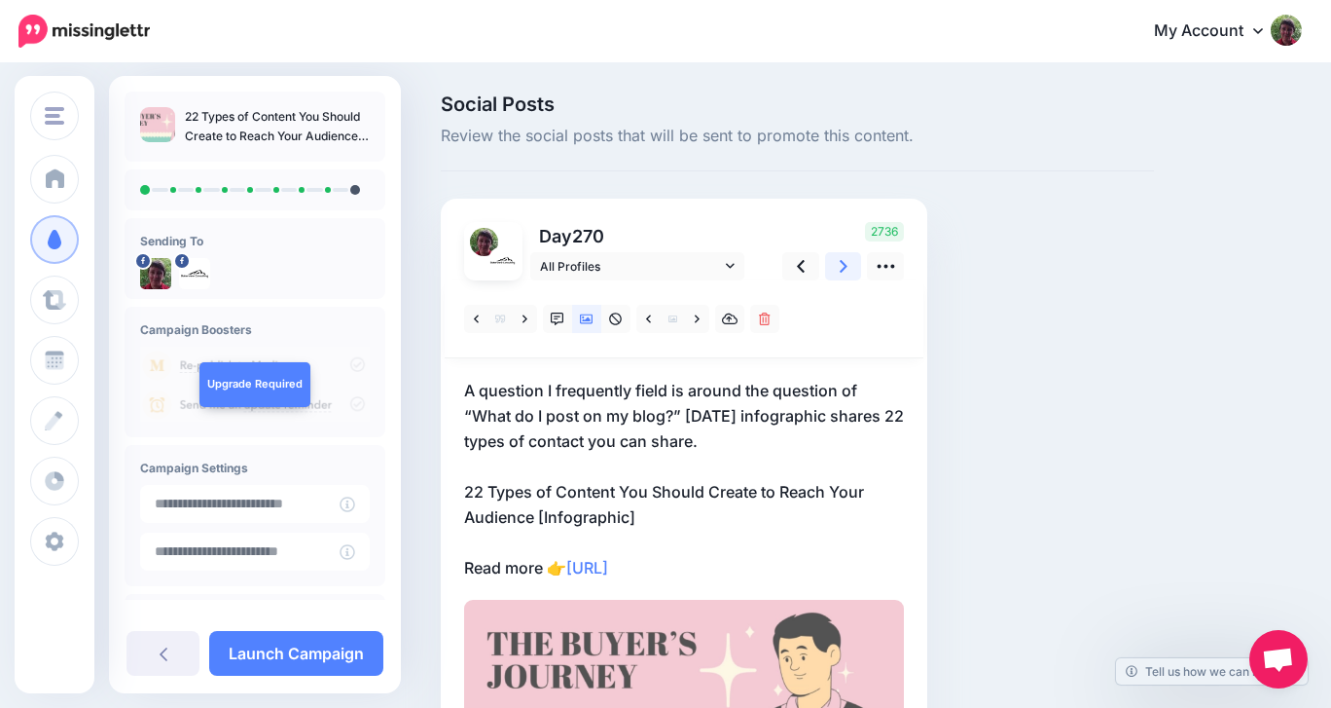
click at [831, 268] on link at bounding box center [843, 266] width 37 height 28
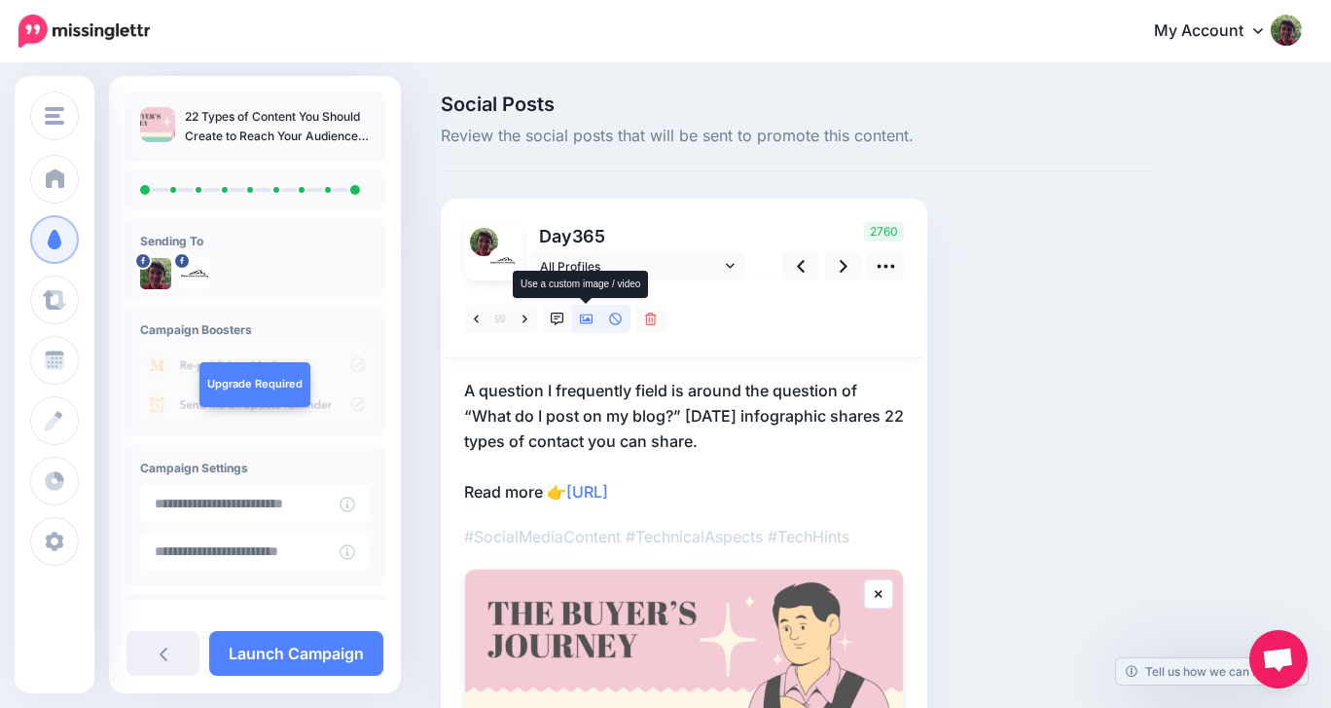
click at [582, 316] on icon at bounding box center [587, 319] width 14 height 14
click at [551, 460] on p "A question I frequently field is around the question of “What do I post on my b…" at bounding box center [684, 441] width 440 height 127
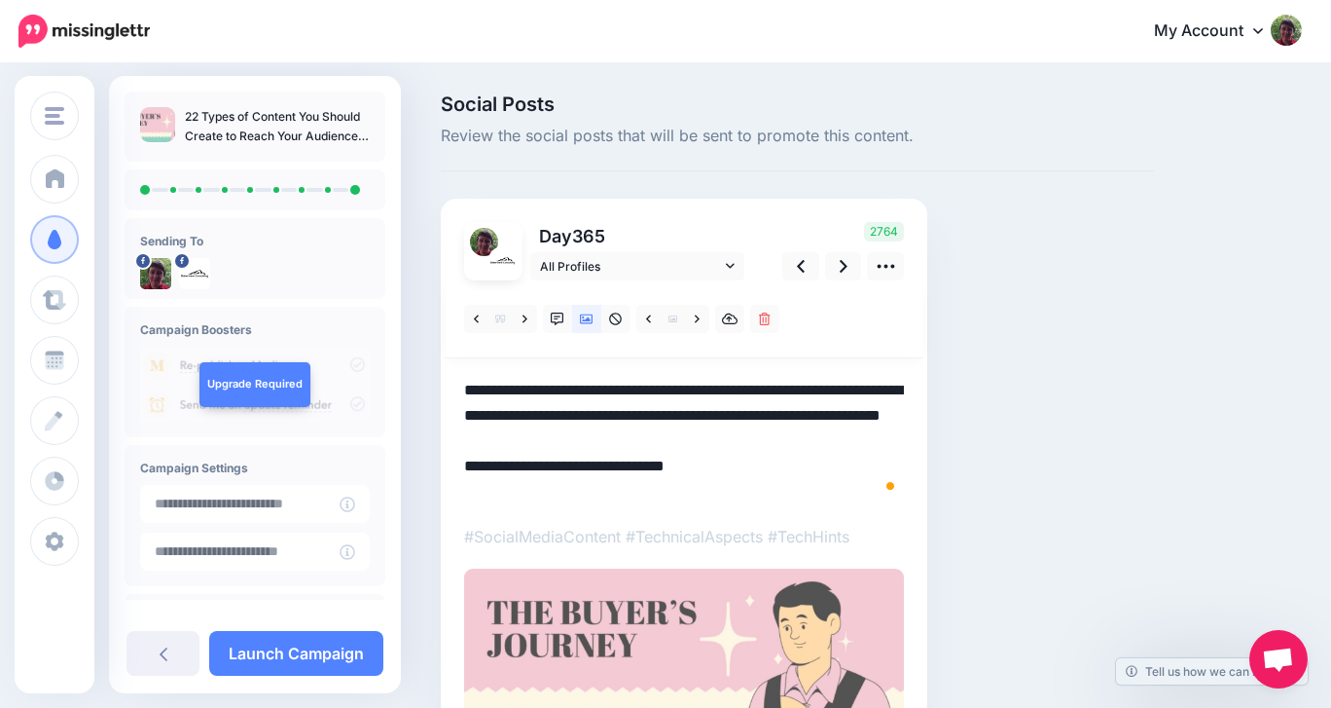
click at [551, 460] on textarea "**********" at bounding box center [684, 441] width 440 height 127
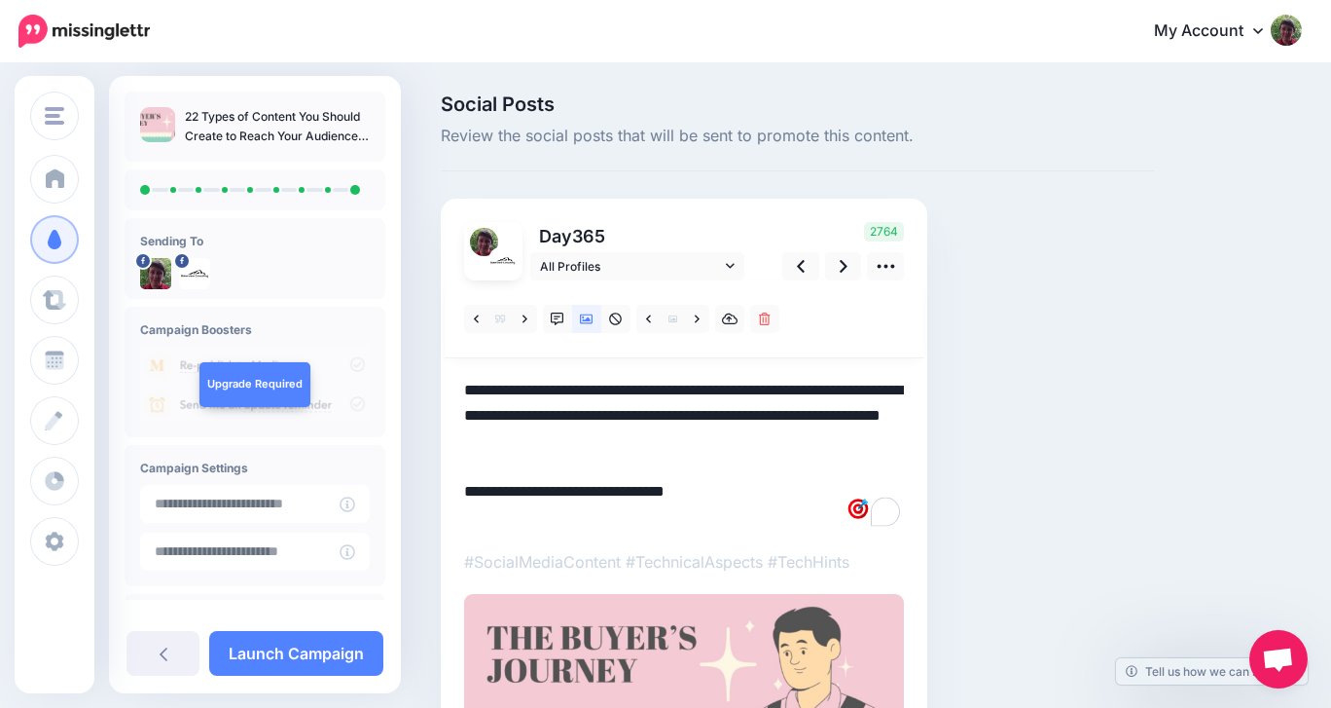
paste textarea "**********"
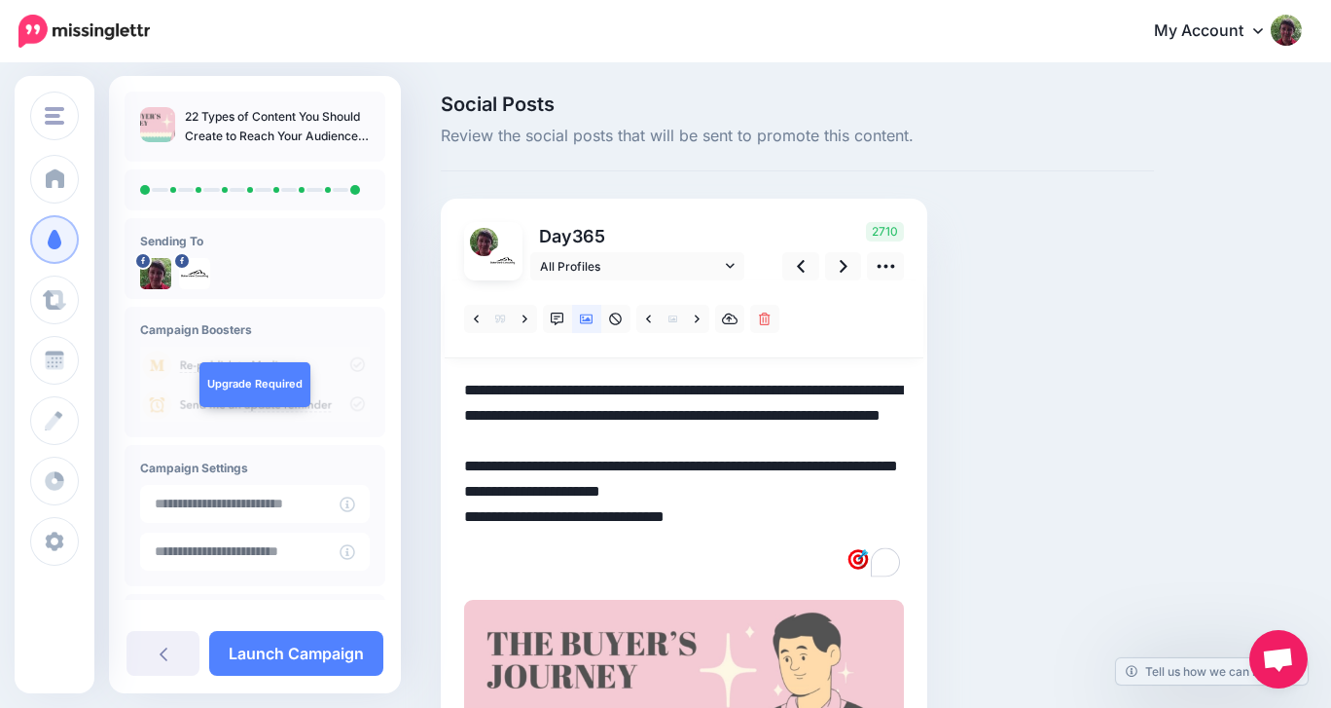
drag, startPoint x: 619, startPoint y: 542, endPoint x: 464, endPoint y: 544, distance: 154.8
click at [464, 544] on textarea "**********" at bounding box center [684, 479] width 440 height 202
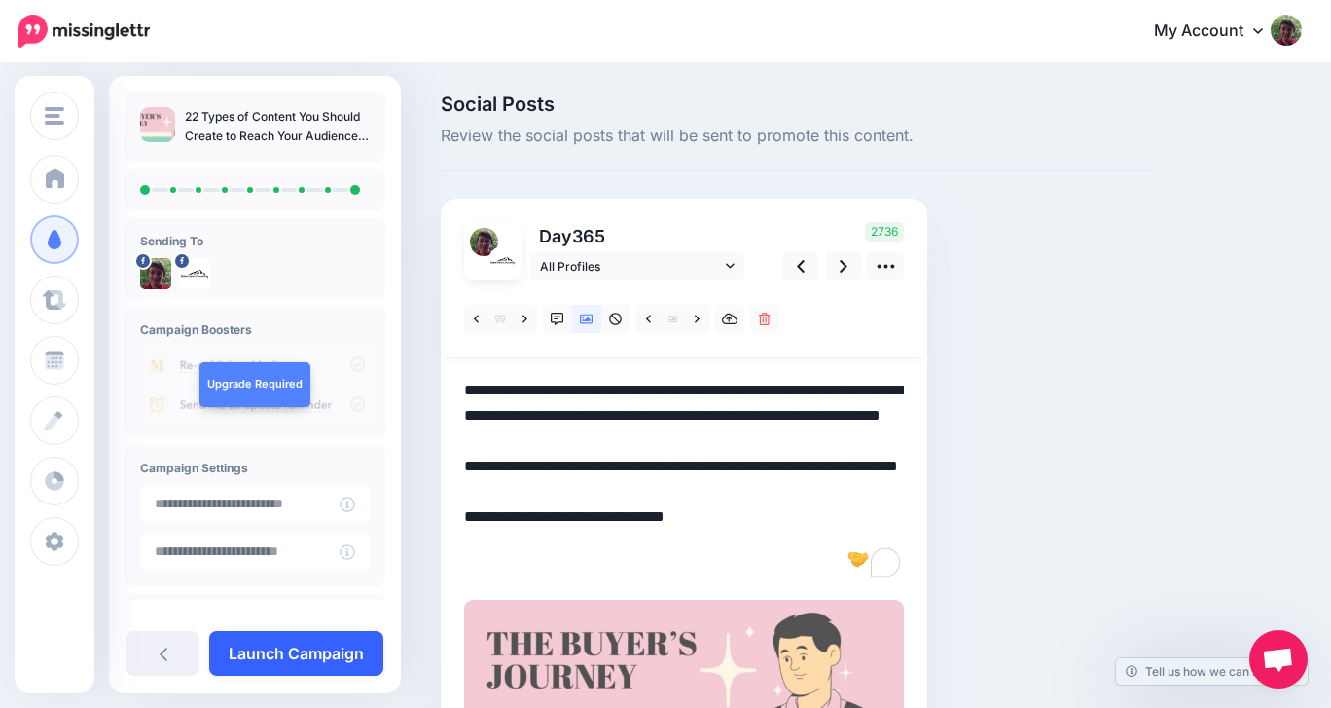
type textarea "**********"
click at [300, 653] on link "Launch Campaign" at bounding box center [296, 653] width 174 height 45
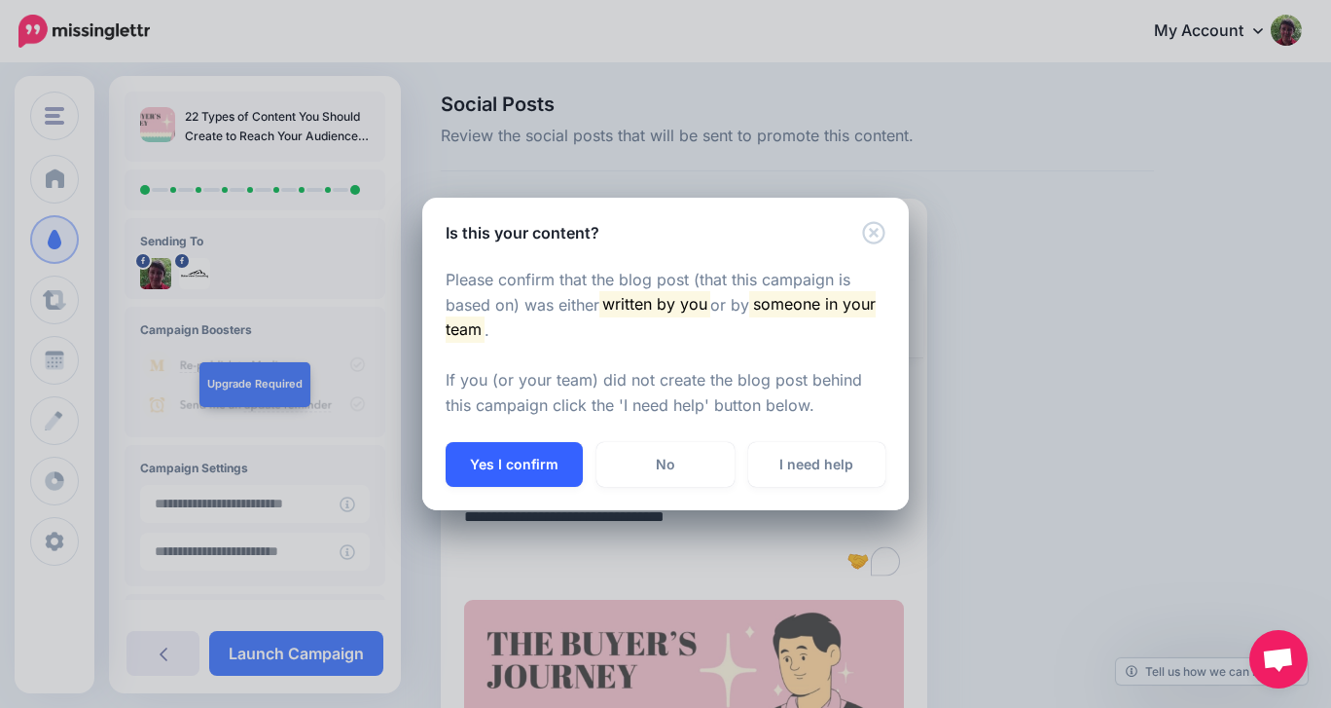
click at [518, 468] on button "Yes I confirm" at bounding box center [514, 464] width 137 height 45
